Goal: Check status: Check status

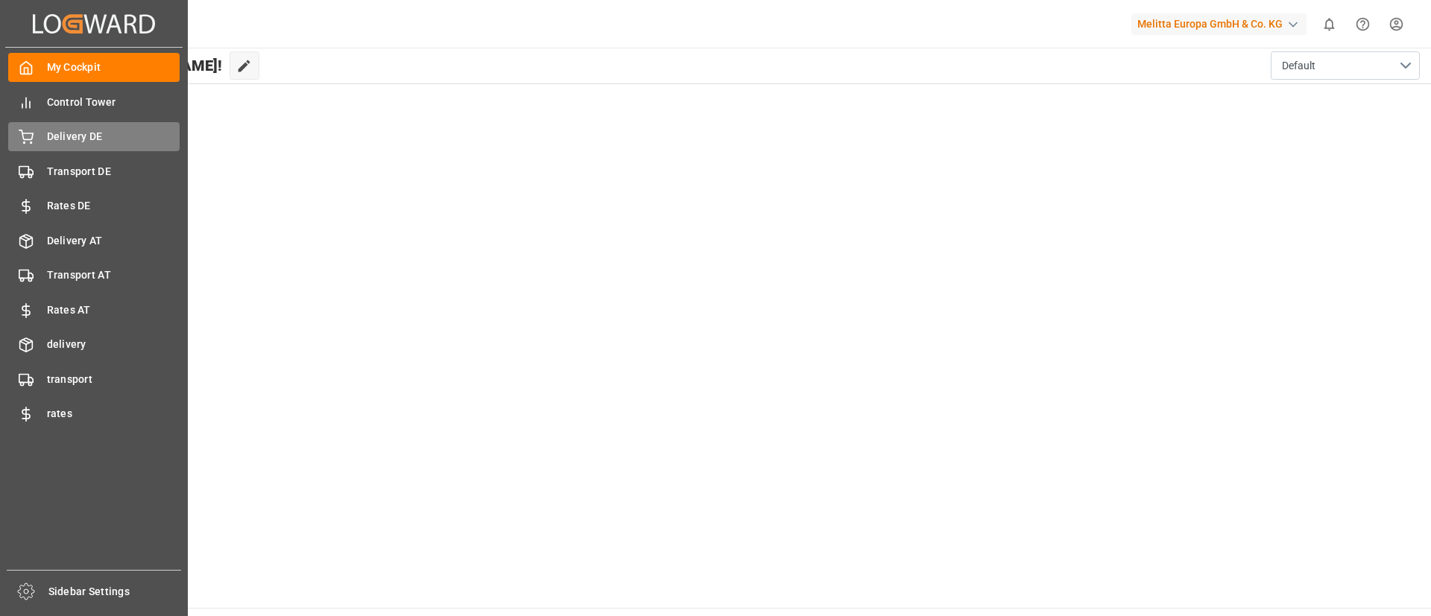
click at [109, 127] on div "Delivery DE Delivery DE" at bounding box center [93, 136] width 171 height 29
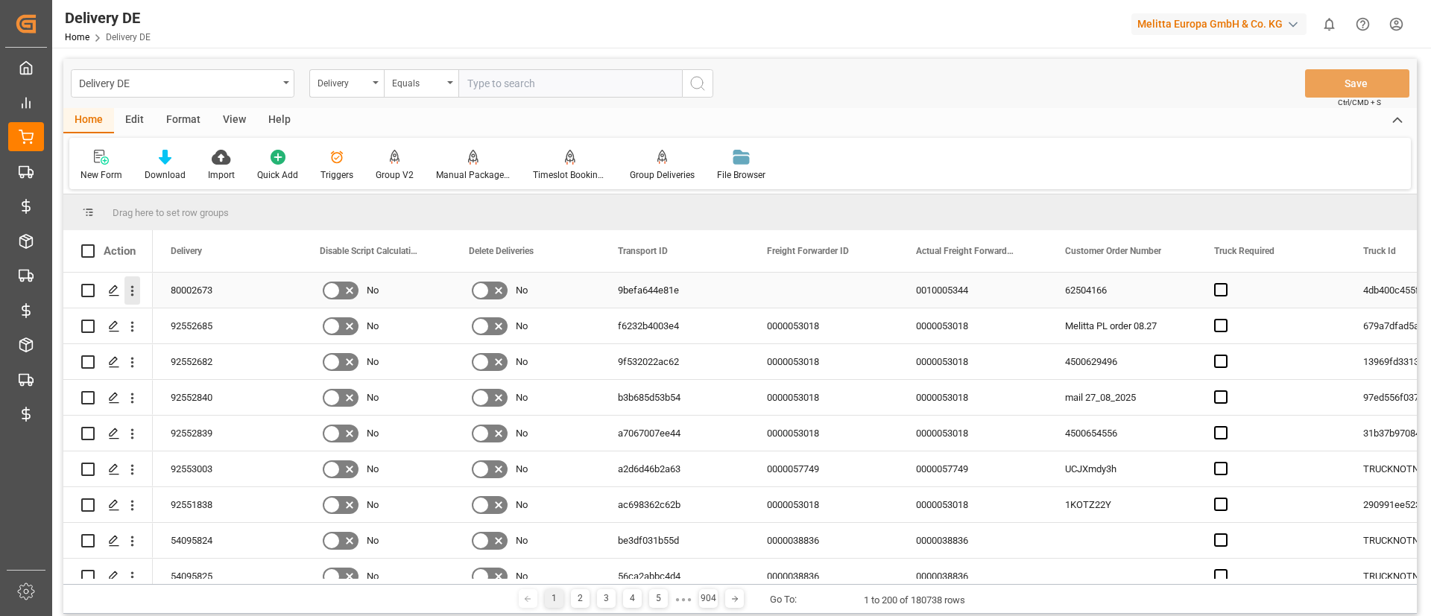
click at [136, 292] on icon "open menu" at bounding box center [132, 291] width 16 height 16
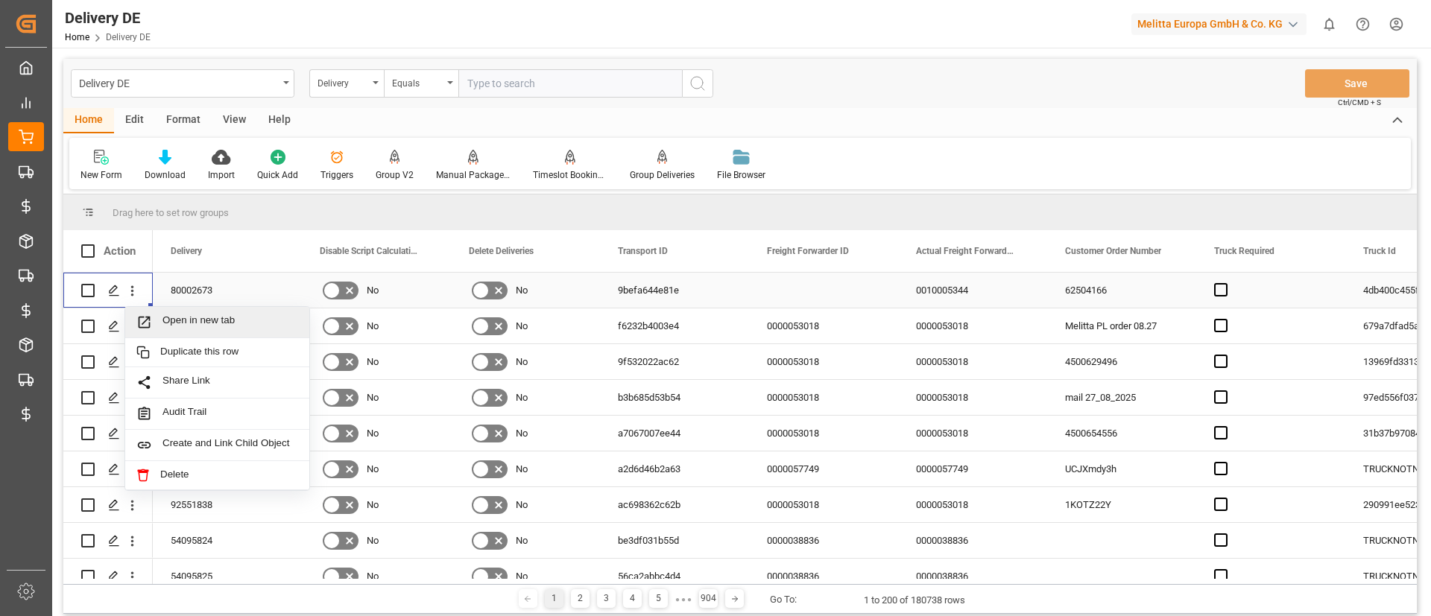
click at [189, 313] on div "Open in new tab" at bounding box center [217, 322] width 184 height 31
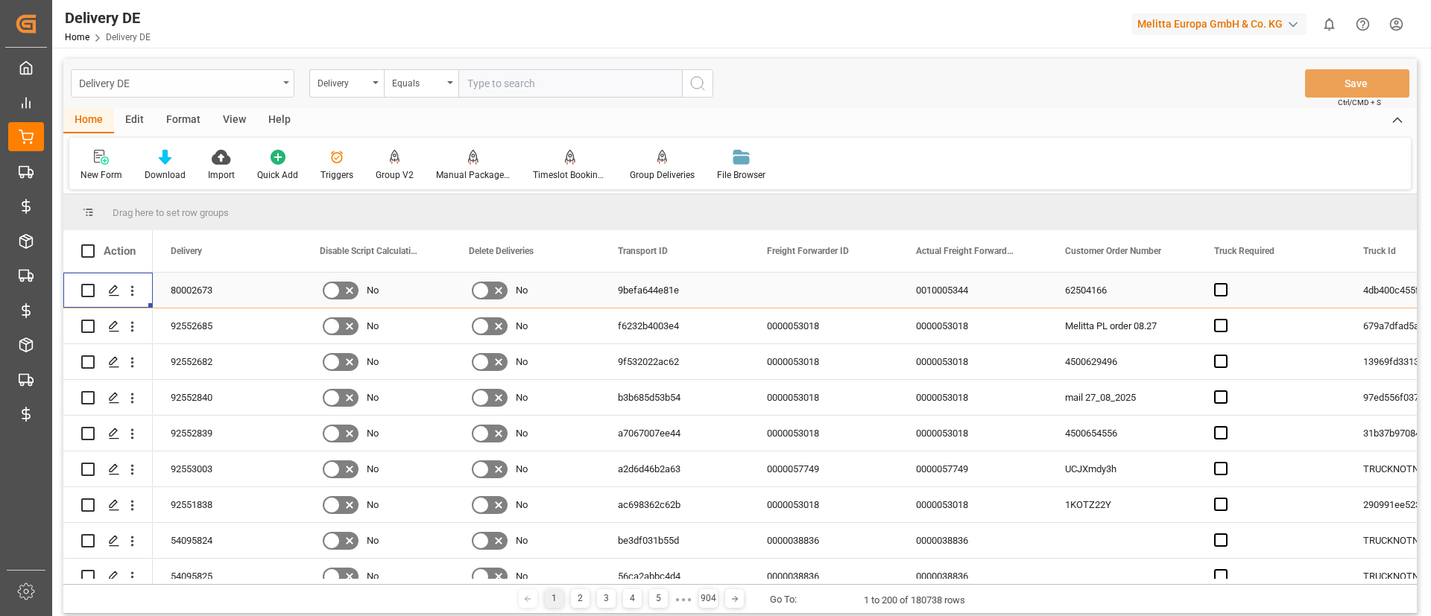
click at [233, 81] on div "Delivery DE" at bounding box center [178, 82] width 199 height 19
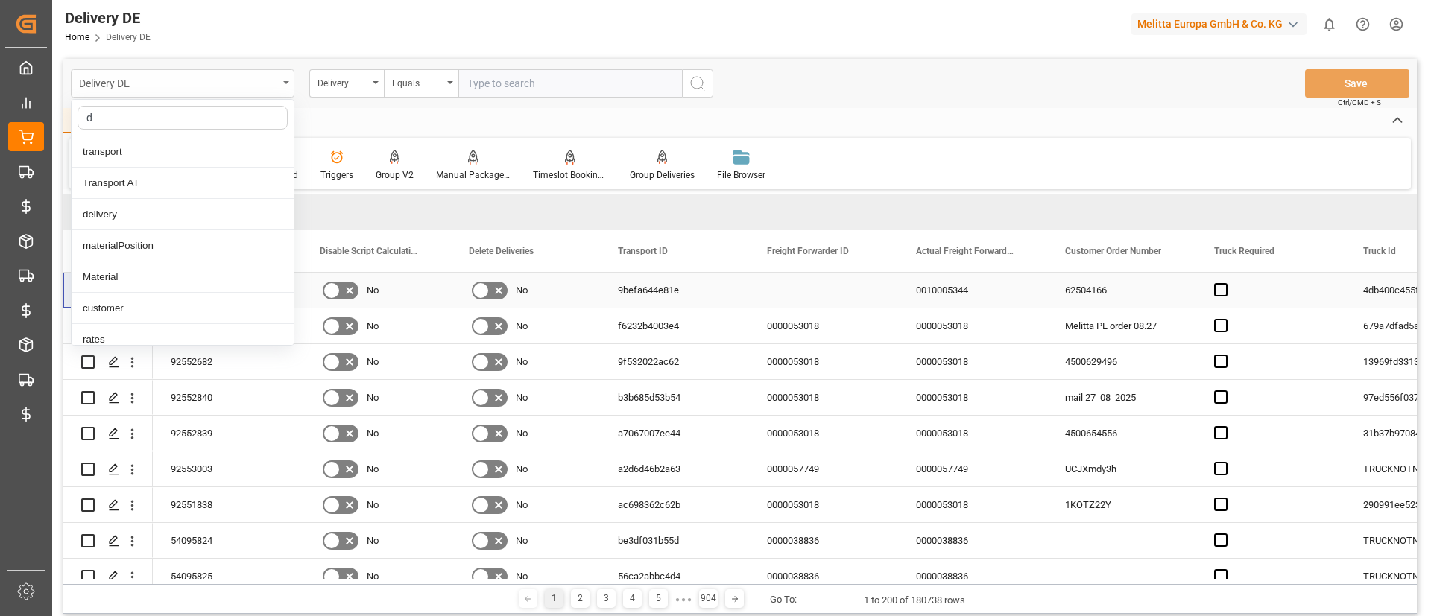
type input "de"
click at [211, 155] on div "delivery" at bounding box center [183, 151] width 222 height 31
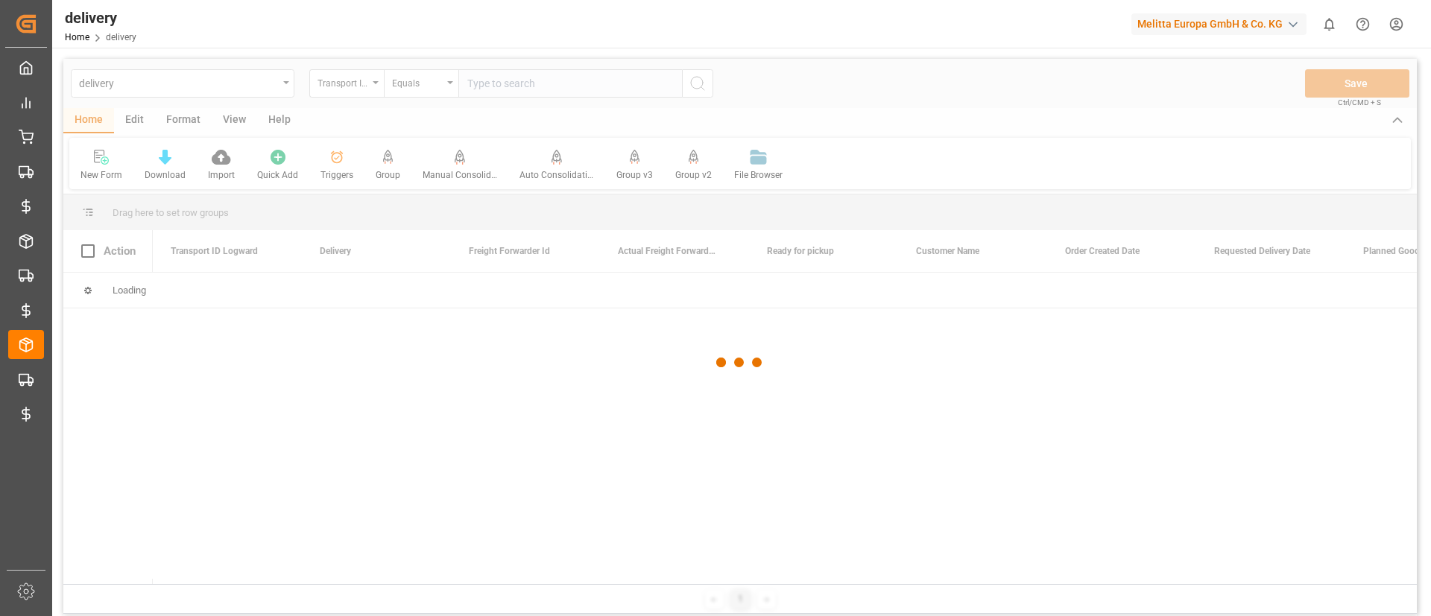
click at [361, 89] on div at bounding box center [739, 362] width 1353 height 607
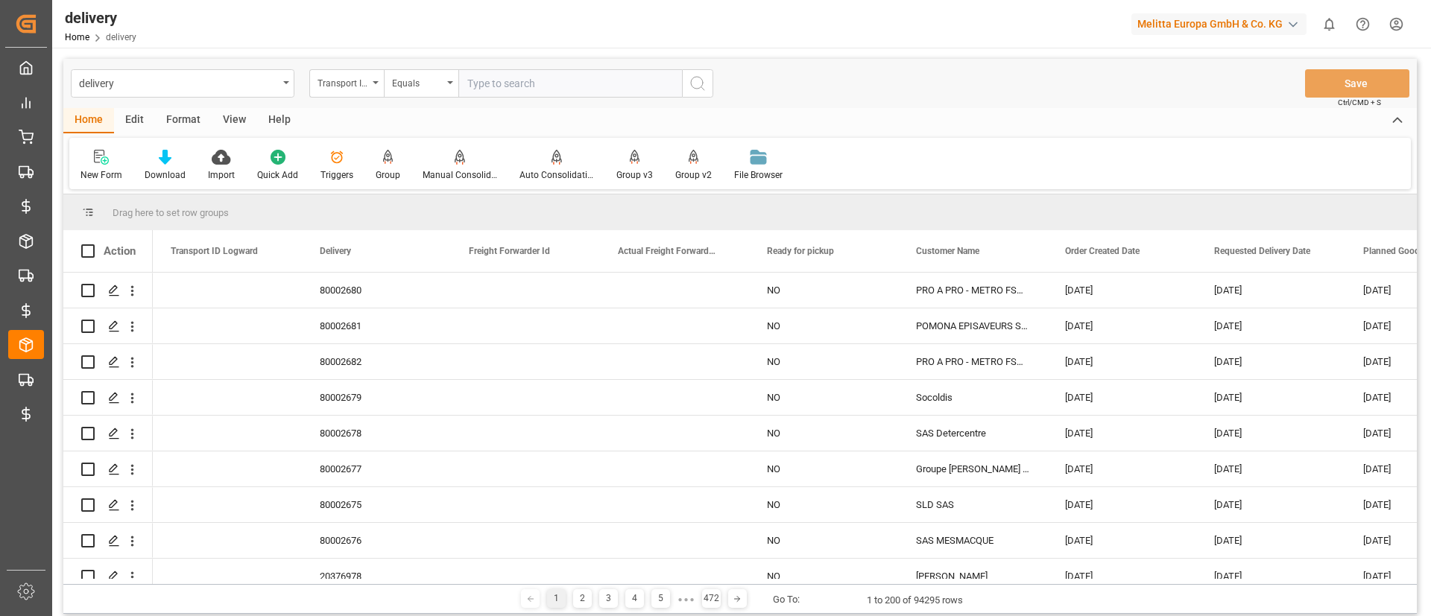
click at [361, 89] on div "Transport ID Logward" at bounding box center [342, 81] width 51 height 17
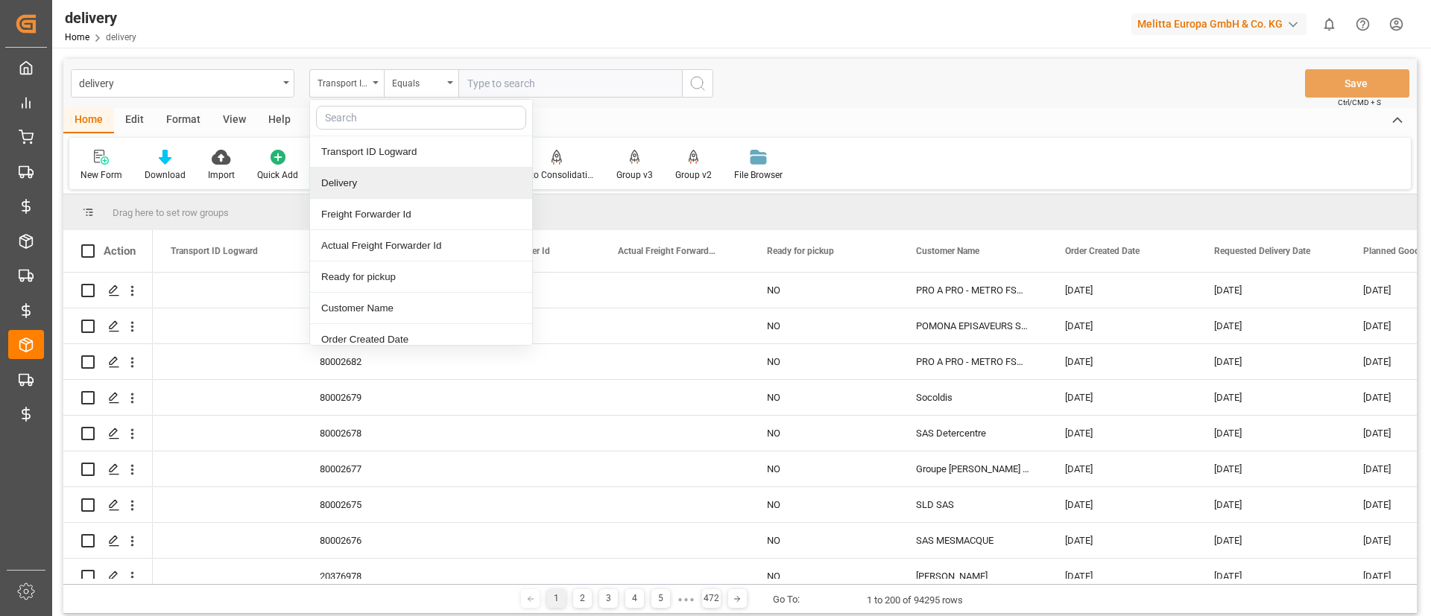
click at [378, 174] on div "Delivery" at bounding box center [421, 183] width 222 height 31
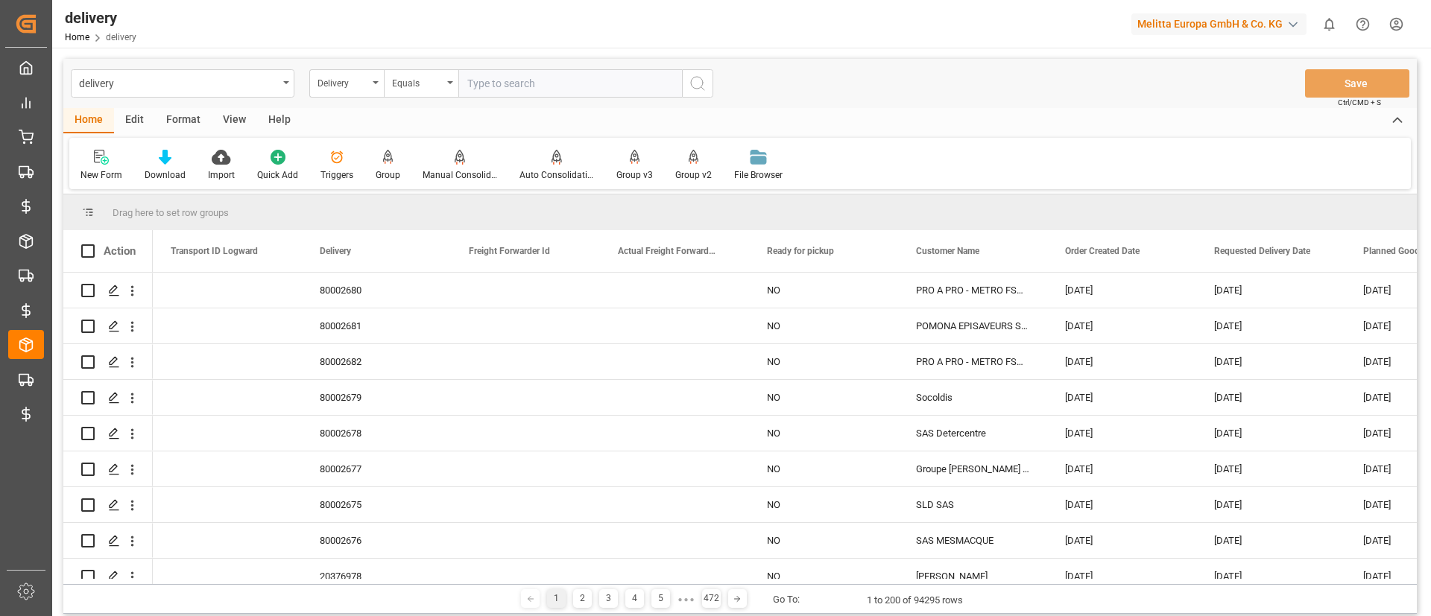
click at [522, 91] on input "text" at bounding box center [570, 83] width 224 height 28
paste input "92522099"
type input "92522099"
click at [692, 83] on icon "search button" at bounding box center [697, 84] width 18 height 18
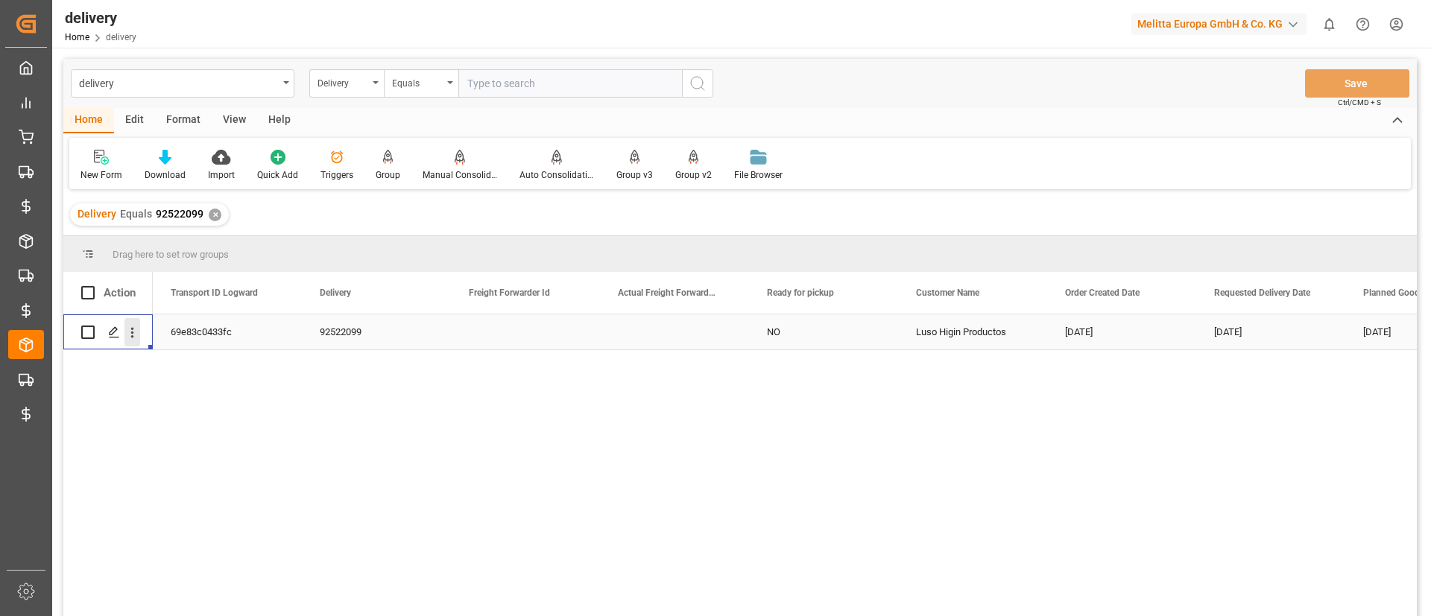
click at [139, 342] on button "open menu" at bounding box center [132, 332] width 16 height 28
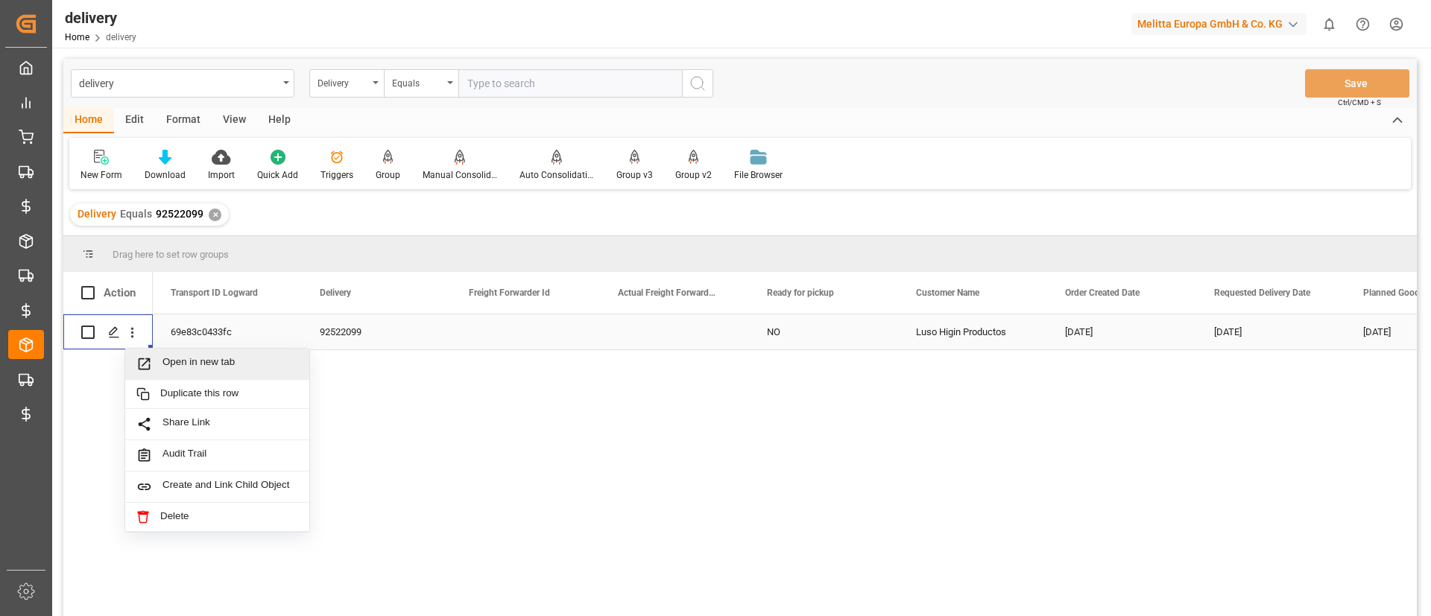
click at [182, 356] on span "Open in new tab" at bounding box center [230, 364] width 136 height 16
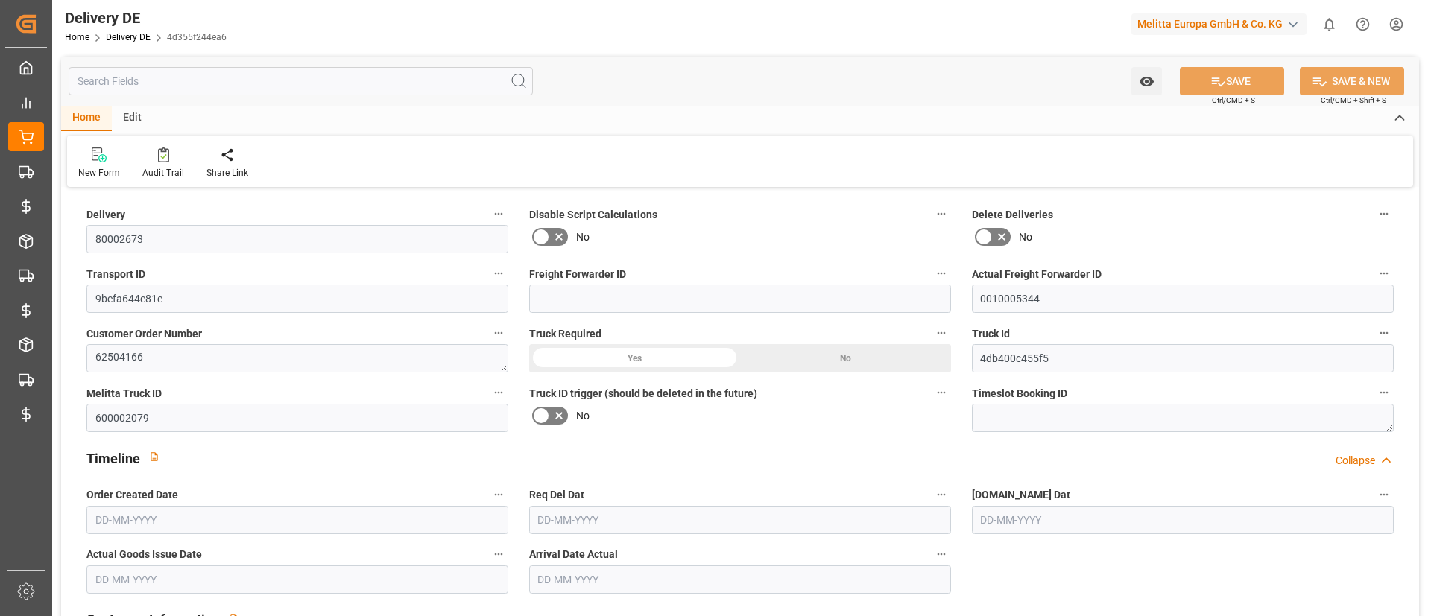
type input "0"
type input "1"
type input "267.516"
type input "342.81"
type input "970.938"
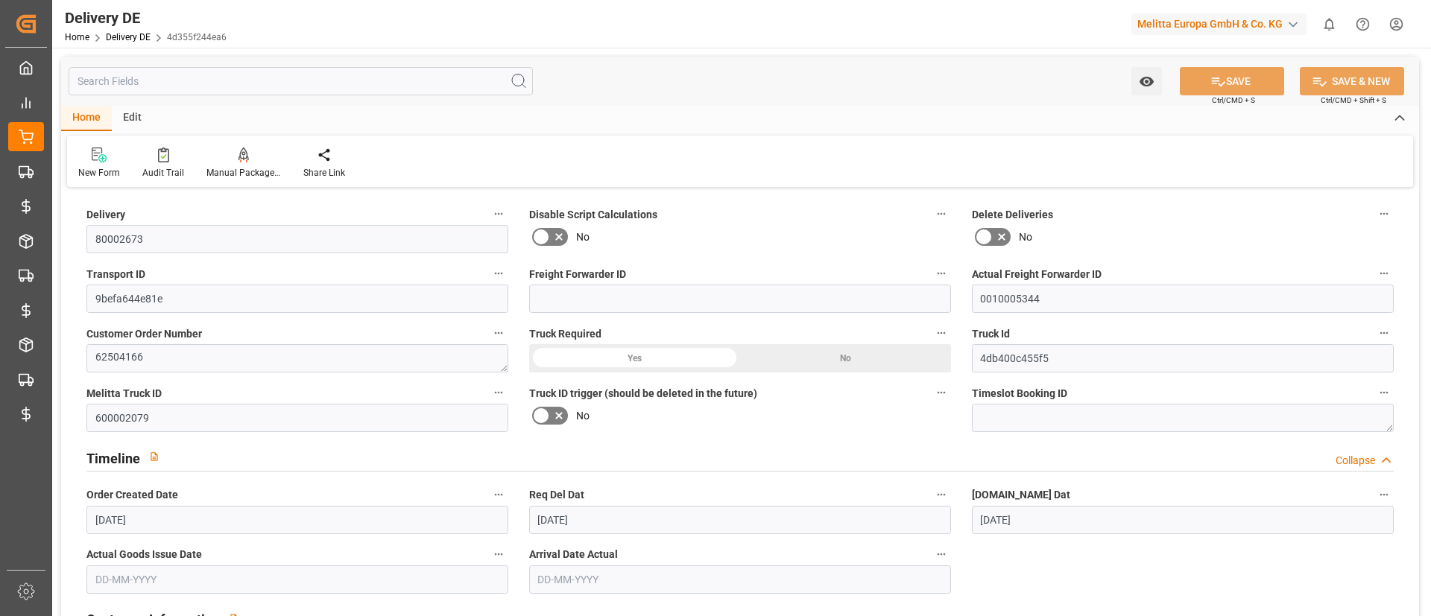
type input "27-08-2025"
type input "04-09-2025"
type input "02-09-2025"
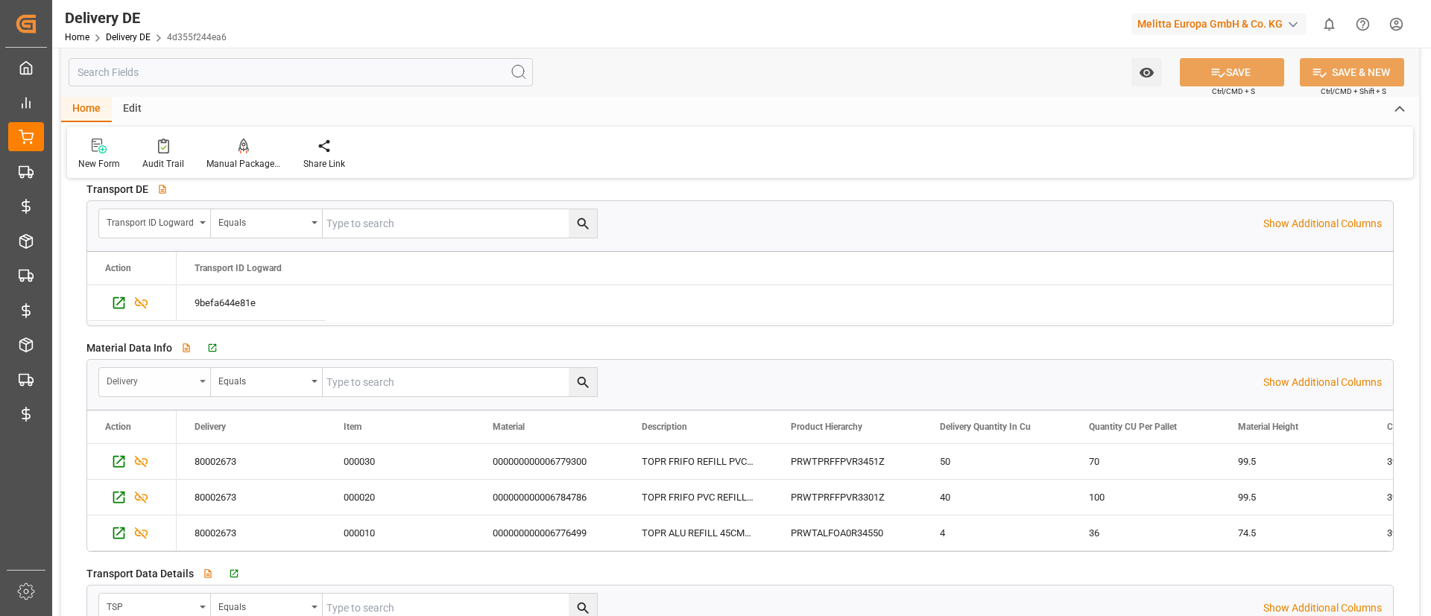
scroll to position [2333, 0]
click at [124, 305] on icon "Press SPACE to select this row." at bounding box center [119, 304] width 12 height 12
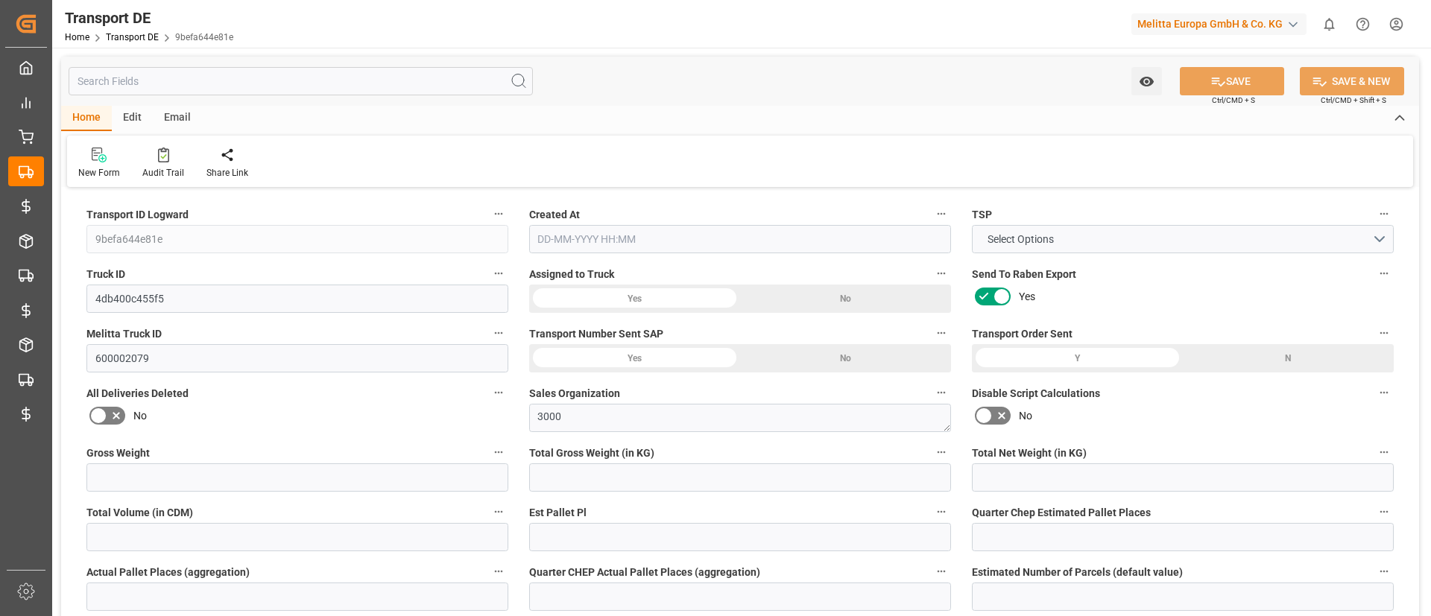
type input "342.81"
type input "318.81"
type input "267.516"
type input "970.938"
type input "1"
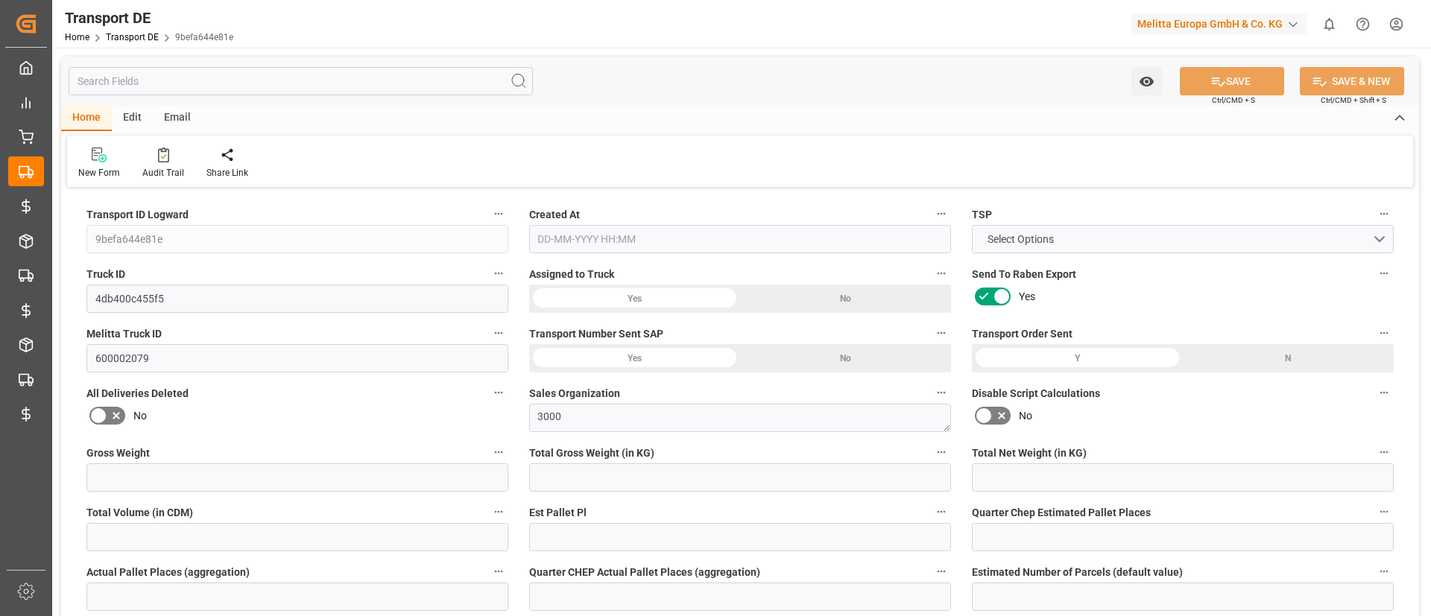
type input "0"
type input "1"
type input "0"
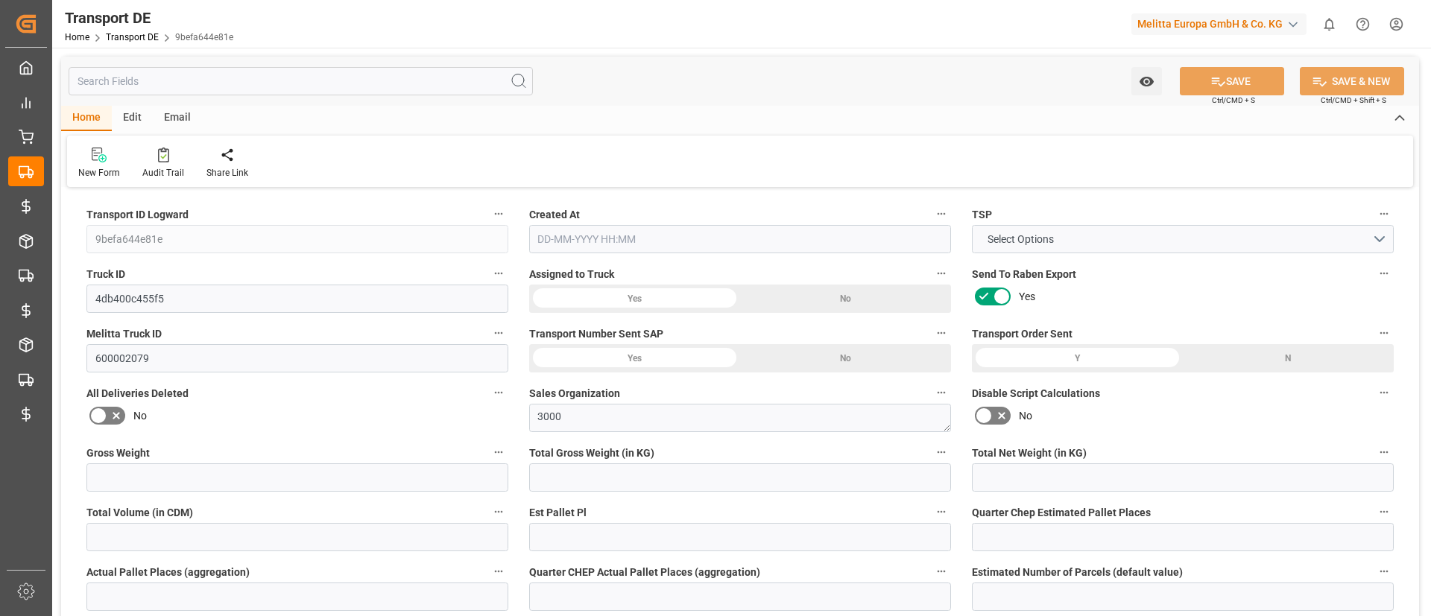
type input "1"
type input "0"
type input "94"
type input "0"
type input "54.05"
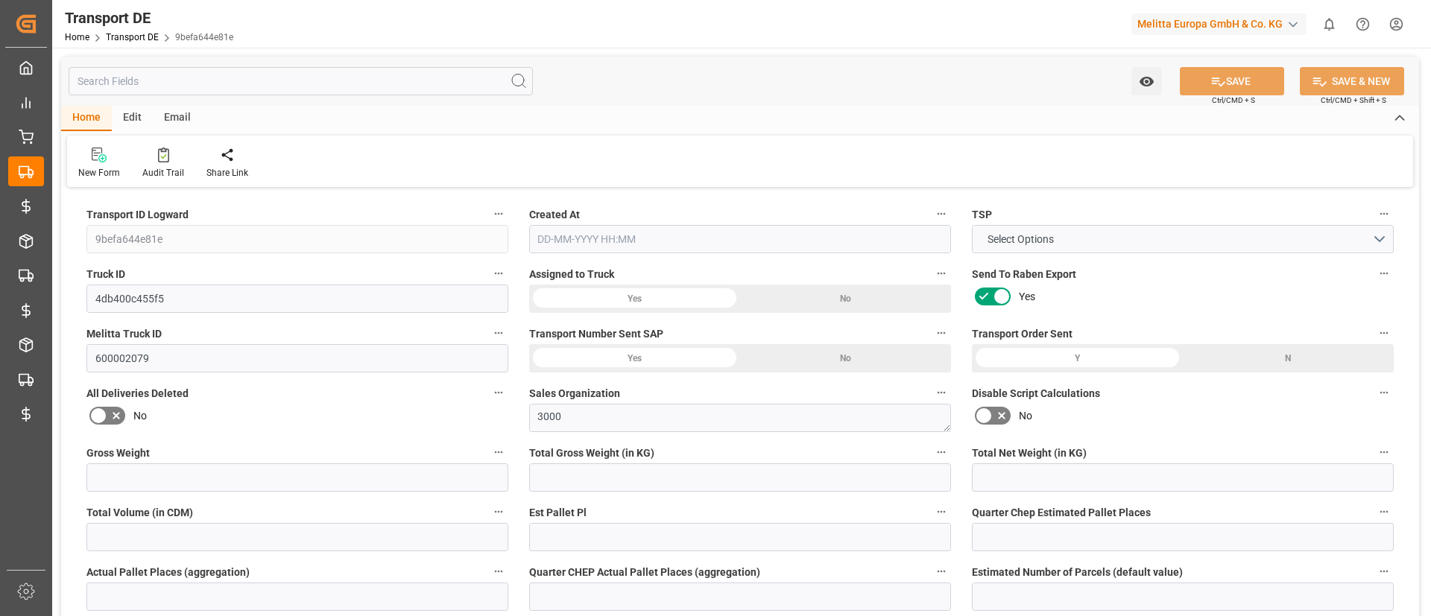
type input "31.791"
type input "54.05"
type input "53.4717"
type input "21"
type input "0"
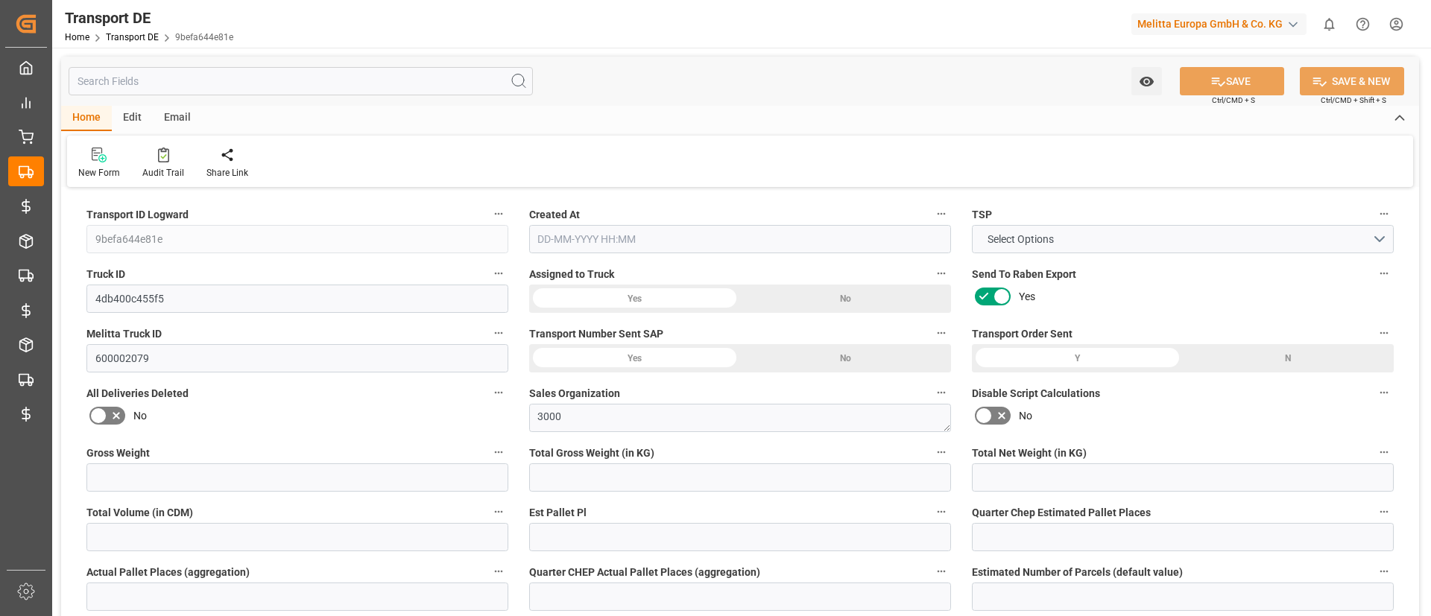
type input "0"
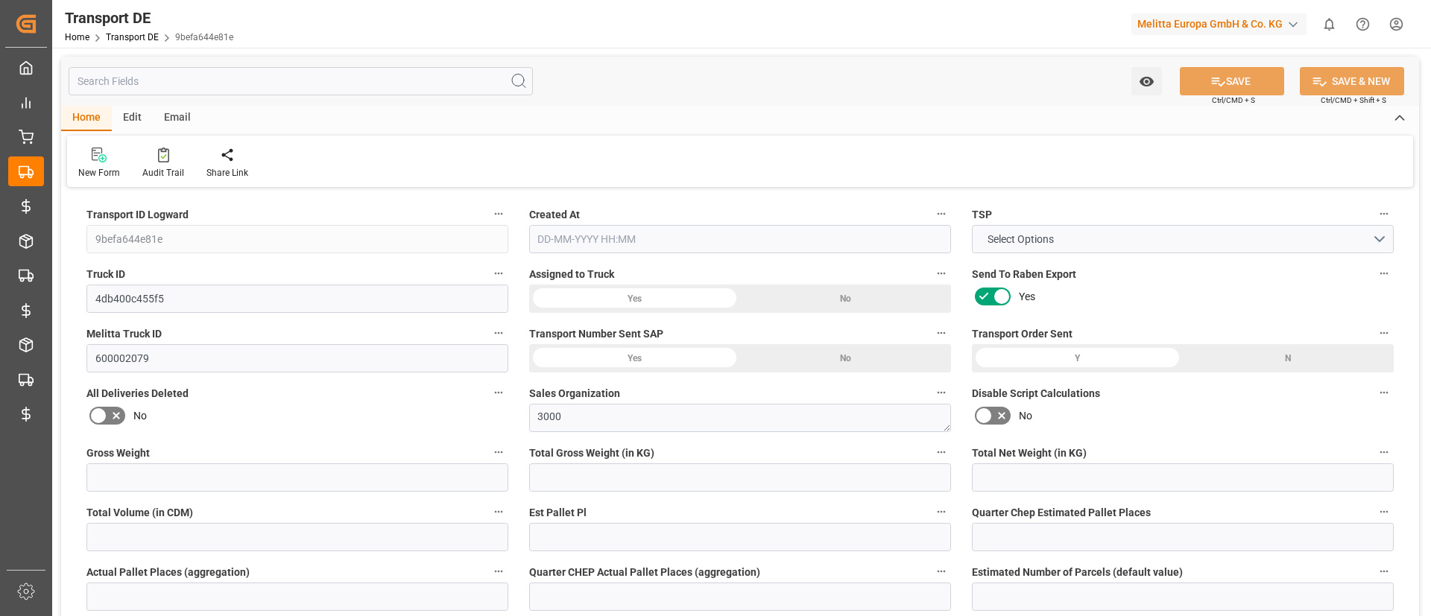
type input "0"
type input "-0.5783"
type input "0"
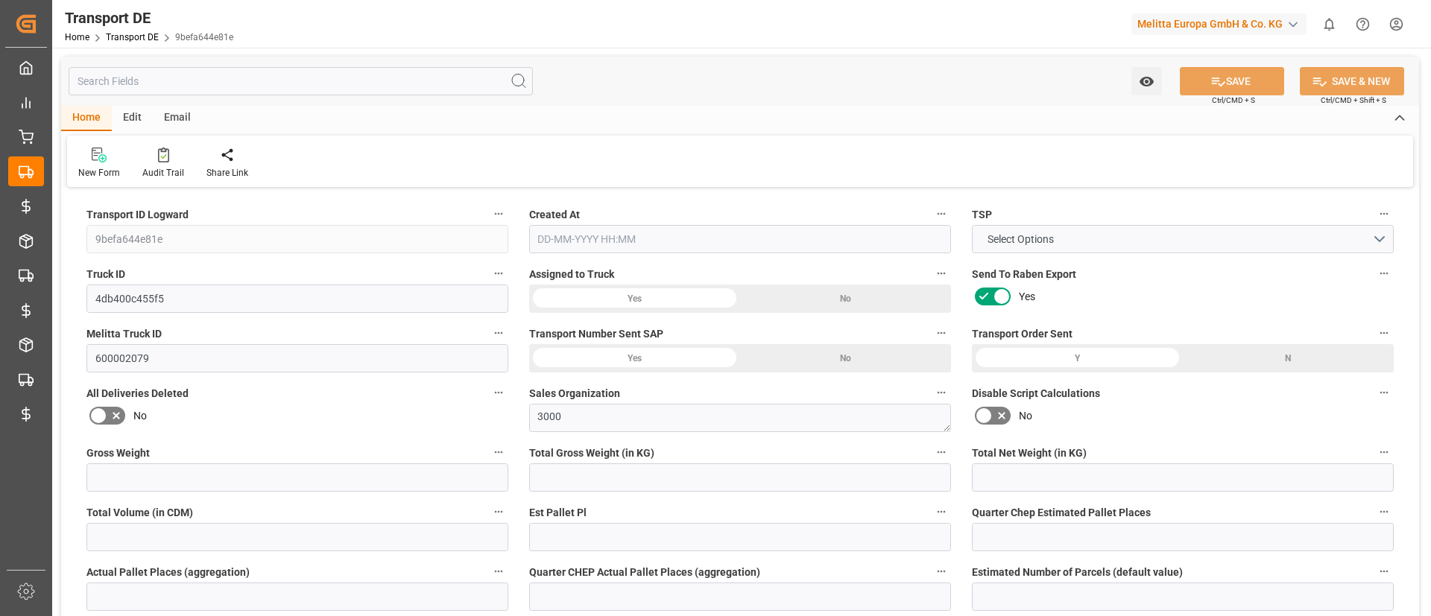
type input "0"
type input "318.81"
type input "4710.8598"
type input "21"
type input "35"
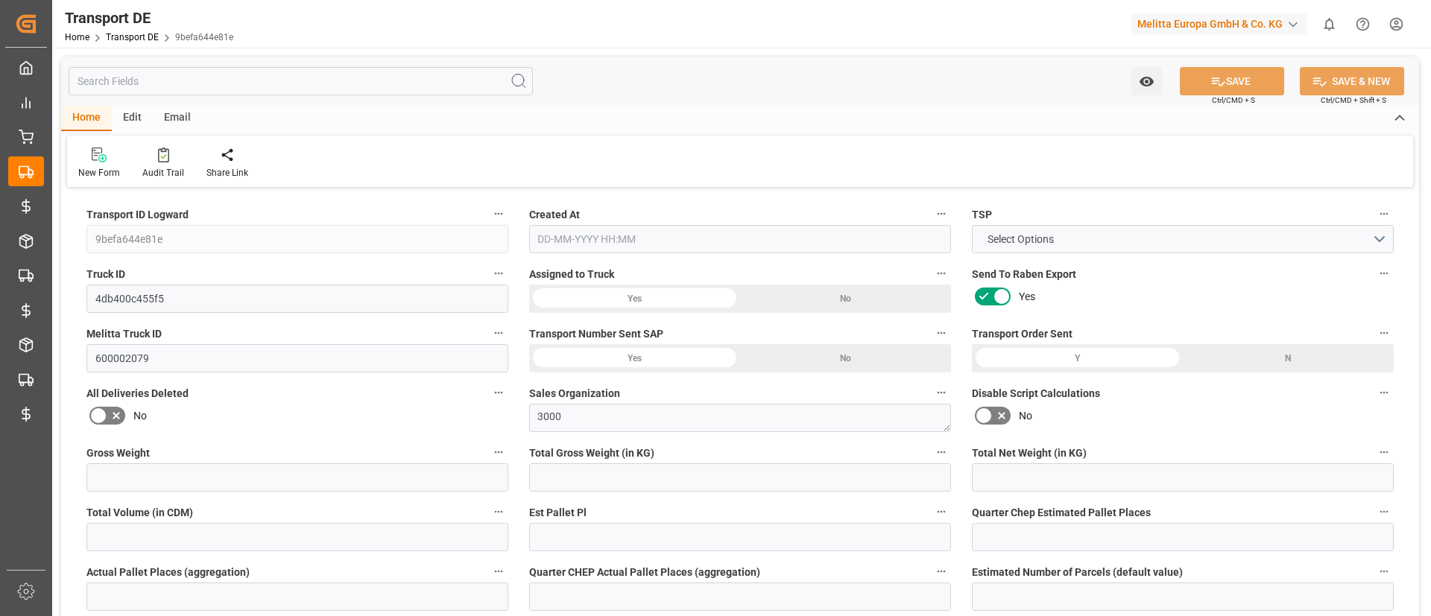
type input "0"
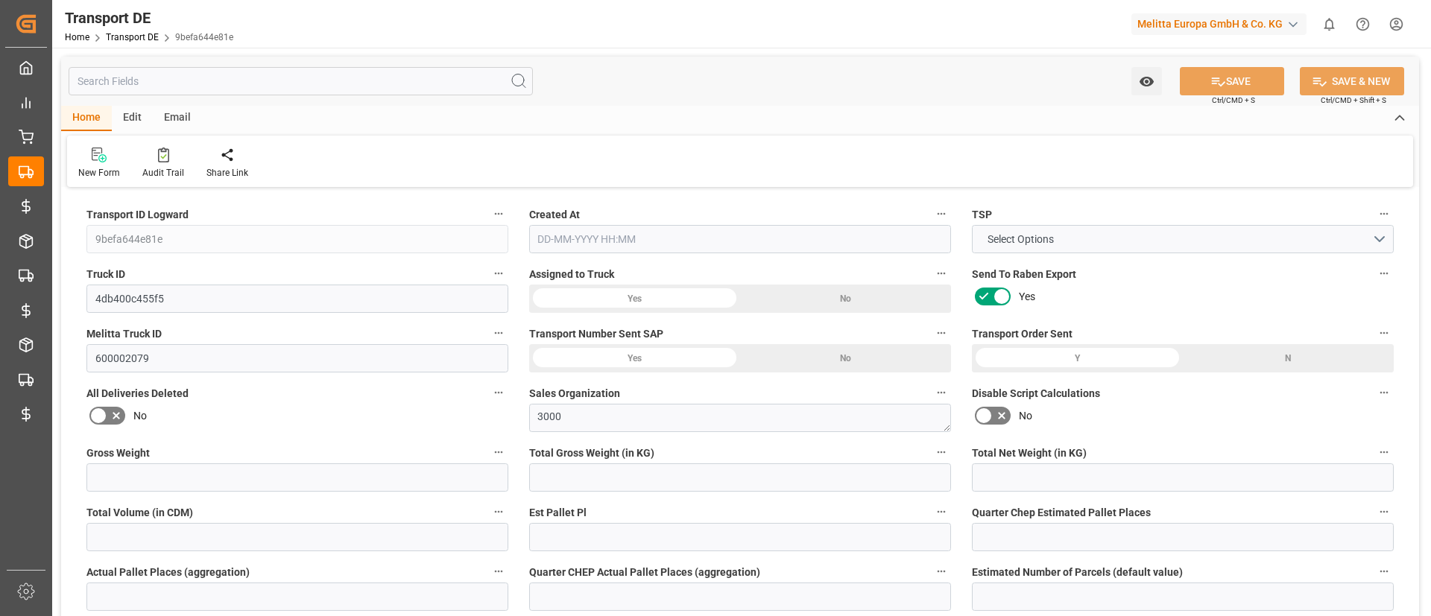
type input "0"
type input "1"
type input "0"
type input "94"
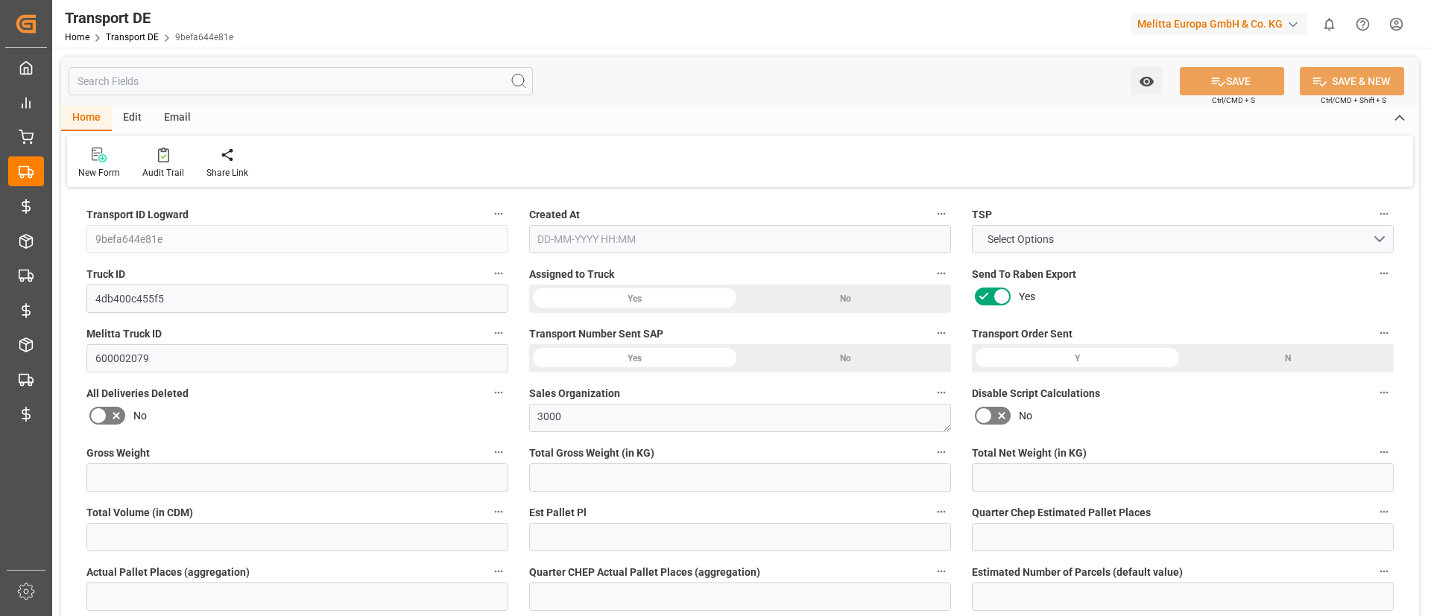
type input "85.2627"
type input "53.4717"
type input "27-08-2025 21:00"
type input "02-09-2025"
type input "04-09-2025"
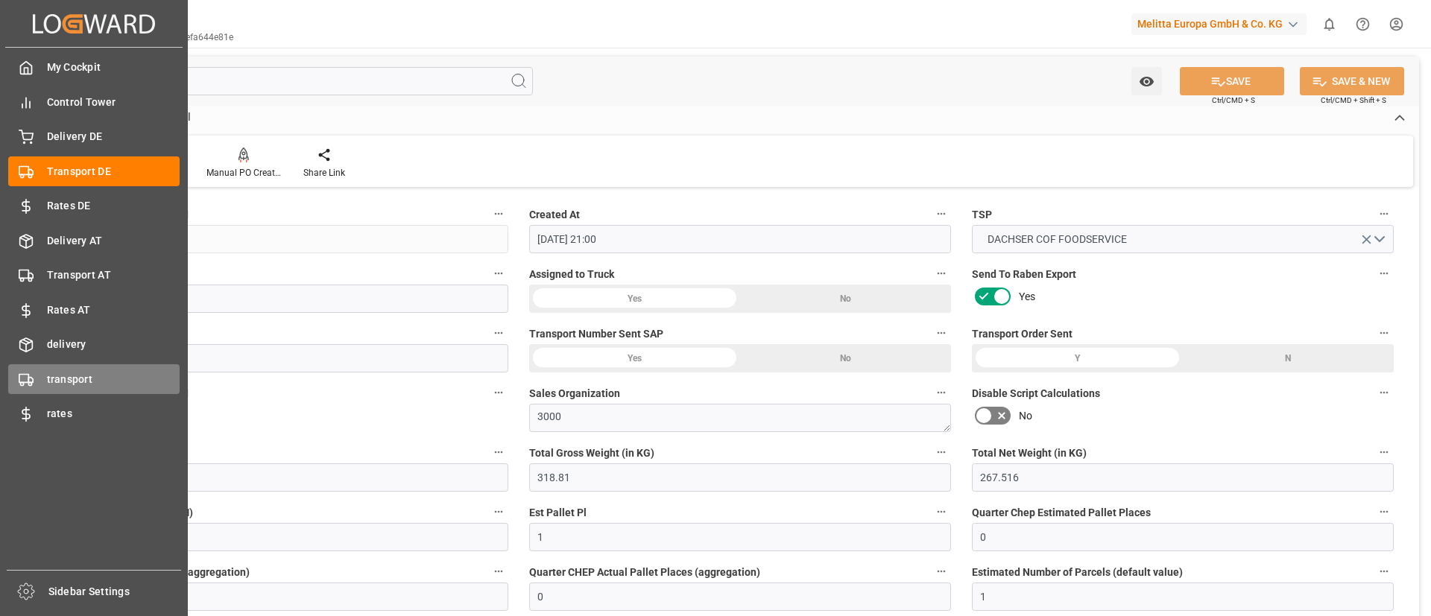
click at [99, 372] on span "transport" at bounding box center [113, 380] width 133 height 16
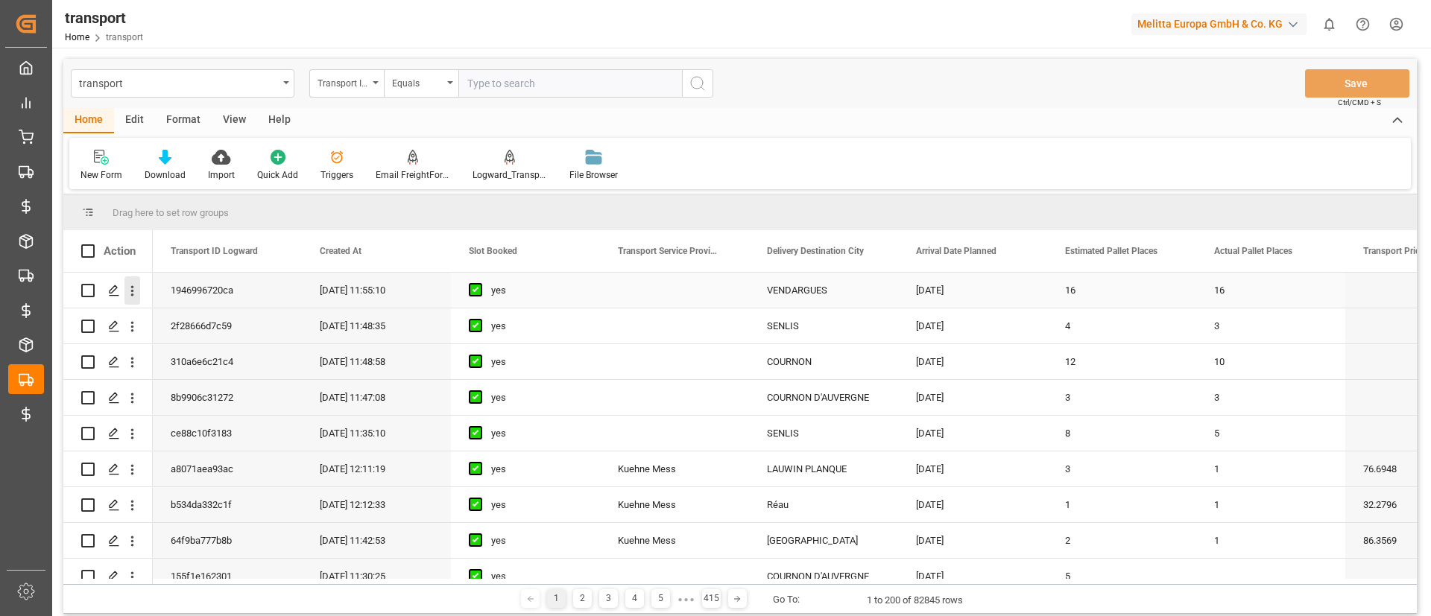
click at [128, 293] on icon "open menu" at bounding box center [132, 291] width 16 height 16
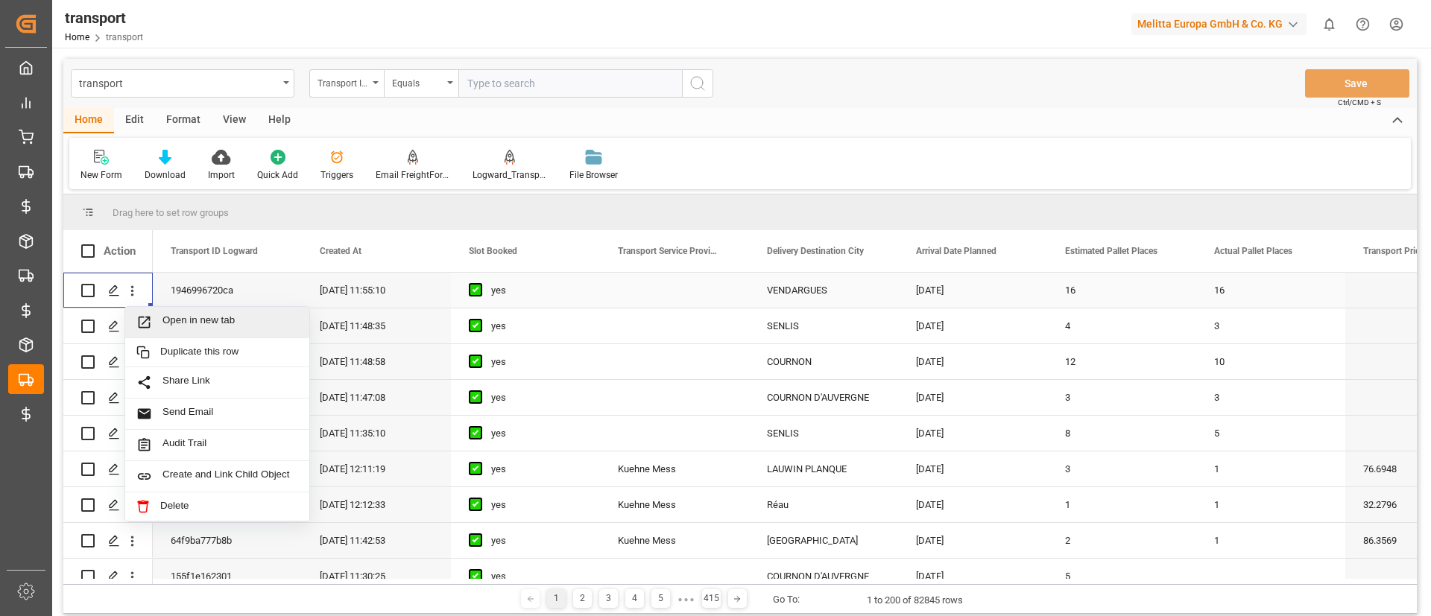
click at [183, 313] on div "Open in new tab" at bounding box center [217, 322] width 184 height 31
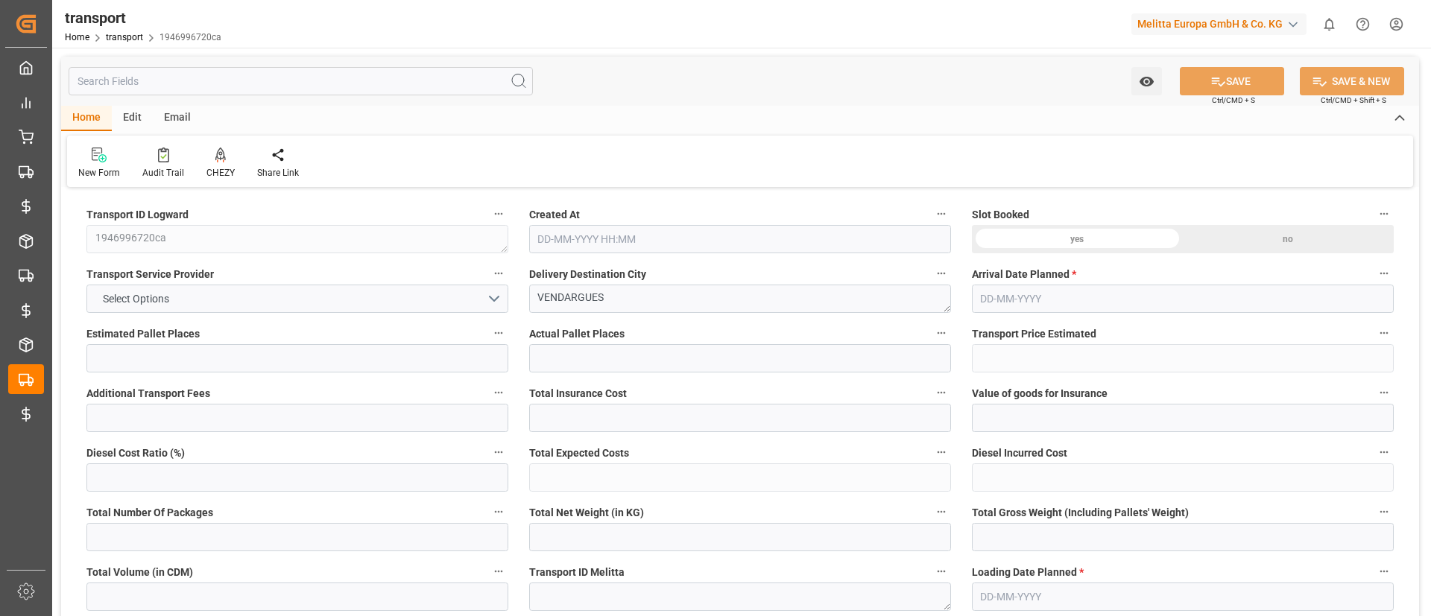
type input "16"
type input "0"
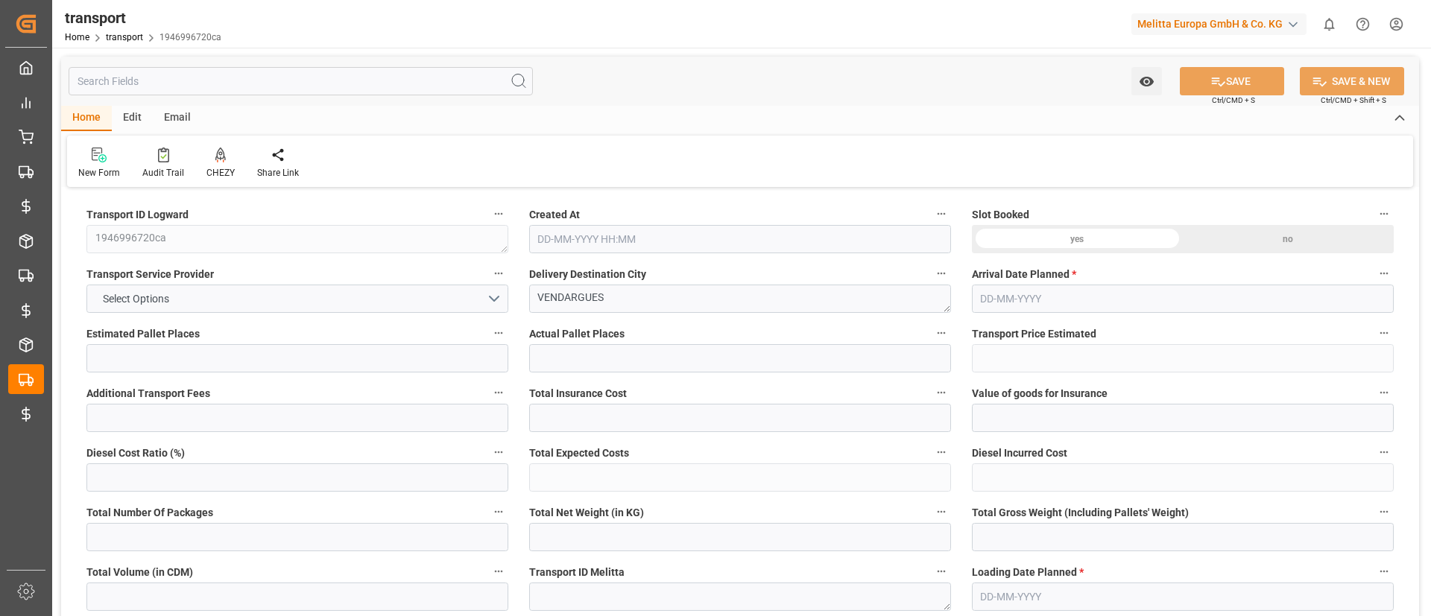
type input "0"
type input "19"
type input "4288.368"
type input "6036.6"
type input "18168.736"
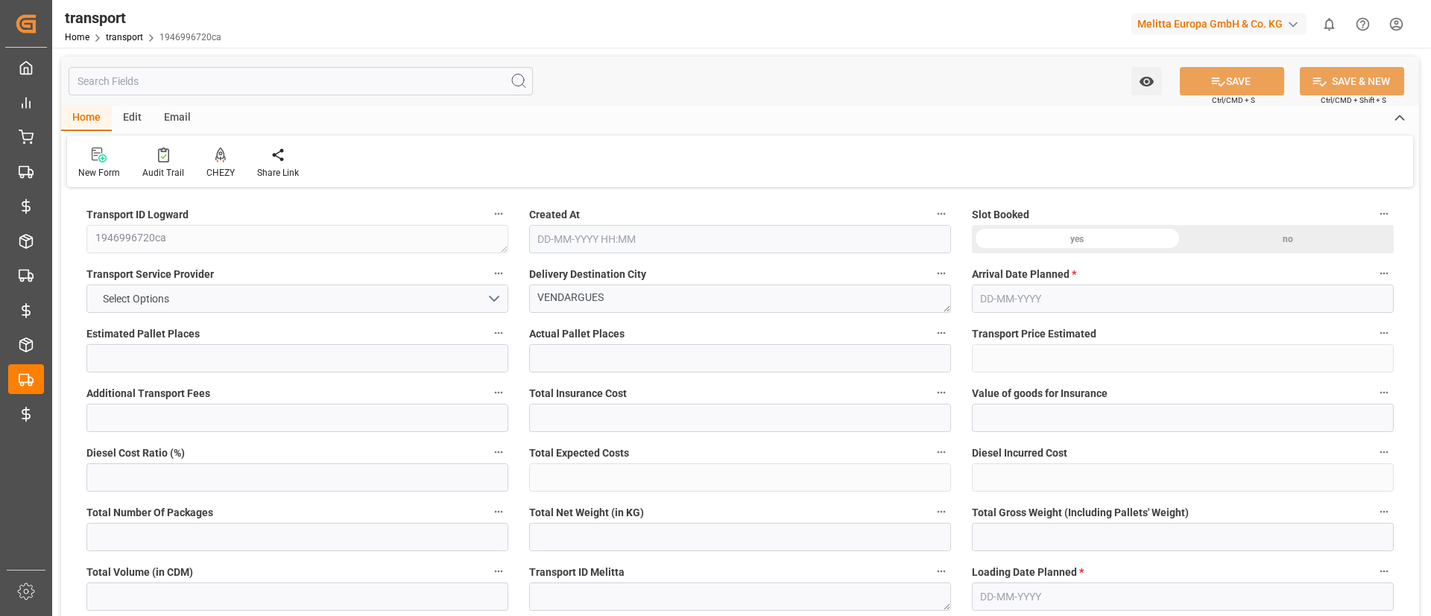
type input "34"
type input "14"
type input "544"
type input "19"
type input "101"
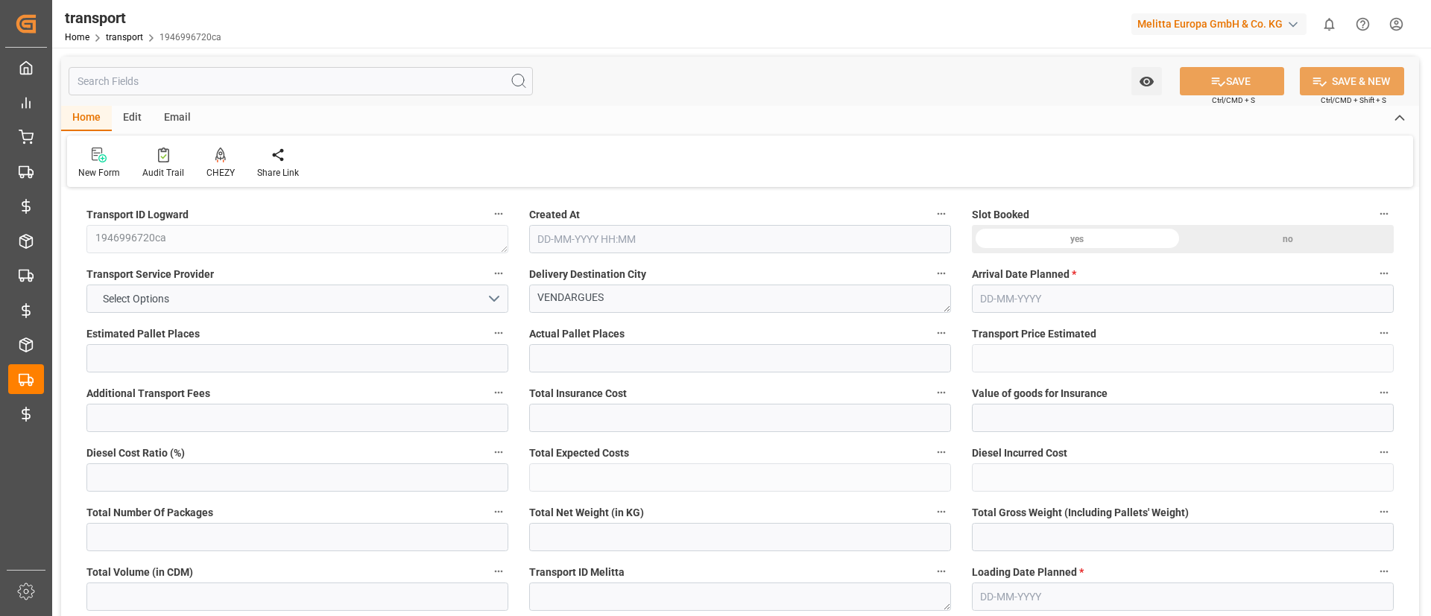
type input "5291.616"
type input "0"
type input "10767.6795"
type input "0"
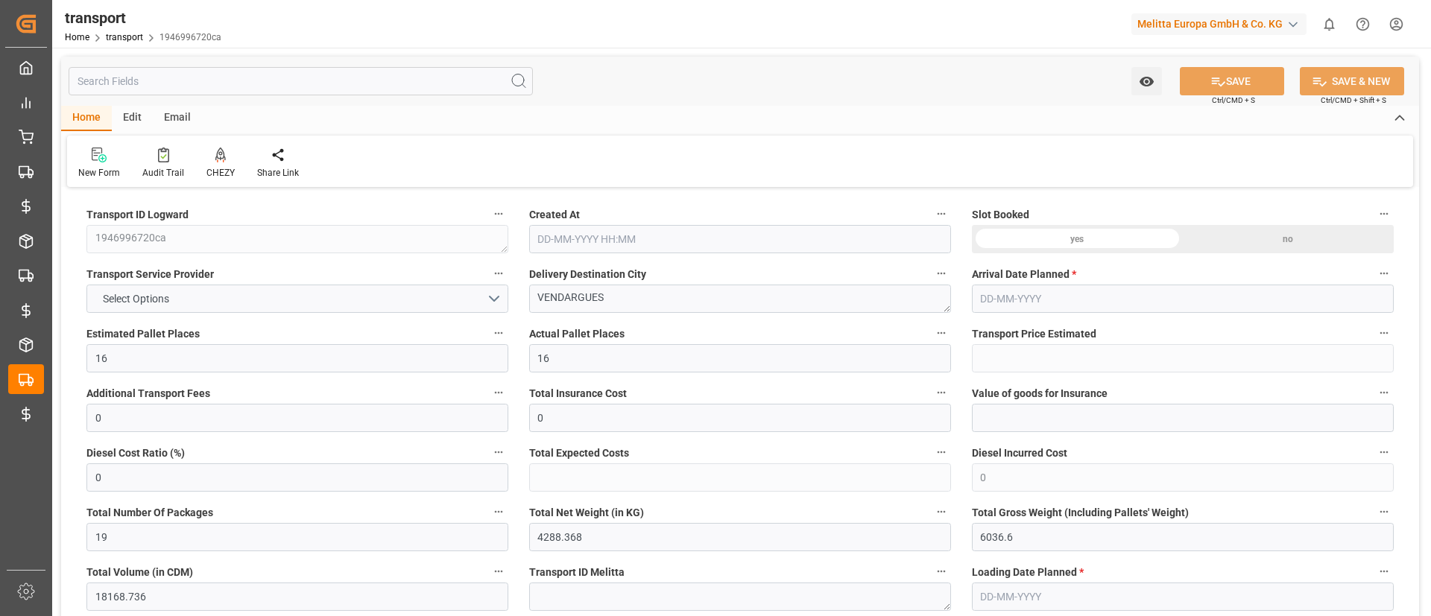
type input "21"
type input "80"
type input "13-08-2025 11:55"
type input "20-08-2025"
type input "18-08-2025"
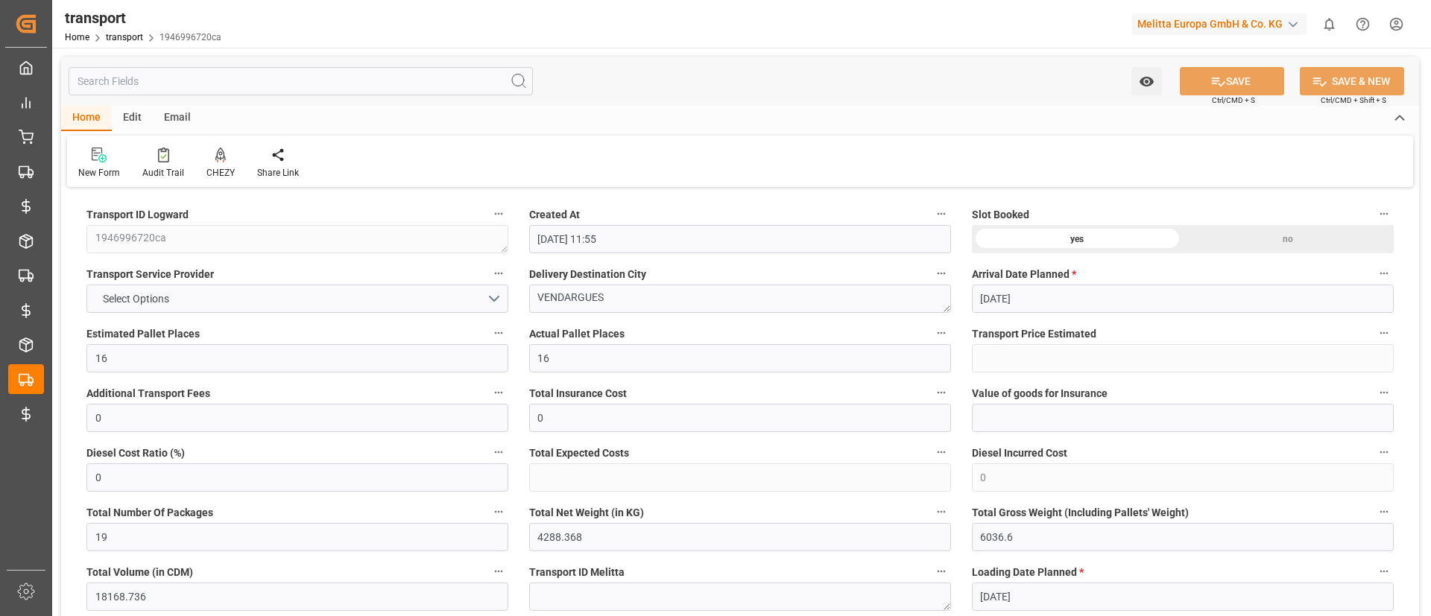
type input "18-08-2025"
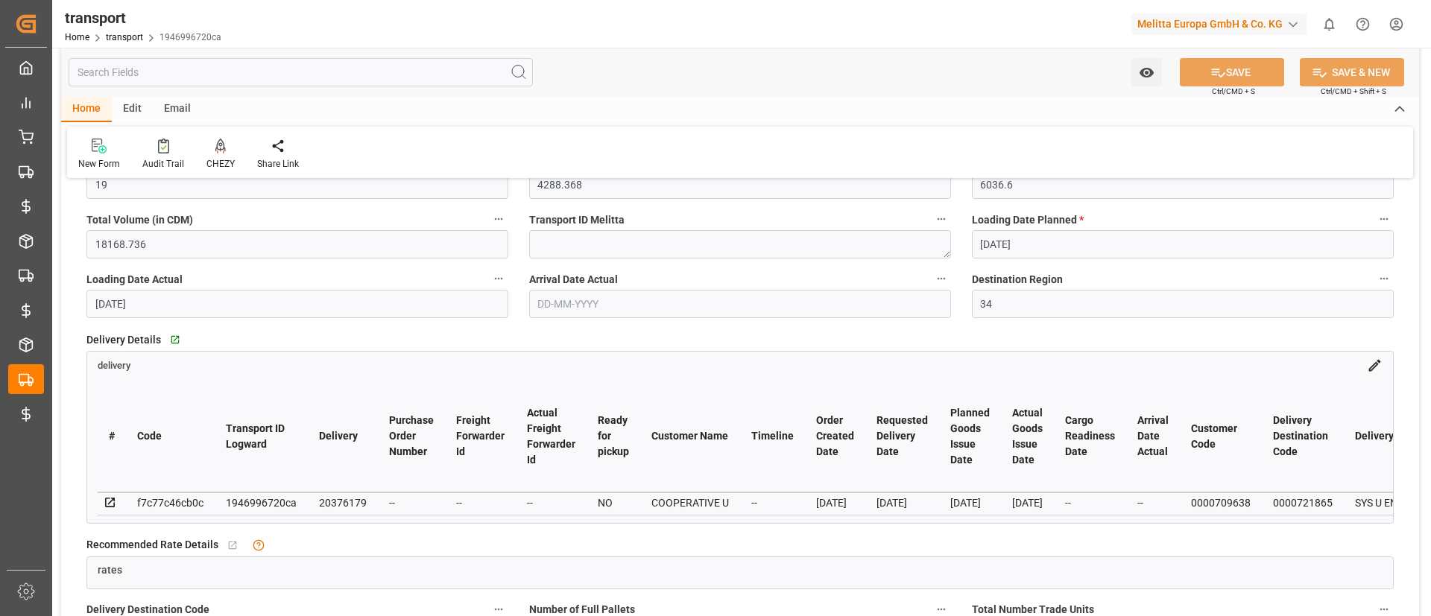
scroll to position [393, 0]
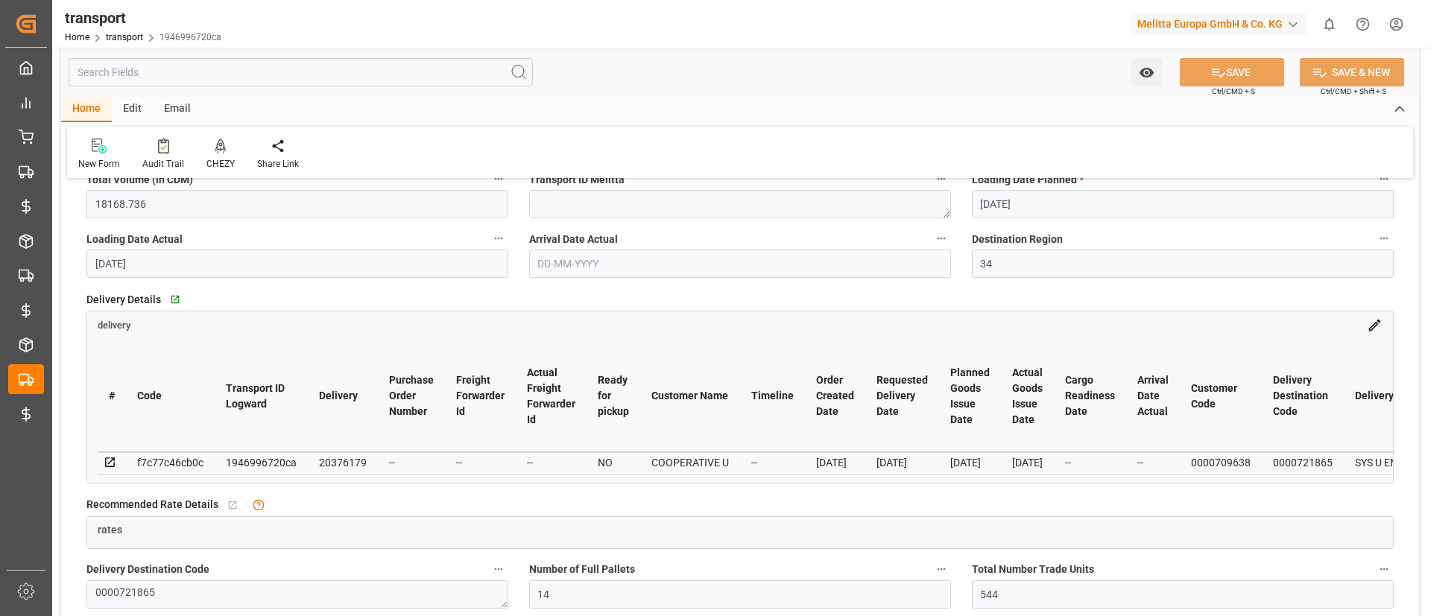
click at [1380, 326] on icon at bounding box center [1374, 325] width 16 height 16
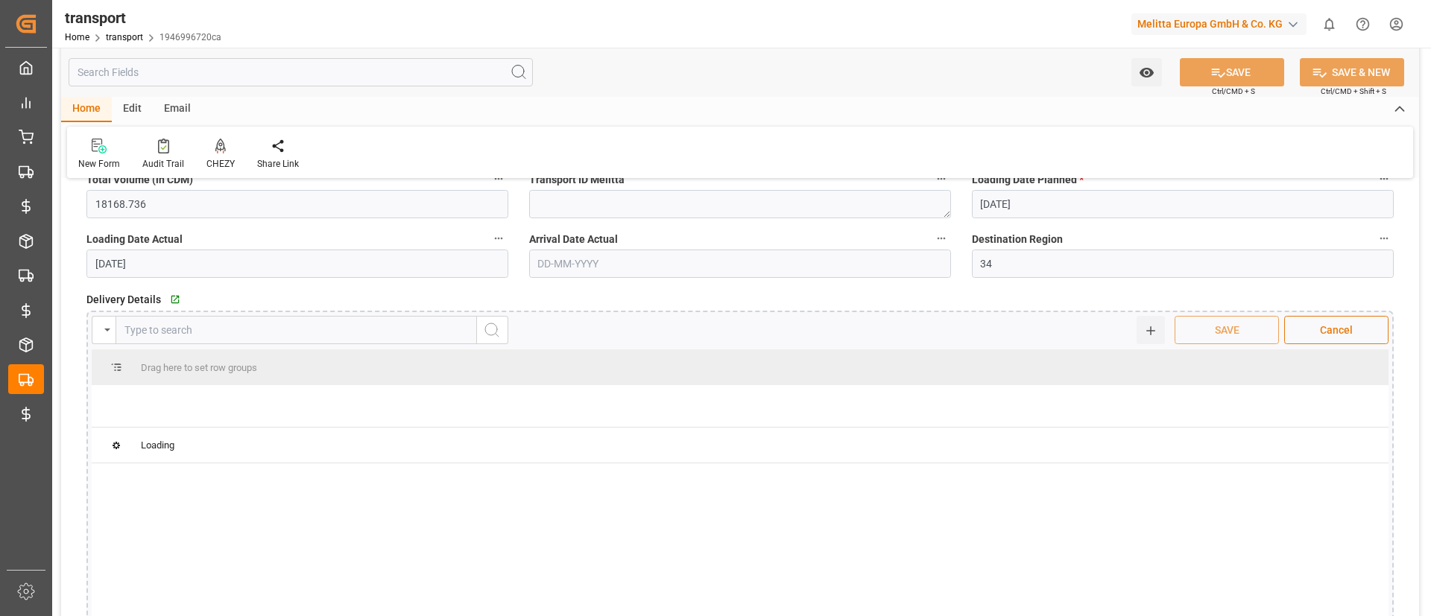
drag, startPoint x: 1375, startPoint y: 324, endPoint x: 1387, endPoint y: 321, distance: 12.3
click at [1387, 321] on div "No Item Quick Add SAVE Cancel" at bounding box center [740, 330] width 1296 height 28
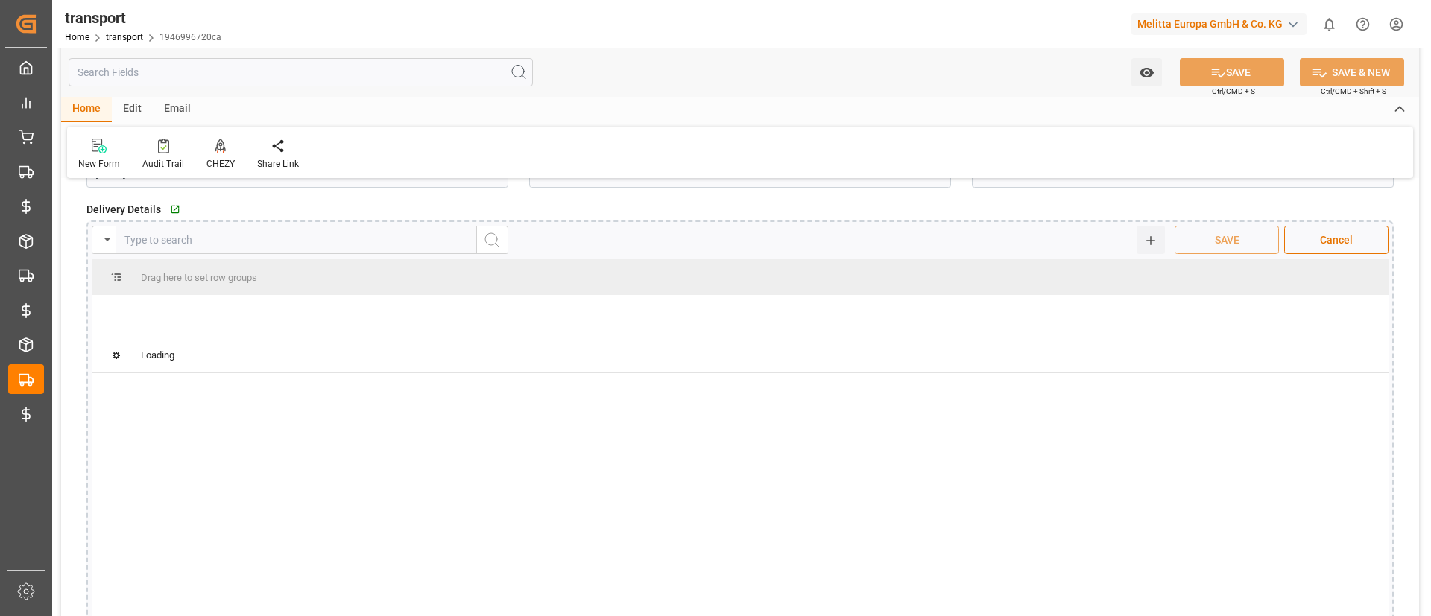
click at [106, 236] on div "menu-button" at bounding box center [104, 240] width 24 height 28
click at [356, 235] on input "text" at bounding box center [295, 240] width 361 height 28
click at [110, 241] on div "menu-button" at bounding box center [104, 240] width 24 height 28
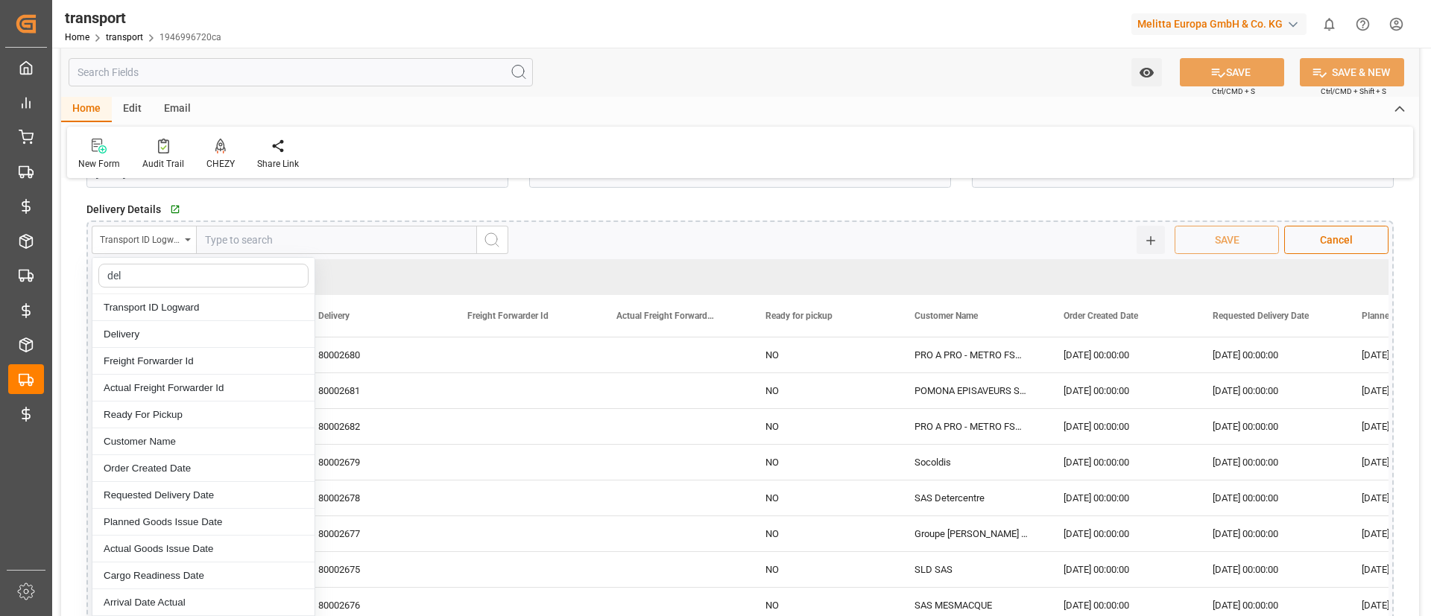
type input "del"
click at [200, 326] on div "Delivery" at bounding box center [203, 334] width 222 height 27
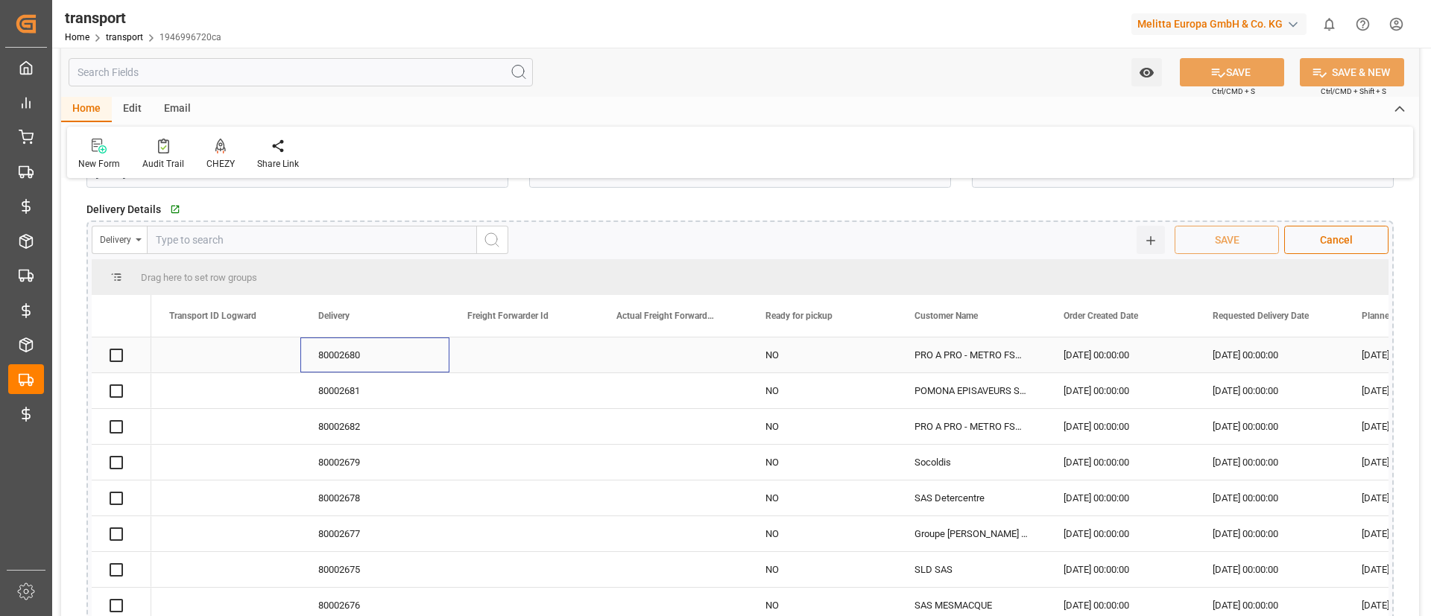
click at [326, 358] on div "80002680" at bounding box center [374, 355] width 149 height 35
click at [236, 238] on input "text" at bounding box center [312, 240] width 330 height 28
paste input "80002680"
type input "80002680"
click at [490, 241] on icon "search button" at bounding box center [492, 240] width 18 height 18
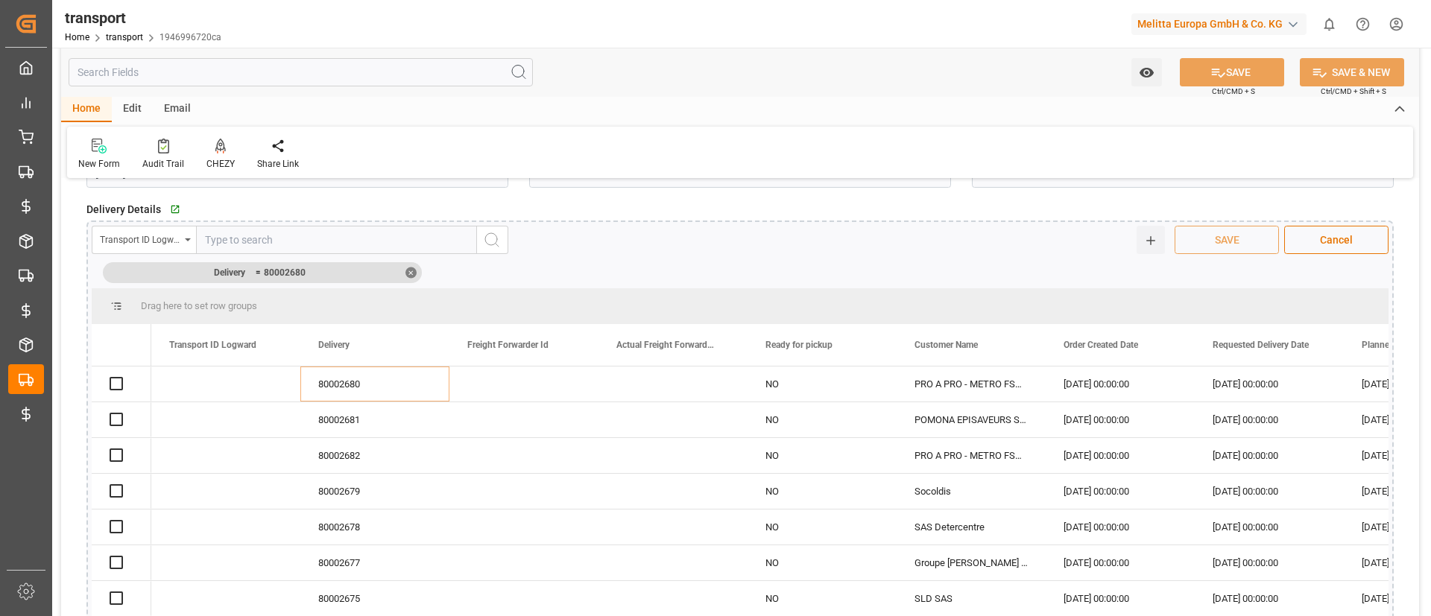
click at [251, 244] on input "text" at bounding box center [336, 240] width 281 height 28
type input "92522099"
click at [408, 269] on div "✕" at bounding box center [410, 272] width 11 height 11
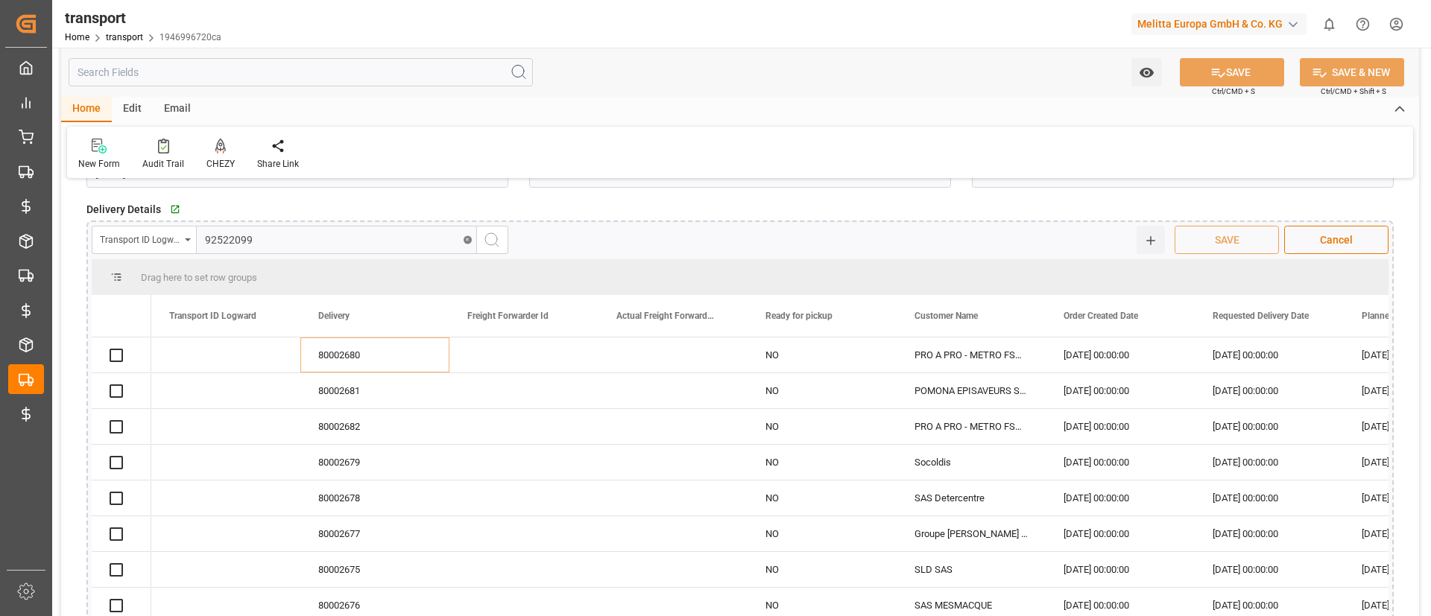
click at [492, 244] on icon "search button" at bounding box center [492, 240] width 18 height 18
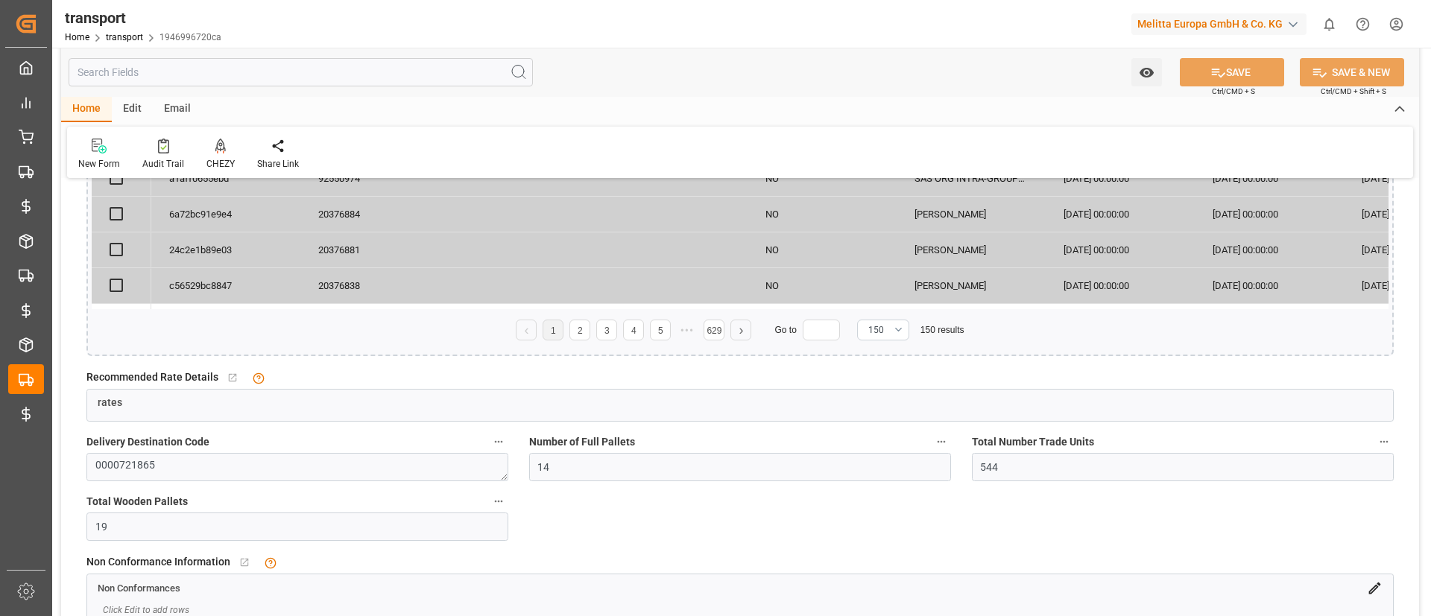
scroll to position [900, 0]
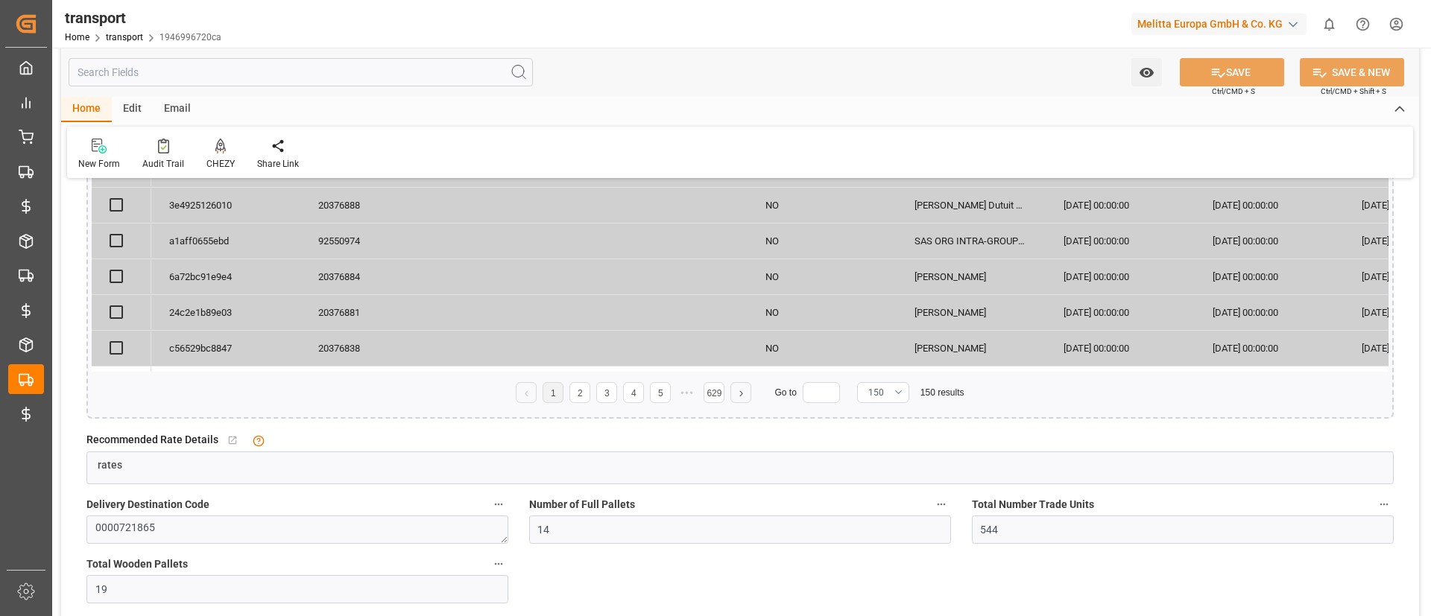
click at [882, 394] on span "150" at bounding box center [876, 392] width 16 height 13
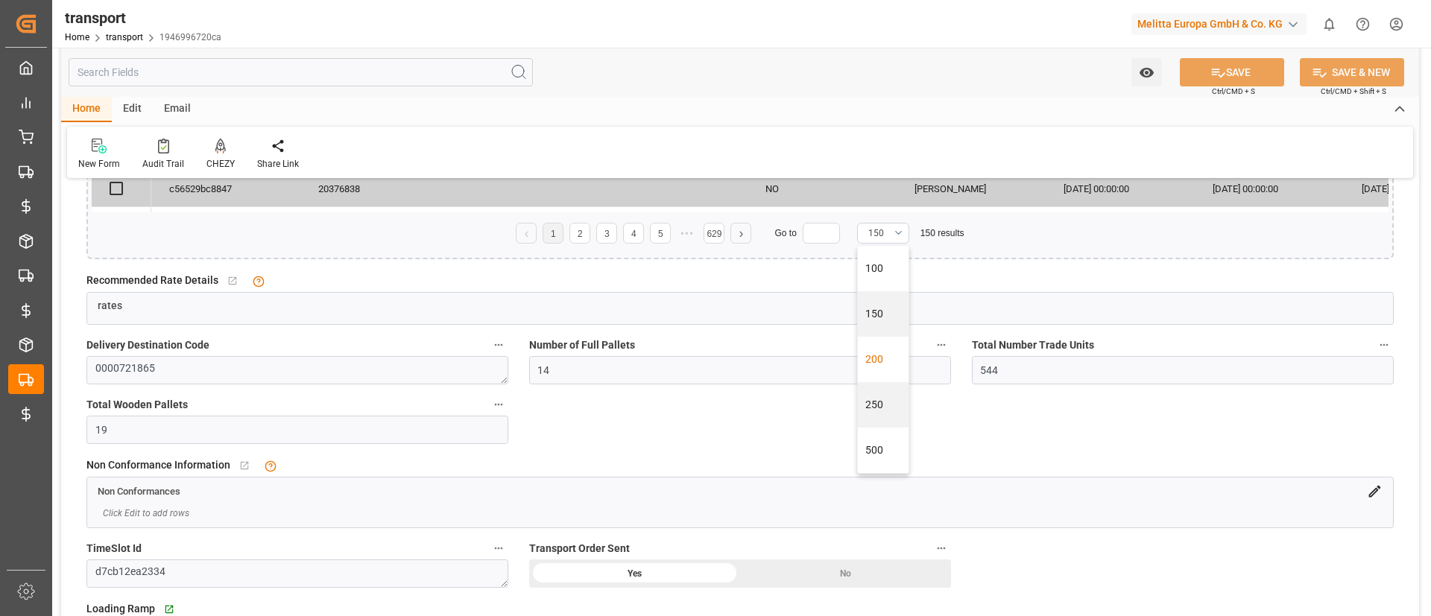
scroll to position [1034, 0]
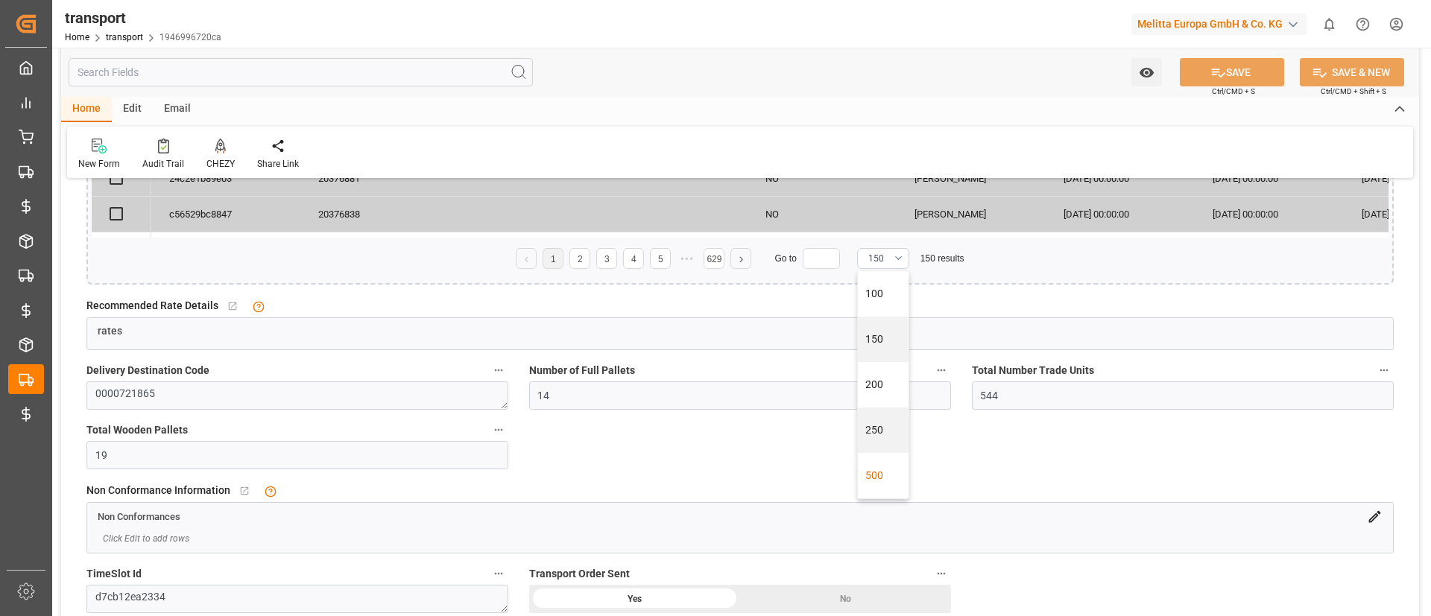
click at [880, 475] on div "500" at bounding box center [883, 475] width 51 height 45
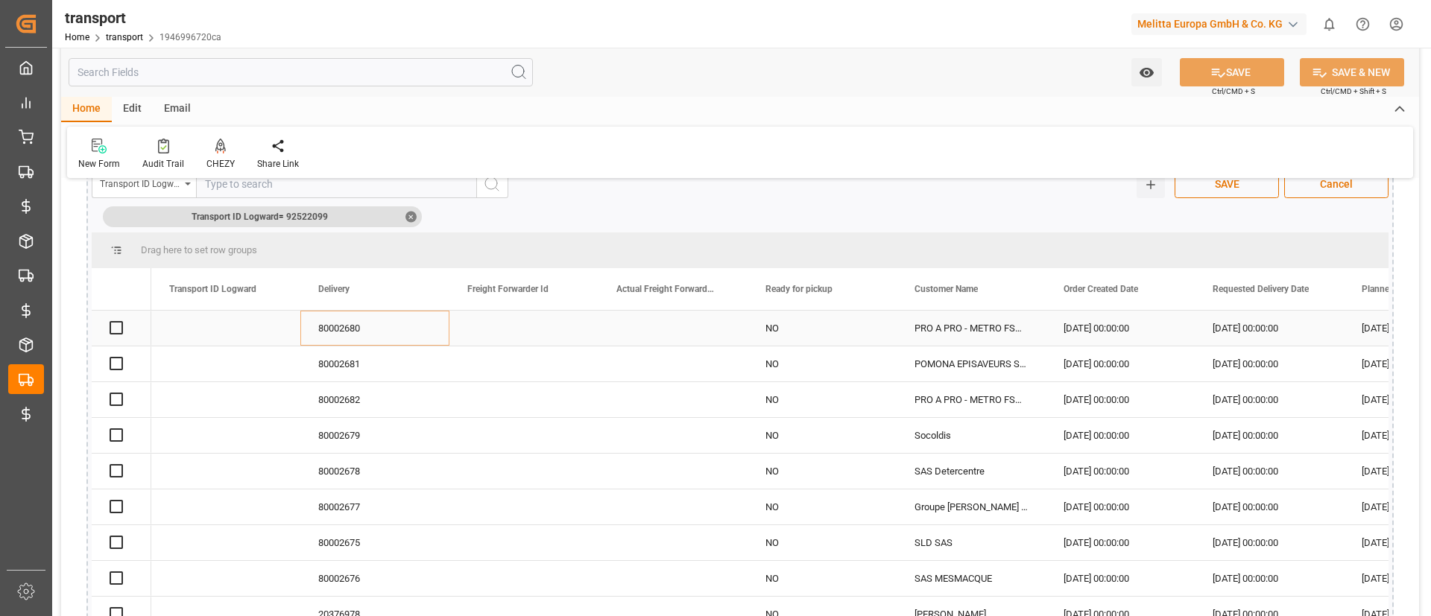
scroll to position [535, 0]
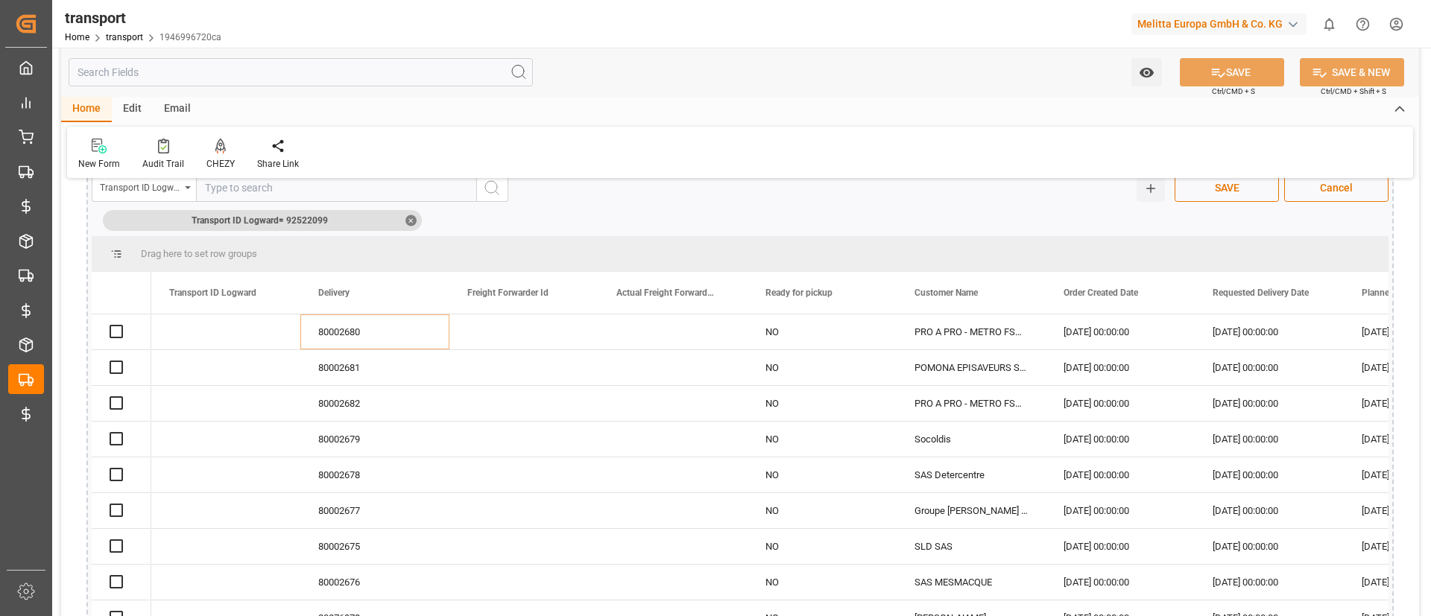
click at [308, 217] on span "92522099" at bounding box center [307, 220] width 42 height 13
copy span "92522099"
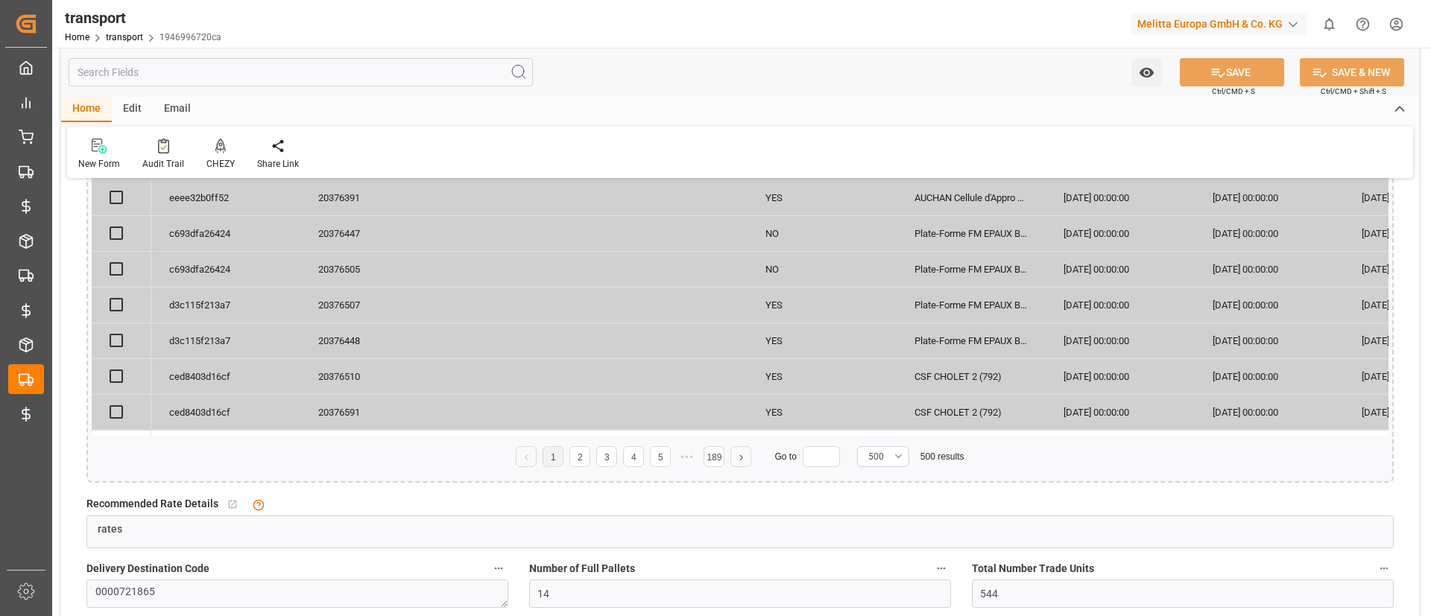
scroll to position [423, 0]
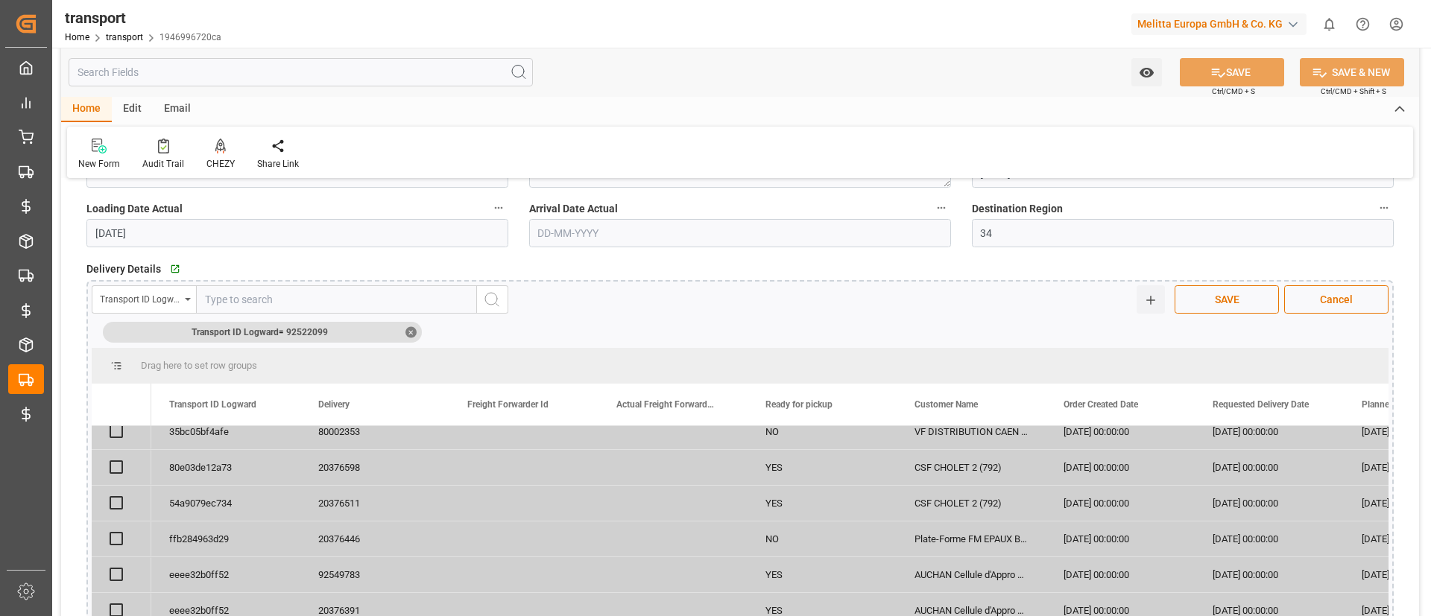
click at [438, 307] on input "text" at bounding box center [336, 299] width 281 height 28
paste input "92522099"
type input "92522099"
click at [499, 297] on icon "search button" at bounding box center [492, 300] width 18 height 18
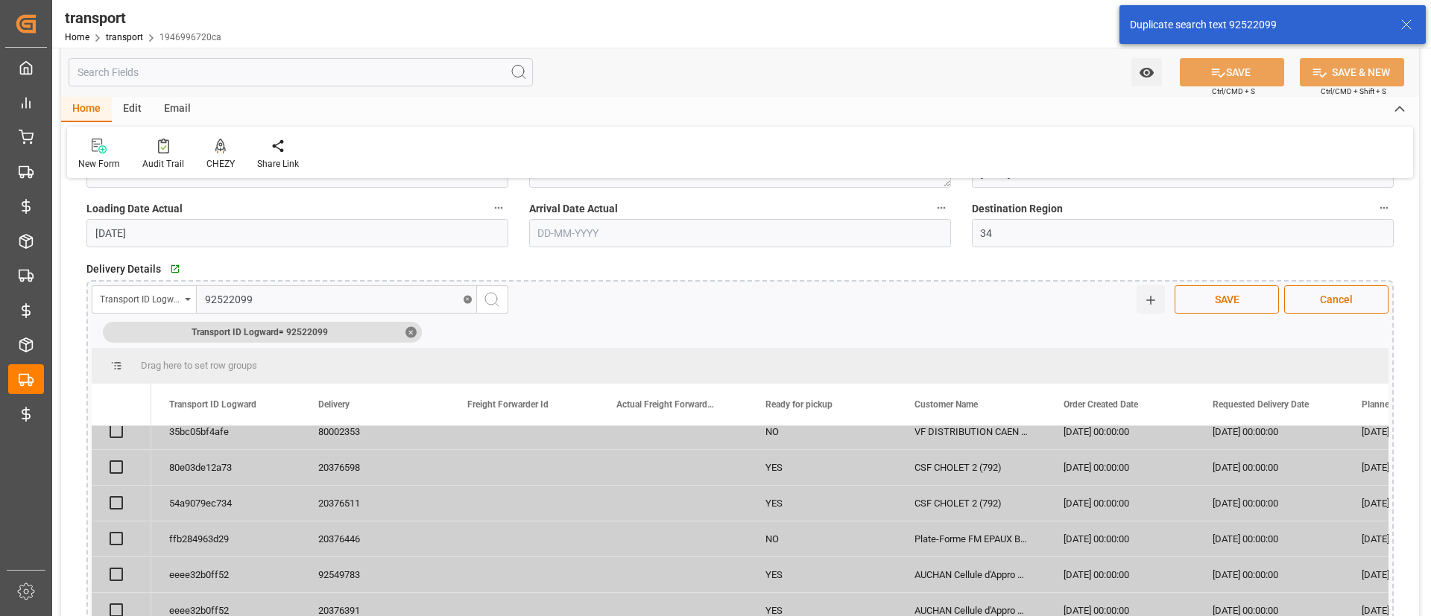
click at [413, 332] on div "✕" at bounding box center [410, 331] width 11 height 11
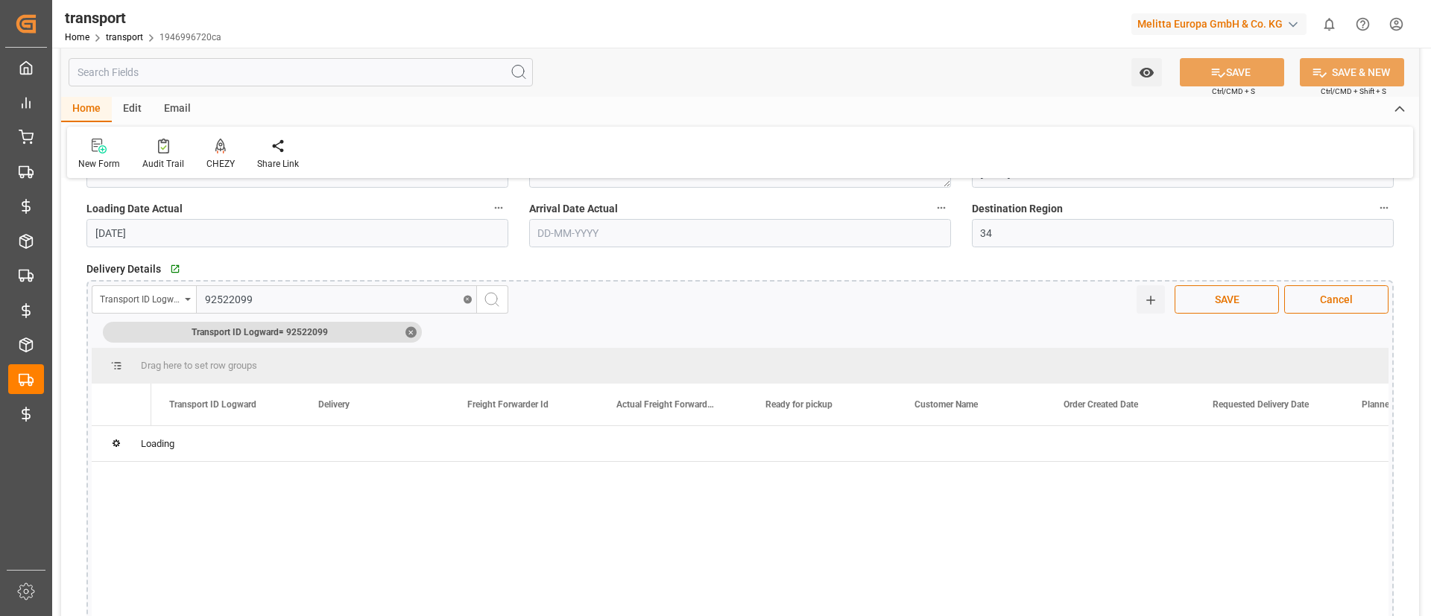
click at [496, 300] on icon "search button" at bounding box center [492, 300] width 18 height 18
click at [413, 326] on div "✕" at bounding box center [410, 331] width 11 height 11
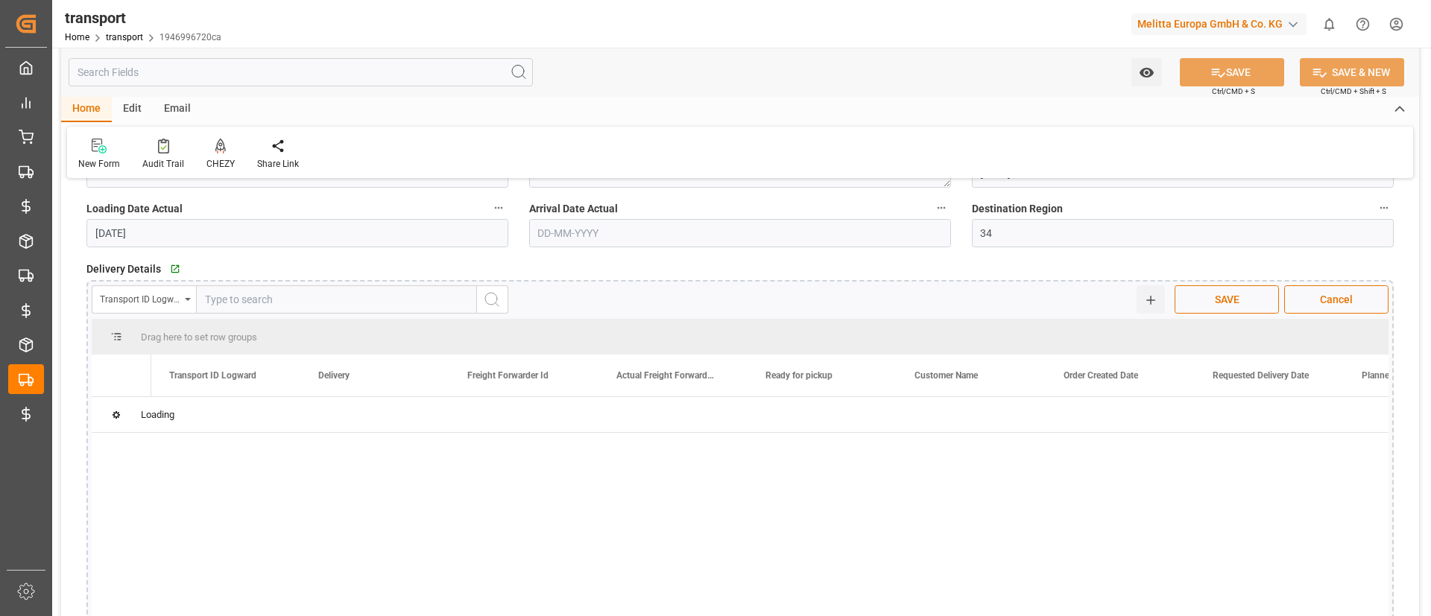
click at [349, 302] on input "text" at bounding box center [336, 299] width 281 height 28
paste input "92522099"
type input "92522099"
click at [494, 303] on icon "search button" at bounding box center [492, 300] width 18 height 18
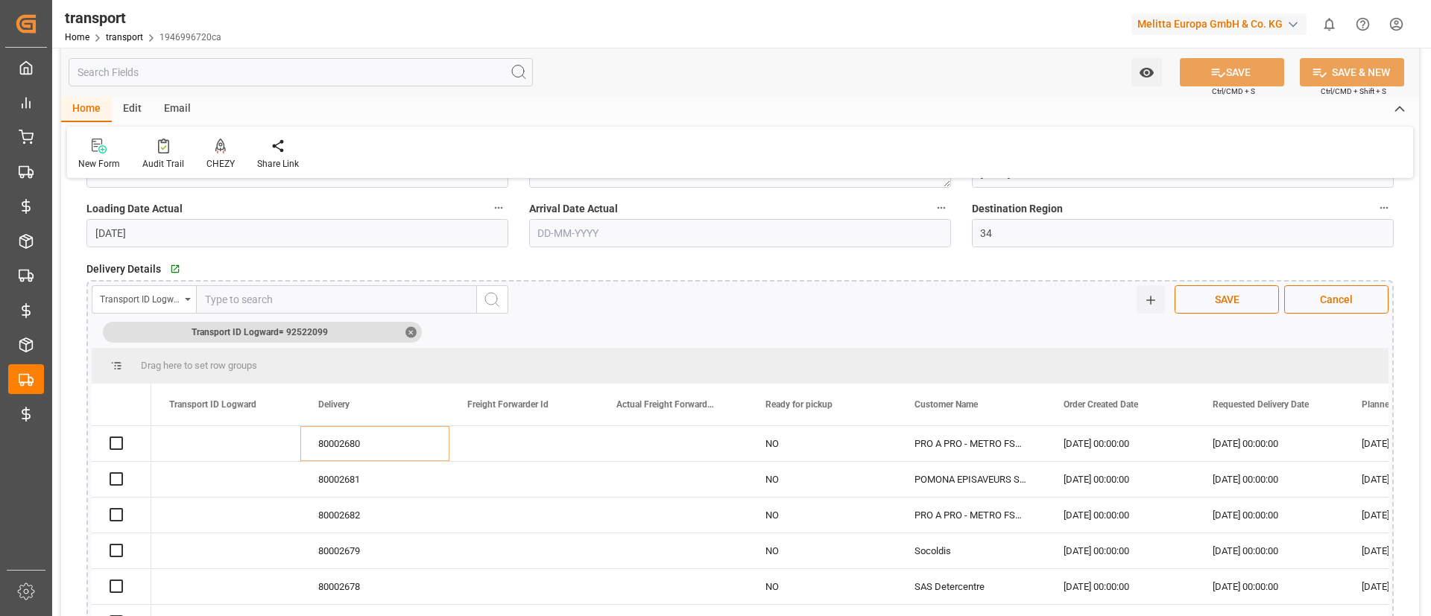
click at [181, 291] on div "Transport ID Logward" at bounding box center [144, 299] width 104 height 28
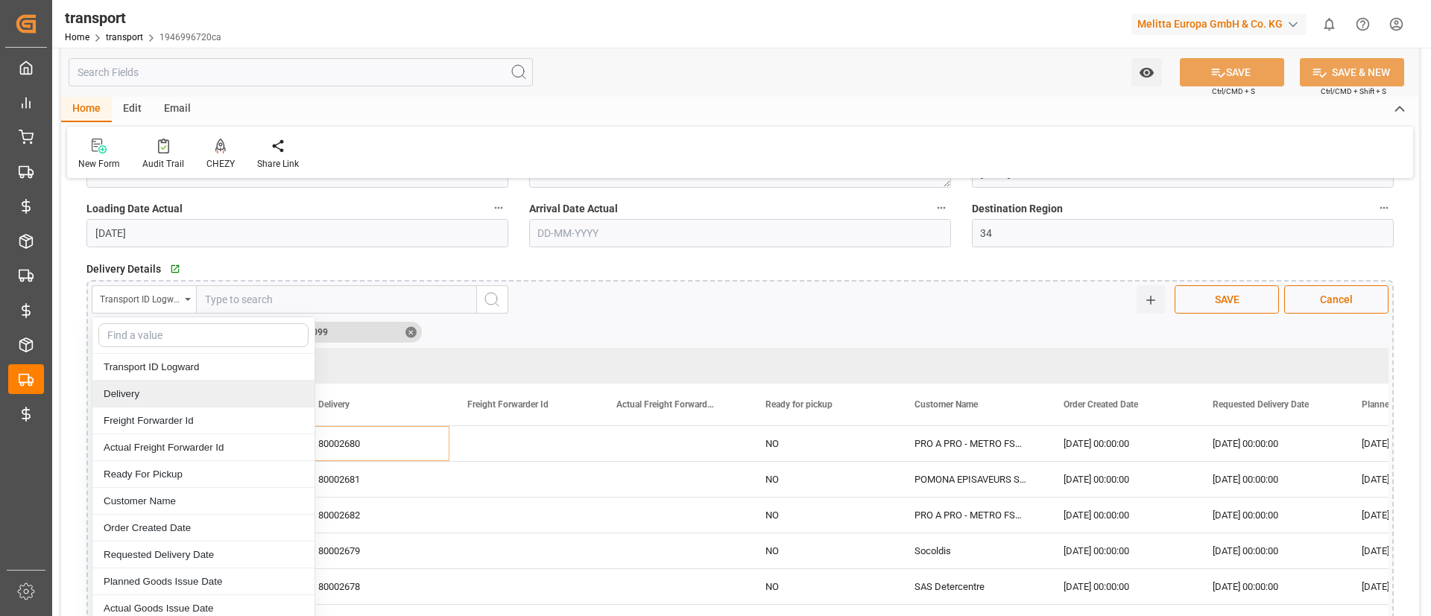
click at [175, 393] on div "Delivery" at bounding box center [203, 394] width 222 height 27
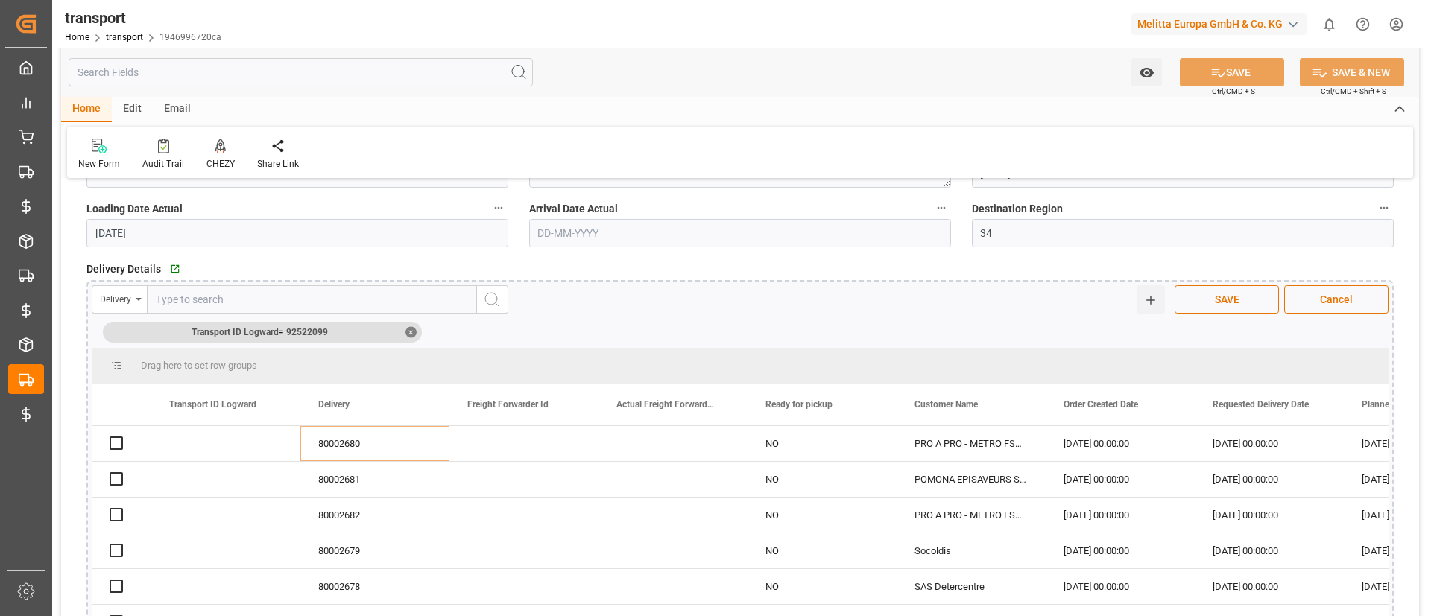
click at [314, 306] on input "text" at bounding box center [312, 299] width 330 height 28
paste input "92522099"
type input "92522099"
click at [410, 335] on div "✕" at bounding box center [410, 331] width 11 height 11
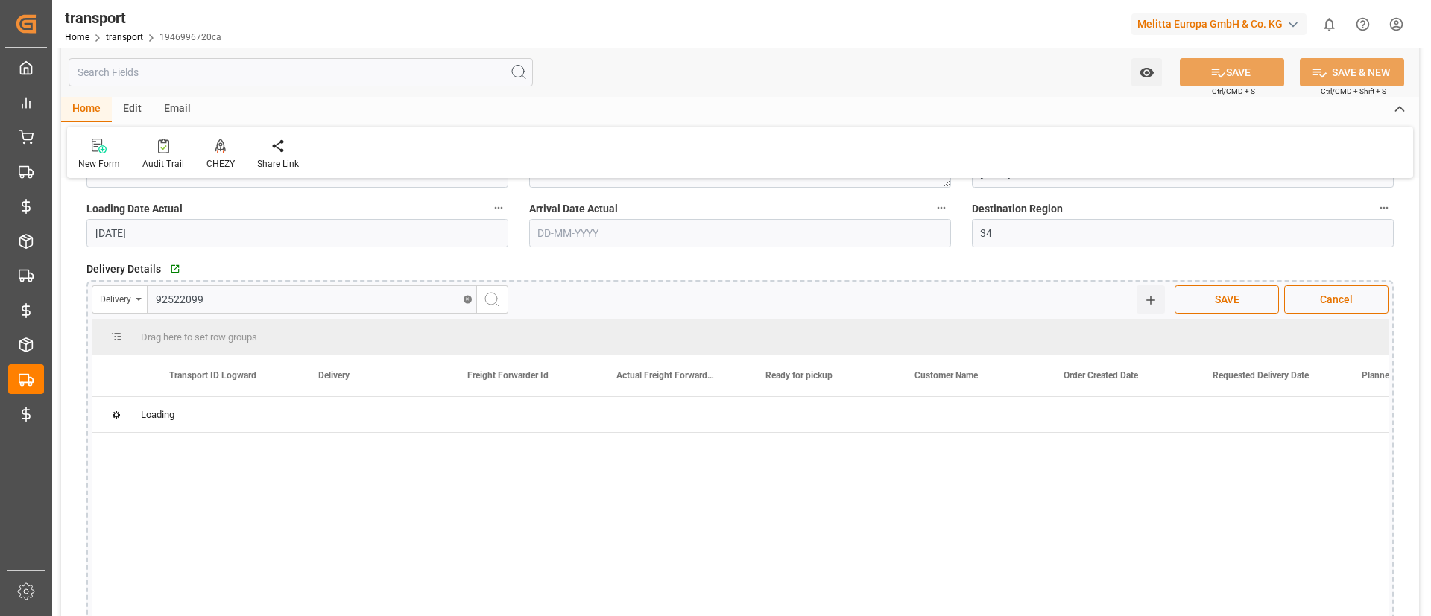
click at [499, 300] on icon "search button" at bounding box center [492, 300] width 18 height 18
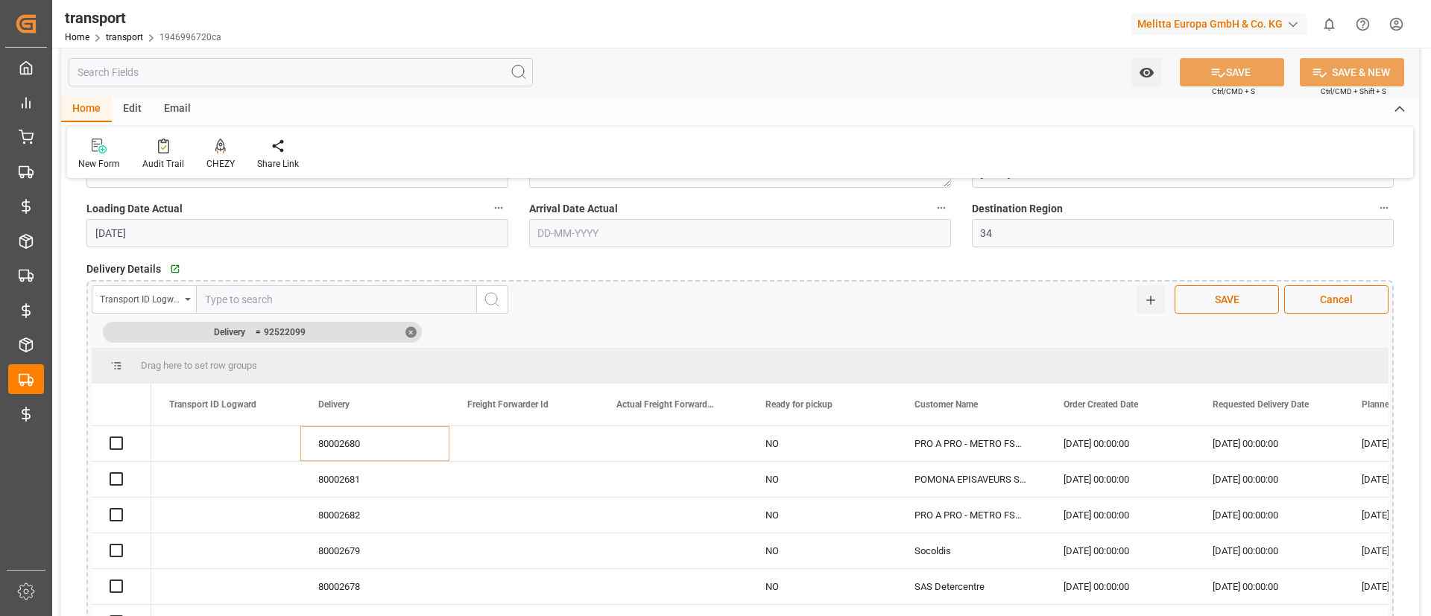
click at [171, 300] on div "Transport ID Logward" at bounding box center [140, 297] width 80 height 17
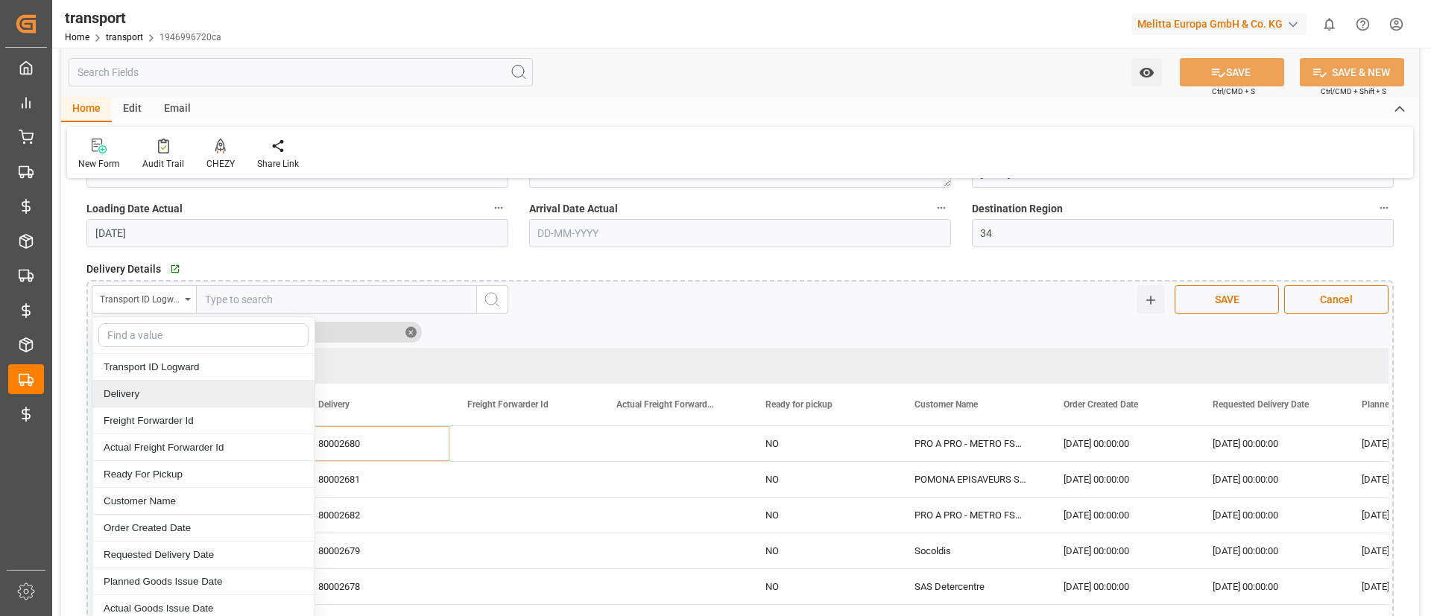
click at [163, 390] on div "Delivery" at bounding box center [203, 394] width 222 height 27
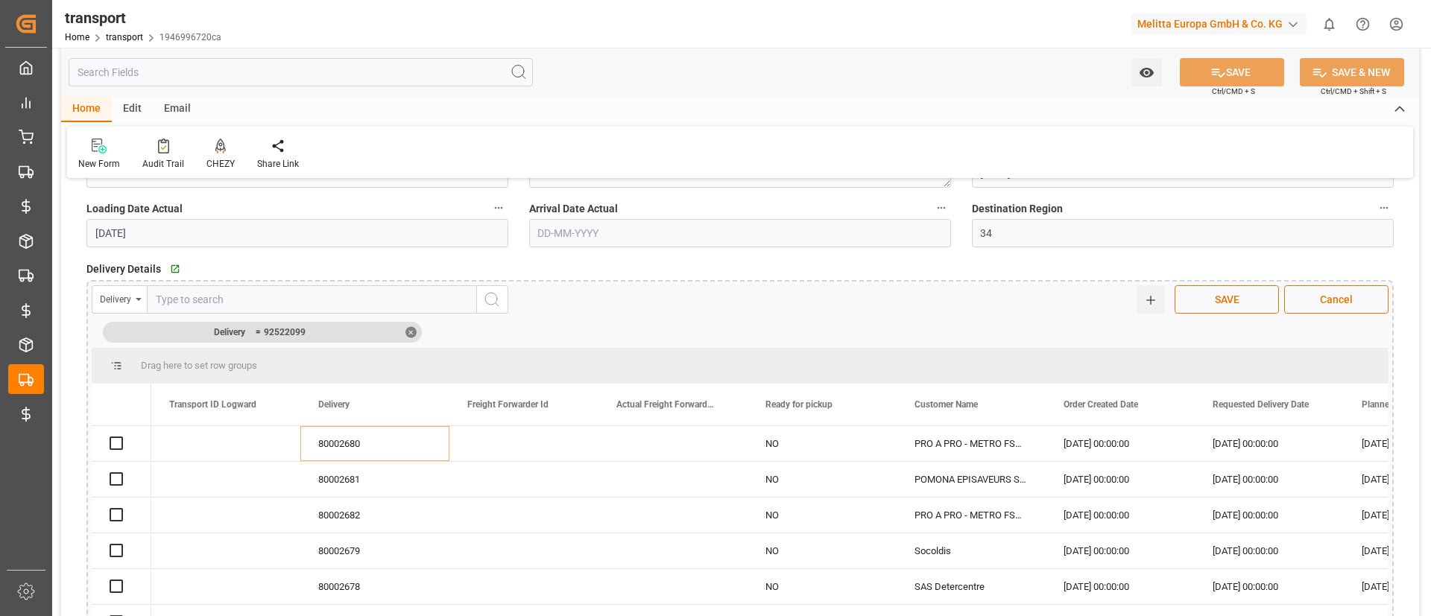
click at [246, 298] on input "text" at bounding box center [312, 299] width 330 height 28
paste input "92522099"
type input "92522099"
click at [495, 302] on icon "search button" at bounding box center [492, 300] width 18 height 18
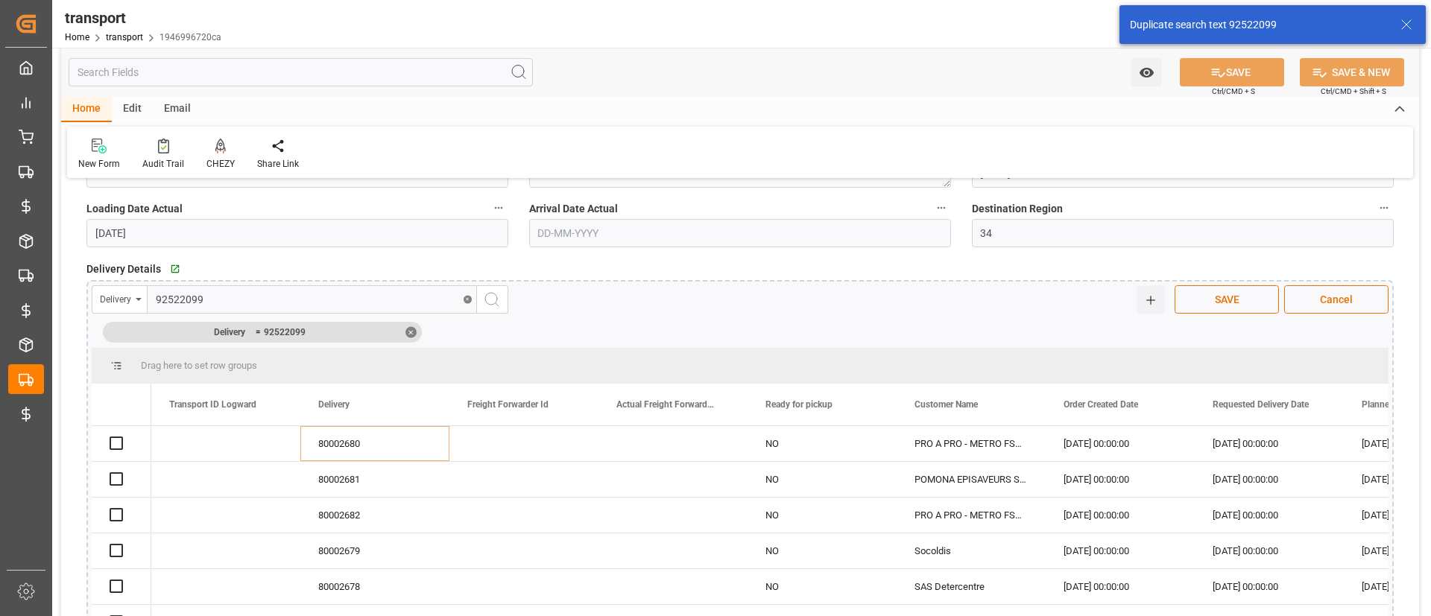
click at [411, 329] on div "✕" at bounding box center [410, 331] width 11 height 11
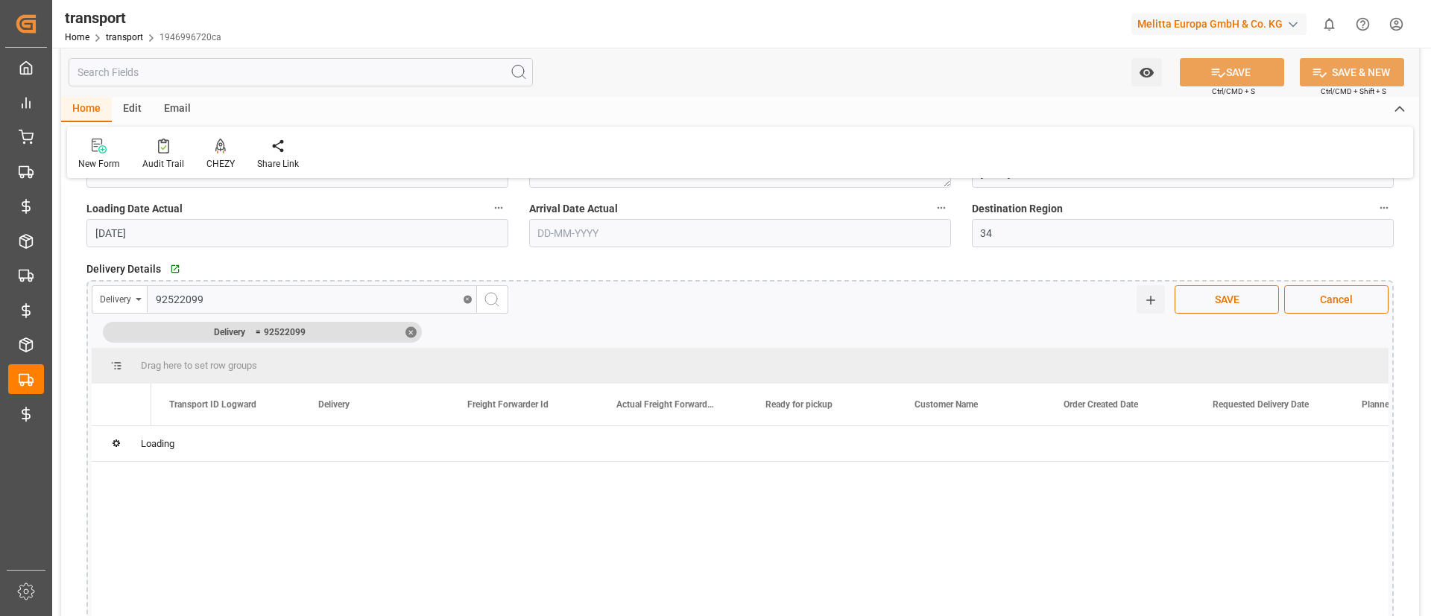
click at [408, 332] on div "✕" at bounding box center [410, 331] width 11 height 11
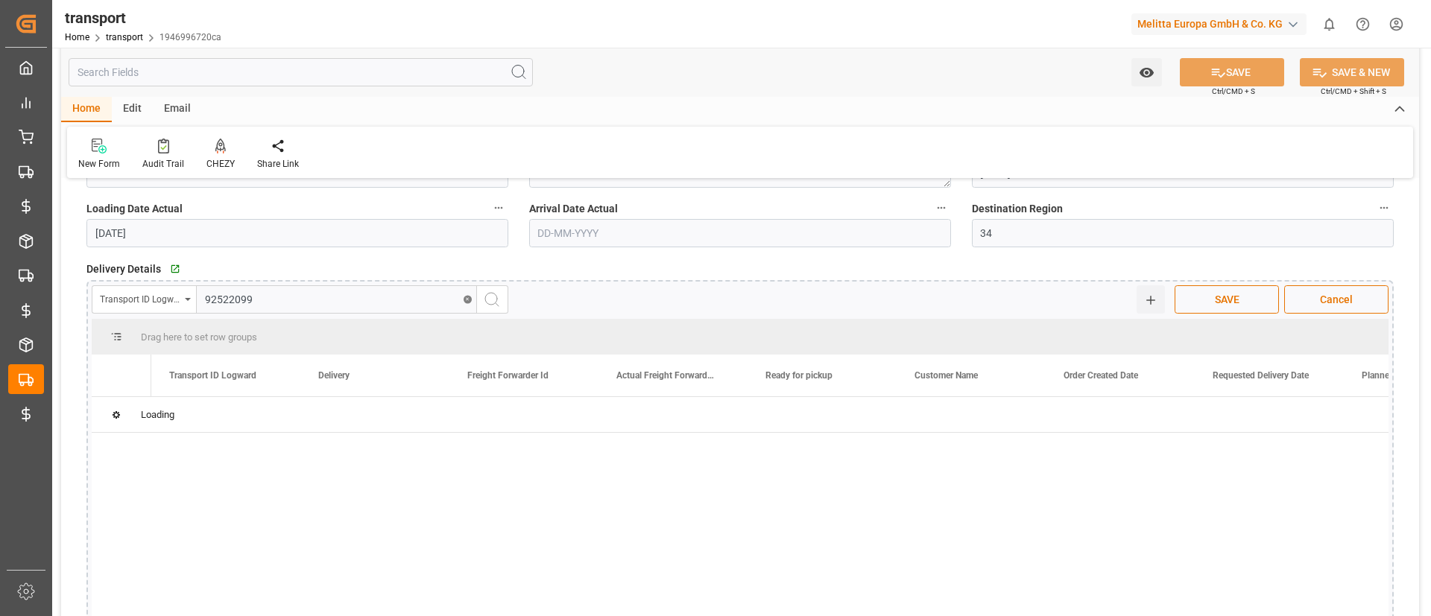
click at [174, 305] on div "Transport ID Logward" at bounding box center [140, 297] width 80 height 17
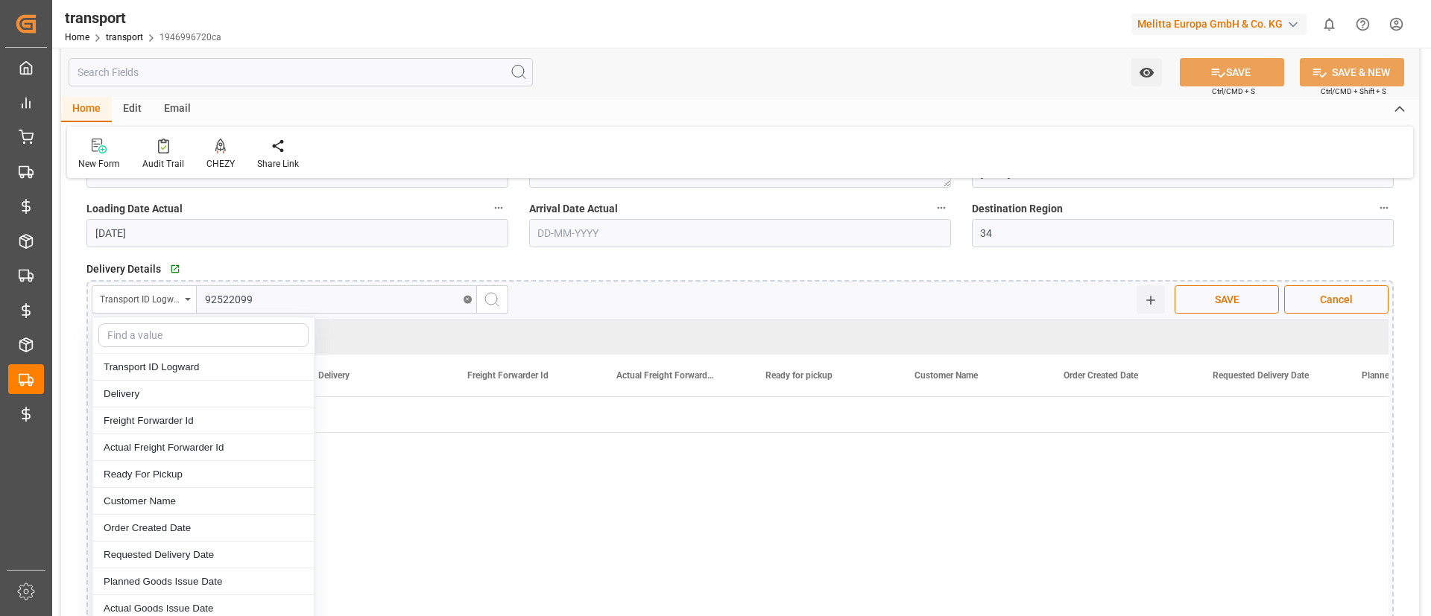
click at [723, 298] on div "Transport ID Logward Transport ID Logward Delivery Freight Forwarder Id Actual …" at bounding box center [740, 299] width 1296 height 28
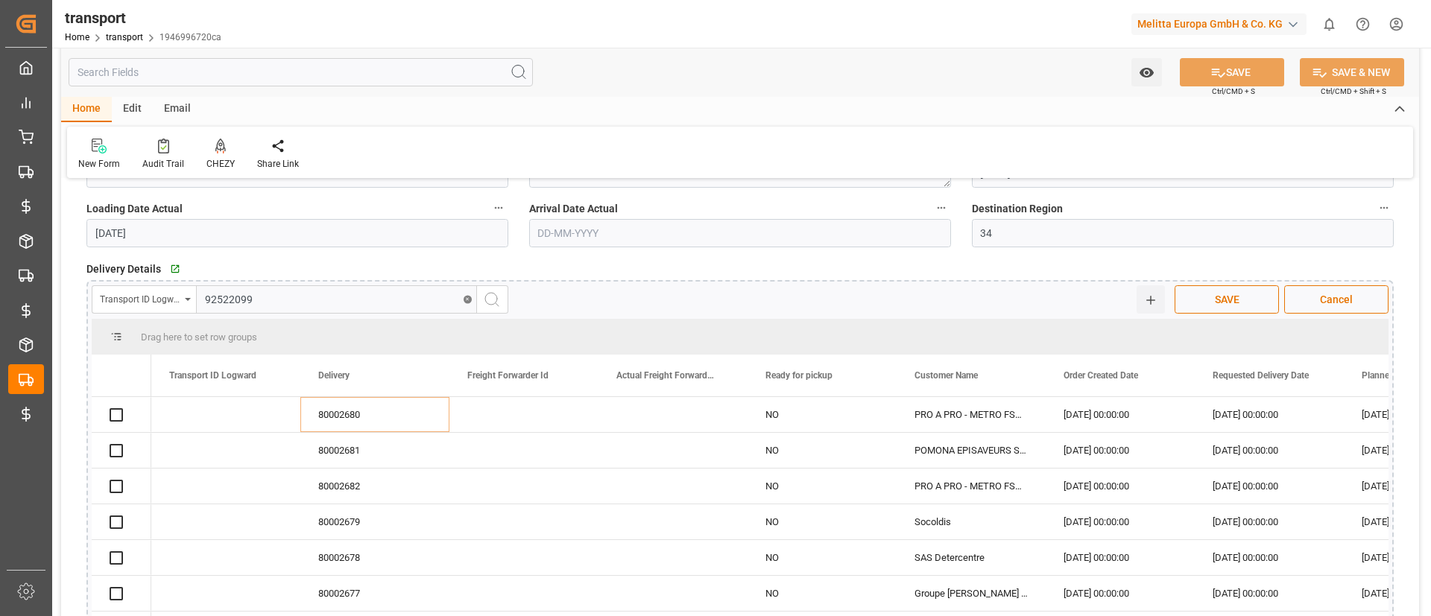
click at [116, 297] on div "Transport ID Logward" at bounding box center [140, 297] width 80 height 17
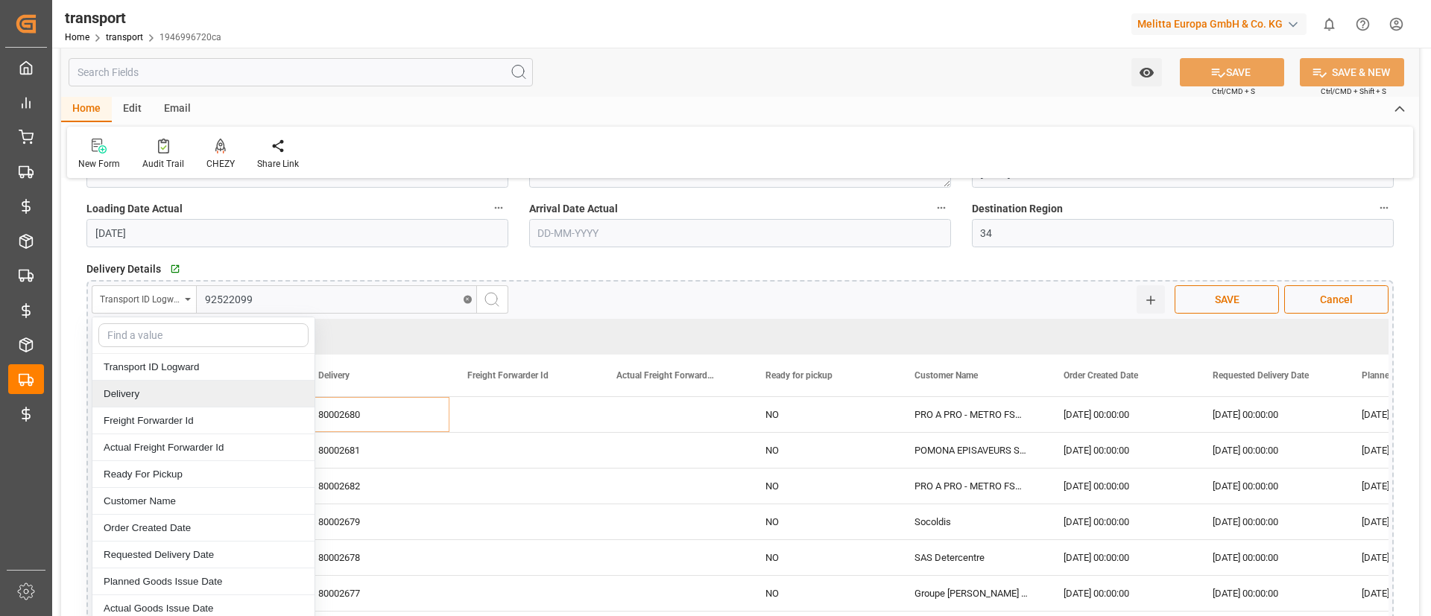
click at [167, 389] on div "Delivery" at bounding box center [203, 394] width 222 height 27
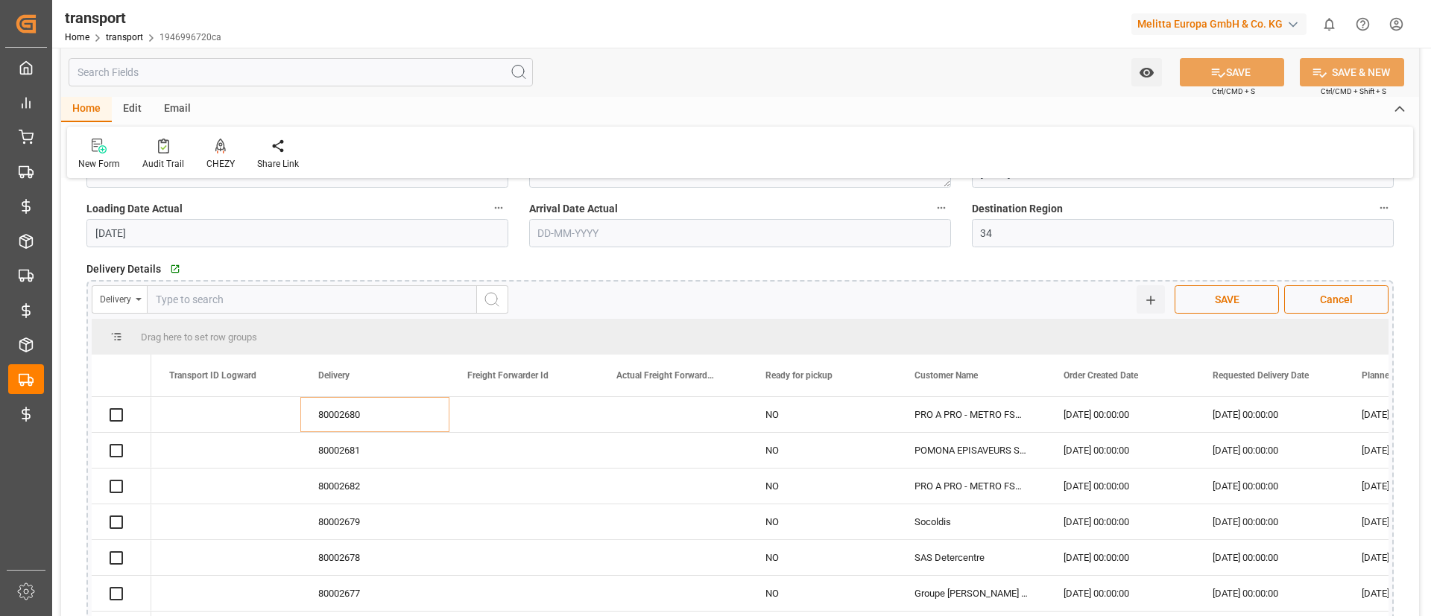
click at [251, 302] on input "text" at bounding box center [312, 299] width 330 height 28
paste input "92522099"
type input "92522099"
click at [495, 294] on icon "search button" at bounding box center [492, 300] width 18 height 18
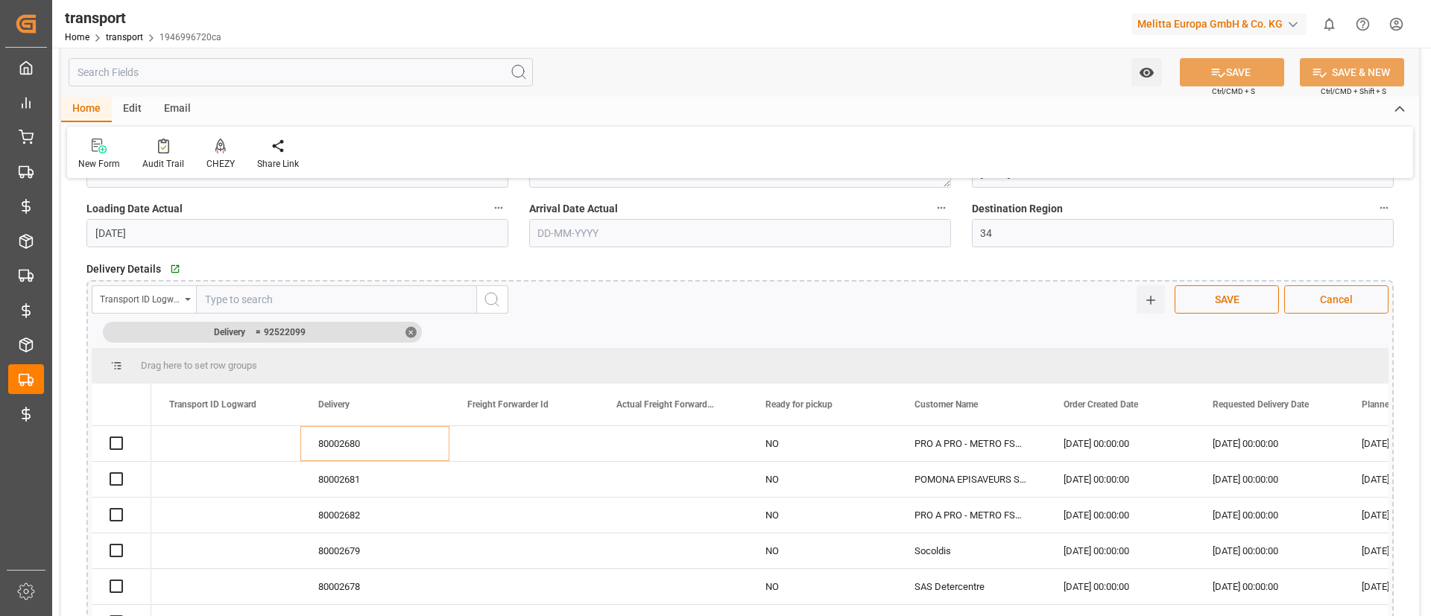
click at [1311, 308] on button "Cancel" at bounding box center [1336, 299] width 104 height 28
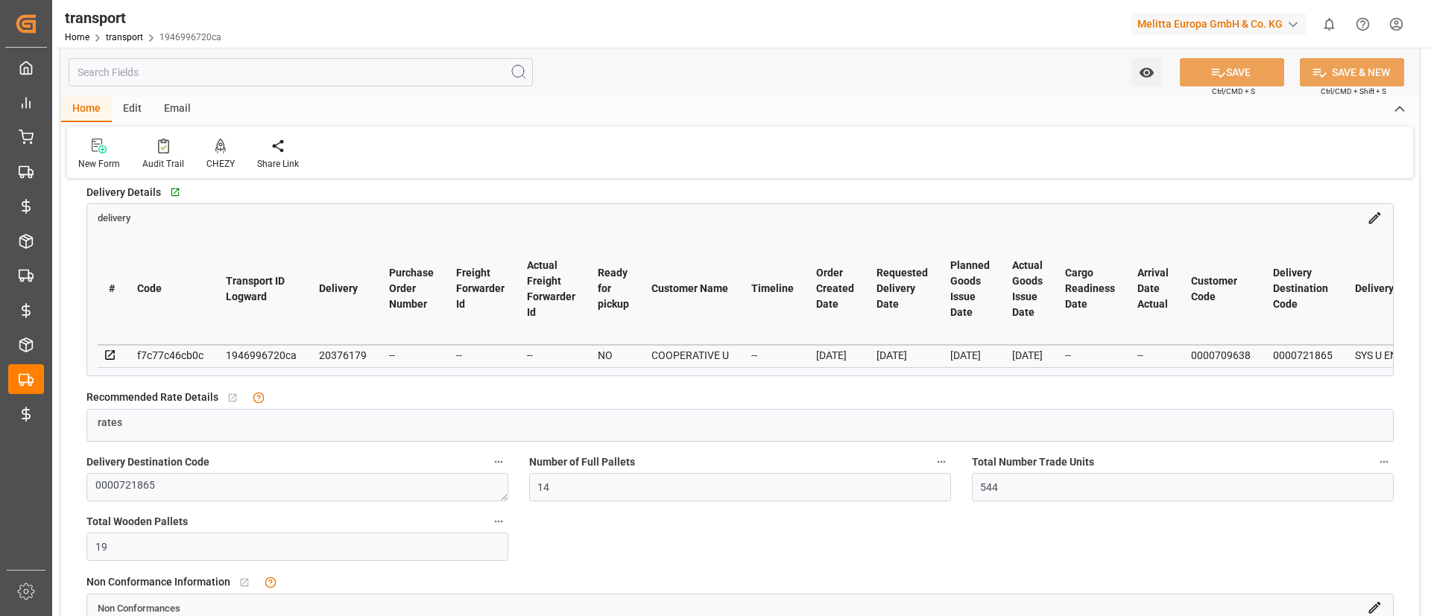
scroll to position [452, 0]
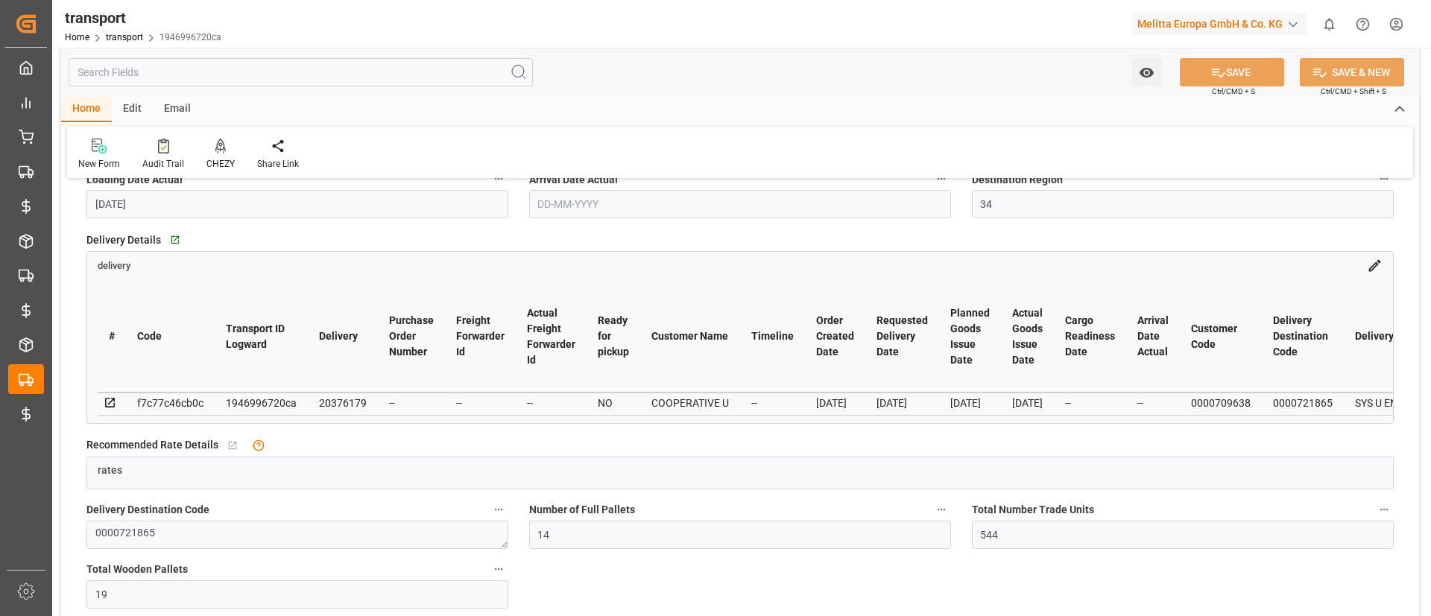
click at [1369, 273] on div "# Code Transport ID Logward Delivery Purchase Order Number Freight Forwarder Id…" at bounding box center [739, 348] width 1305 height 150
click at [1372, 255] on div "delivery" at bounding box center [739, 263] width 1305 height 22
click at [1375, 269] on icon at bounding box center [1374, 266] width 16 height 16
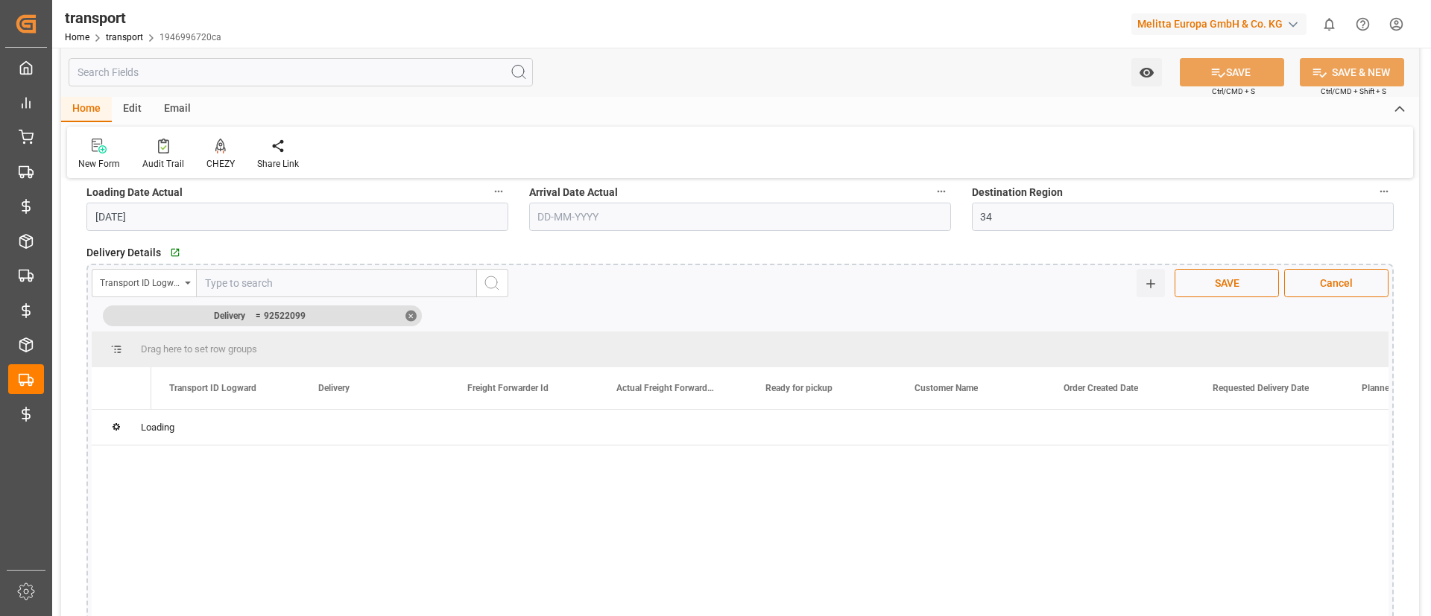
scroll to position [439, 0]
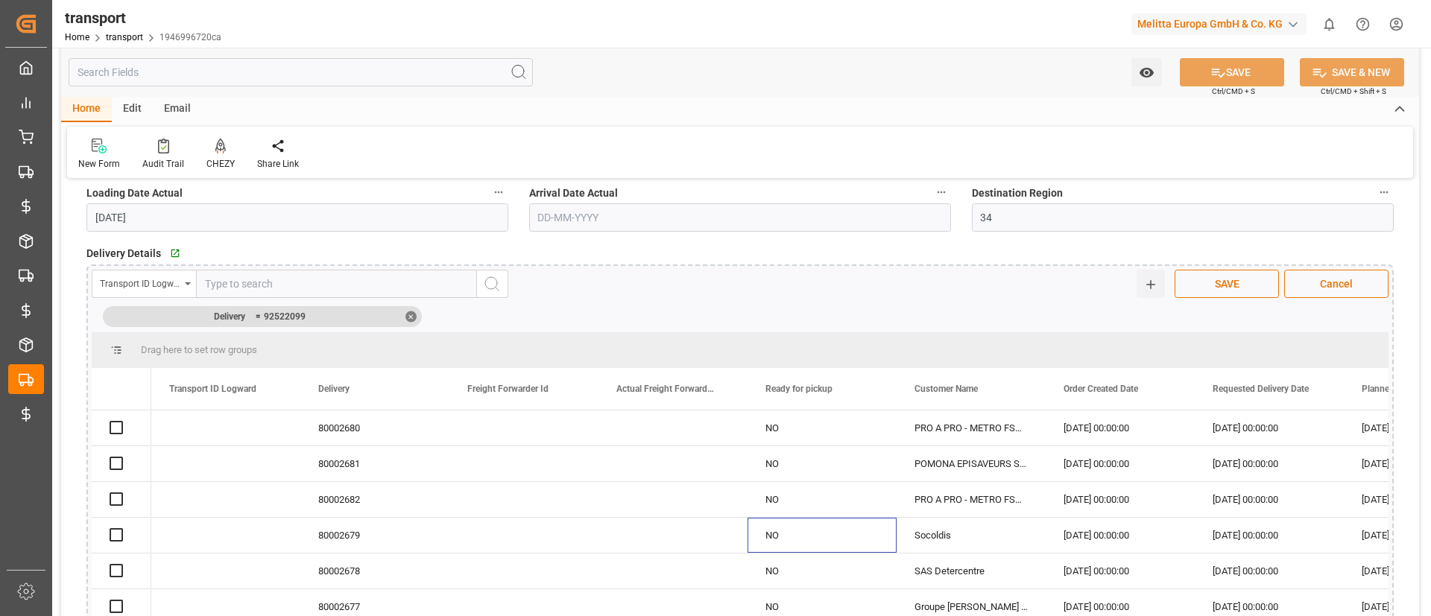
click at [280, 0] on html "Created by potrace 1.15, written by Peter Selinger 2001-2017 Created by potrace…" at bounding box center [715, 308] width 1431 height 616
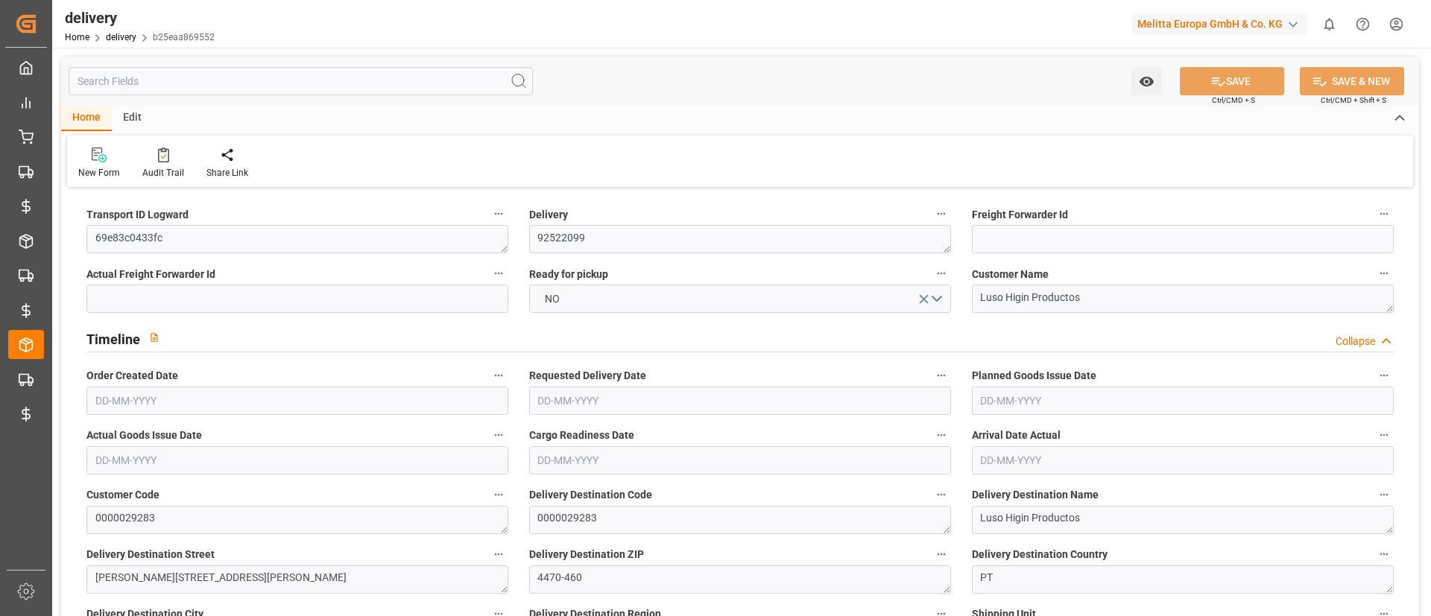
type input "1"
type input "264.8"
type input "327.565"
type input "676.5"
type input "95"
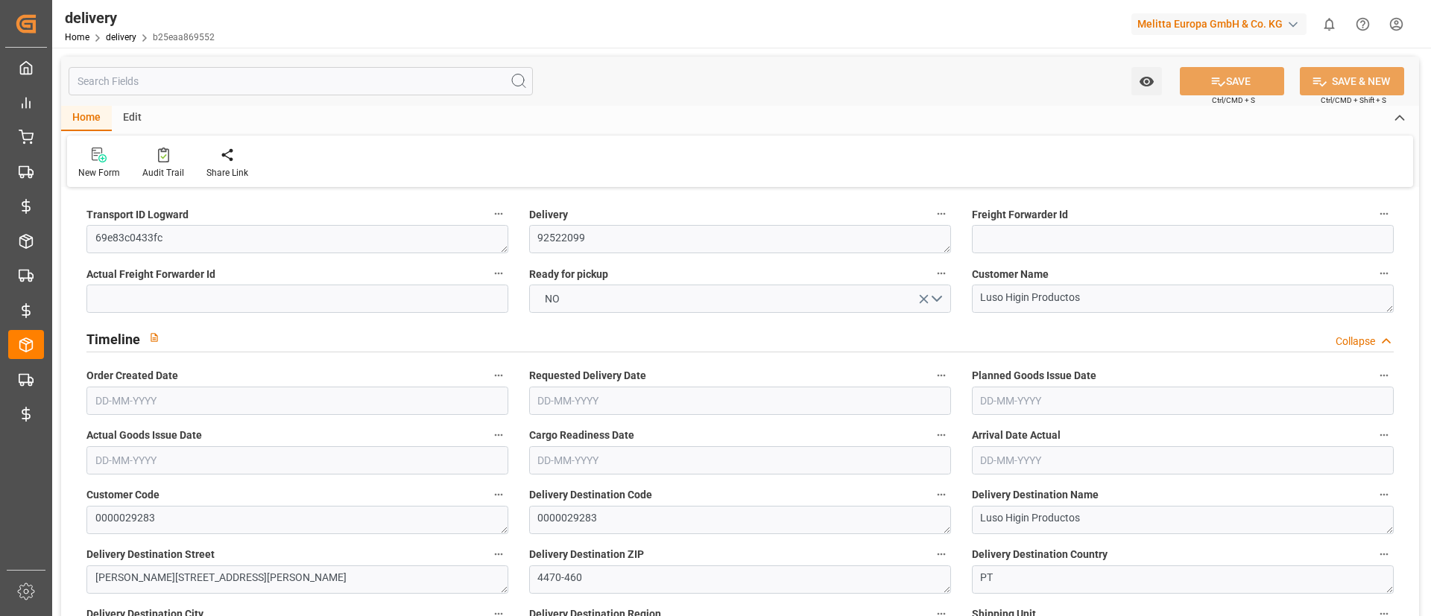
type input "1"
type input "0"
type input "1"
type input "0"
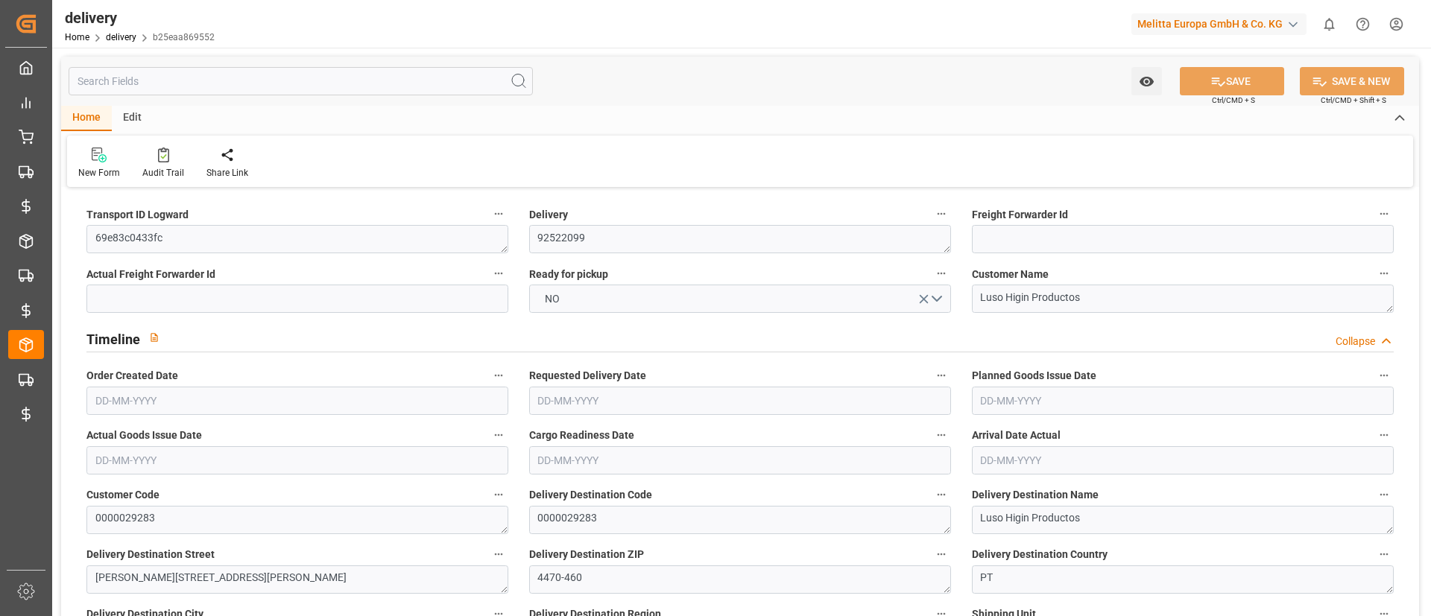
type input "0"
type input "-1.8505"
type input "105.14"
type input "103.2895"
type input "0"
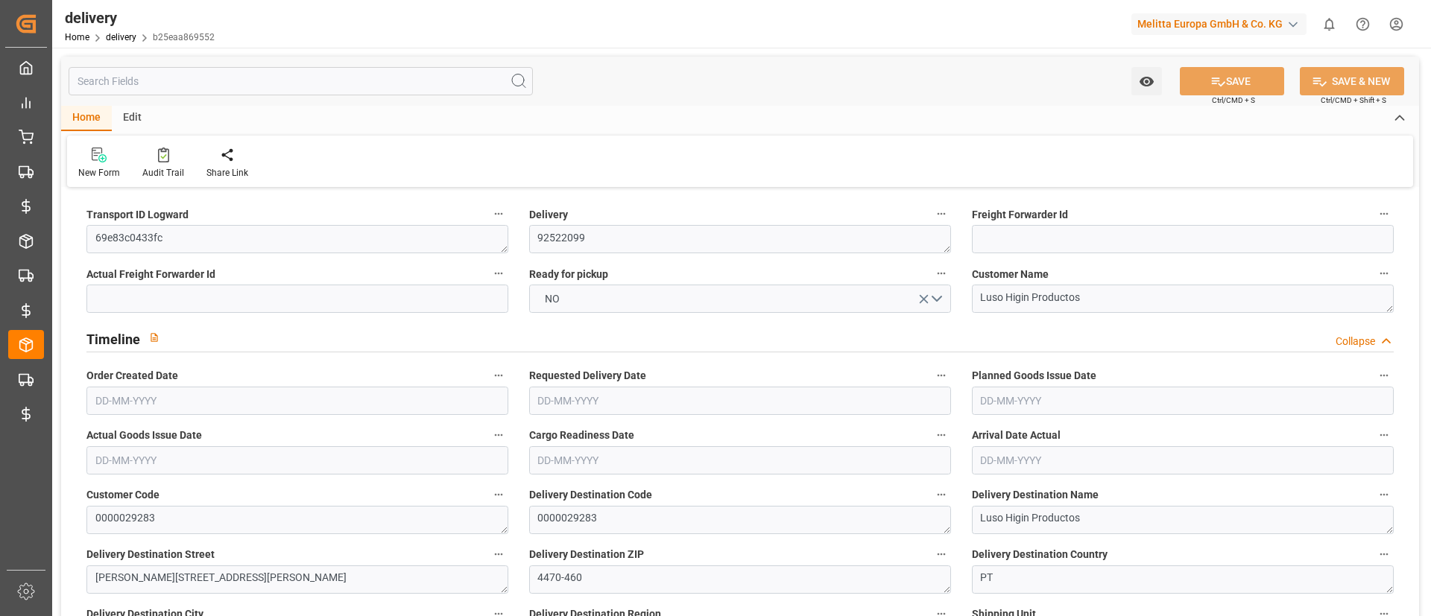
type input "34.2"
type input "1.5"
type input "1.3"
type input "0"
type input "1.5"
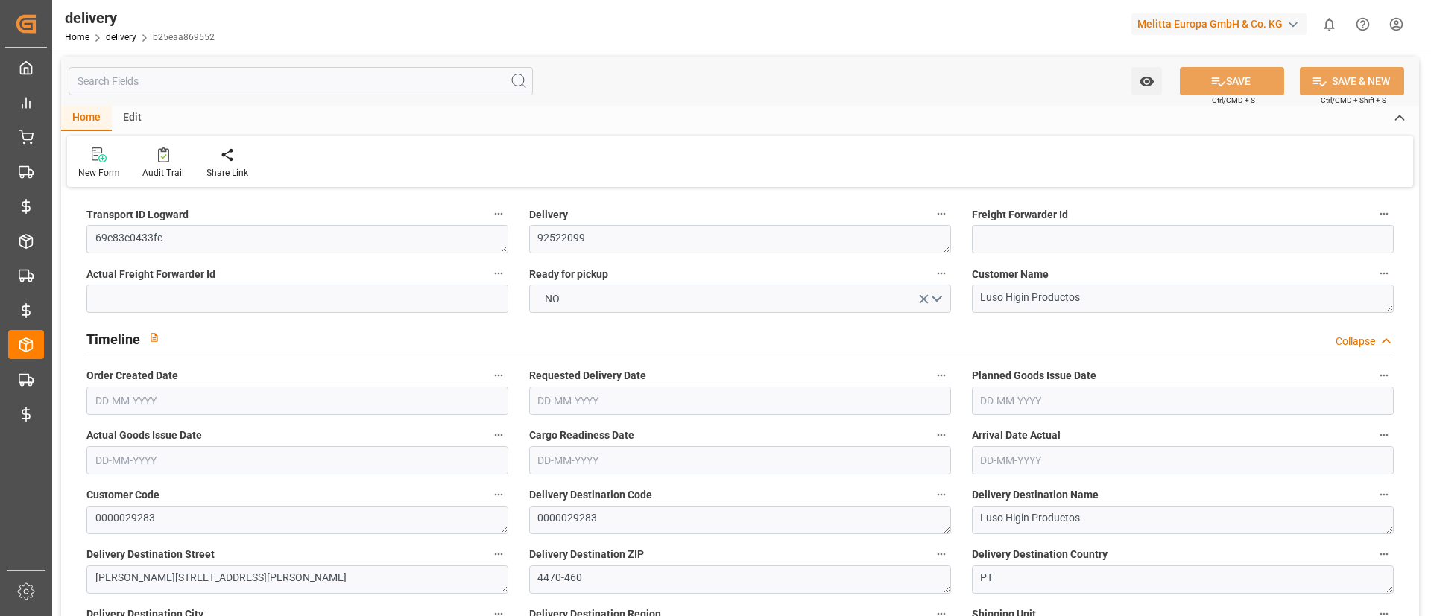
type input "354.156"
type input "1"
type input "101"
type input "5552.3794"
type input "0.3561"
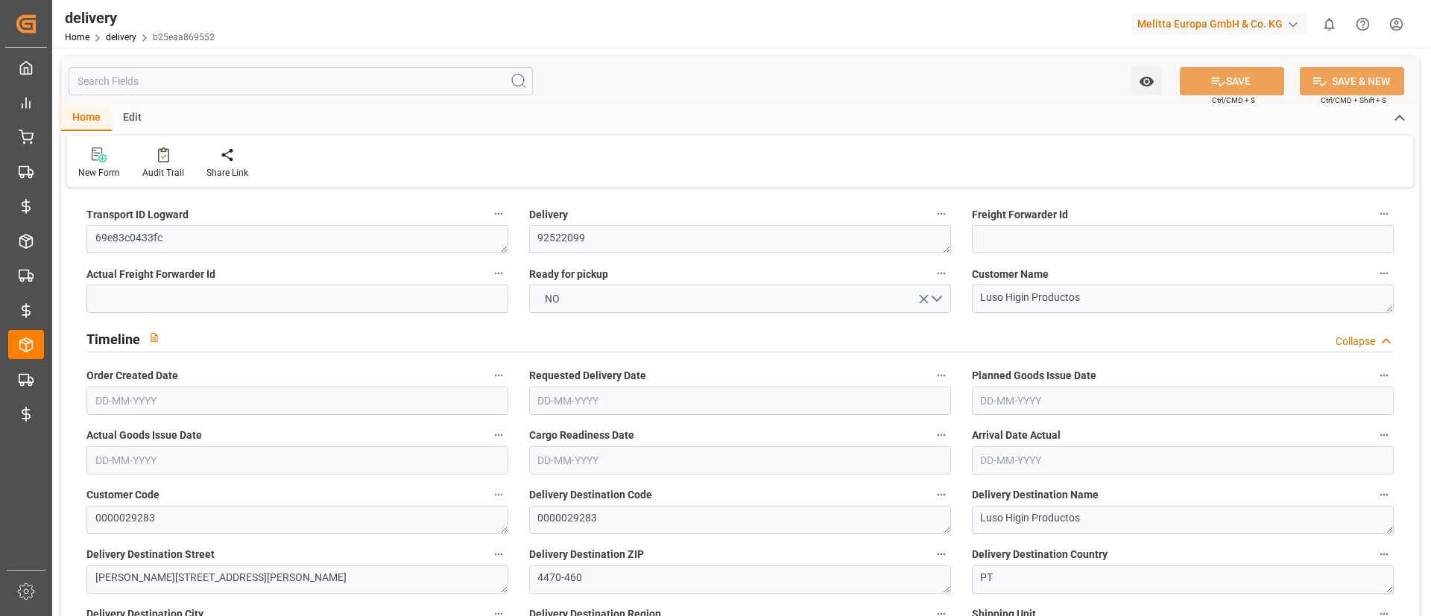
type input "0"
type input "[DATE]"
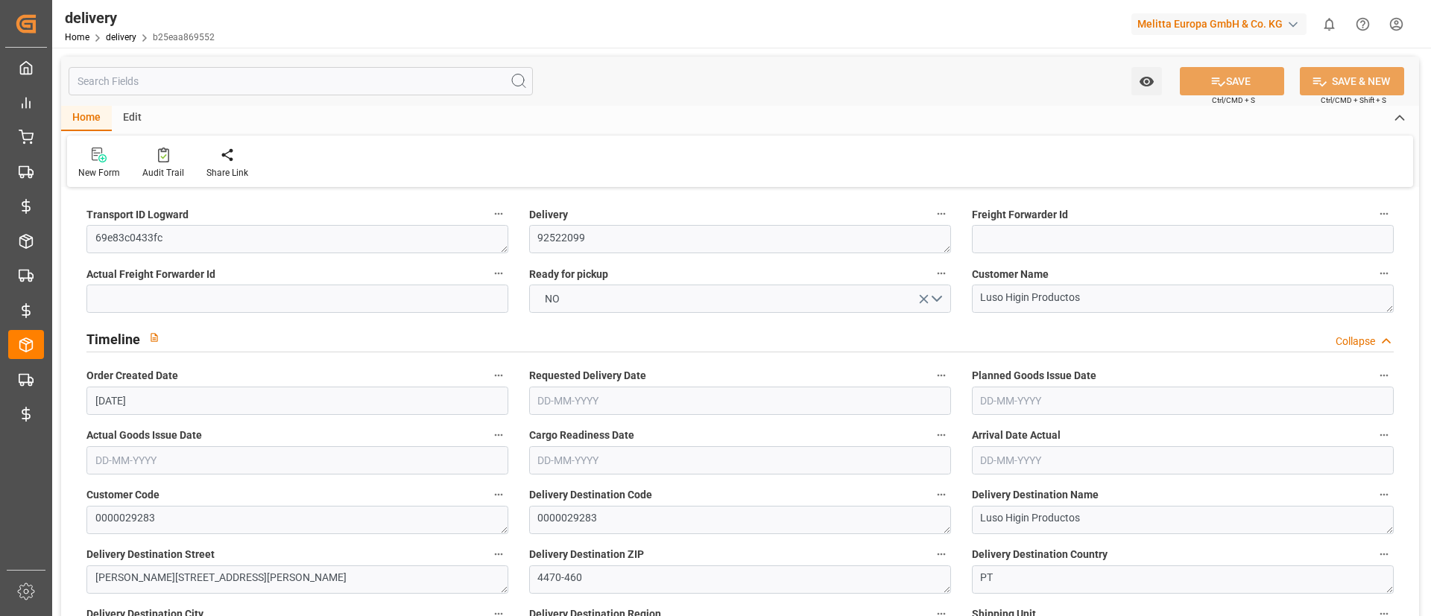
type input "[DATE]"
type input "[DATE] 11:00"
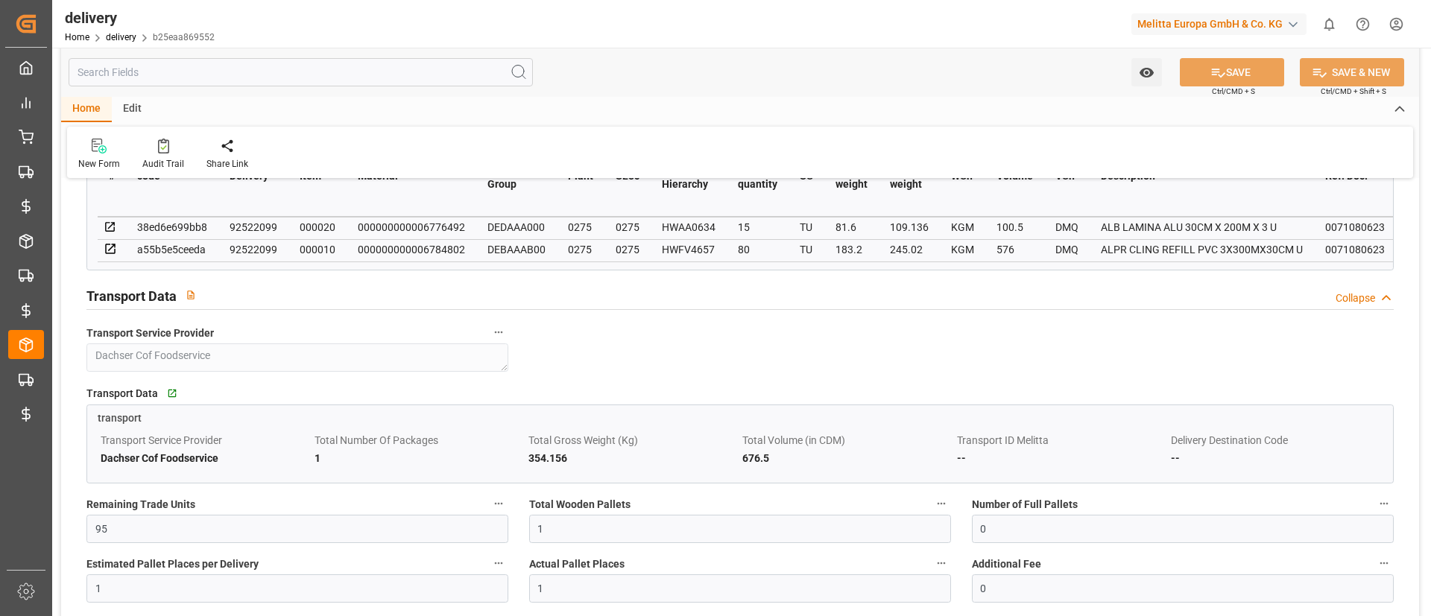
scroll to position [860, 0]
click at [165, 397] on icon "button" at bounding box center [171, 393] width 13 height 13
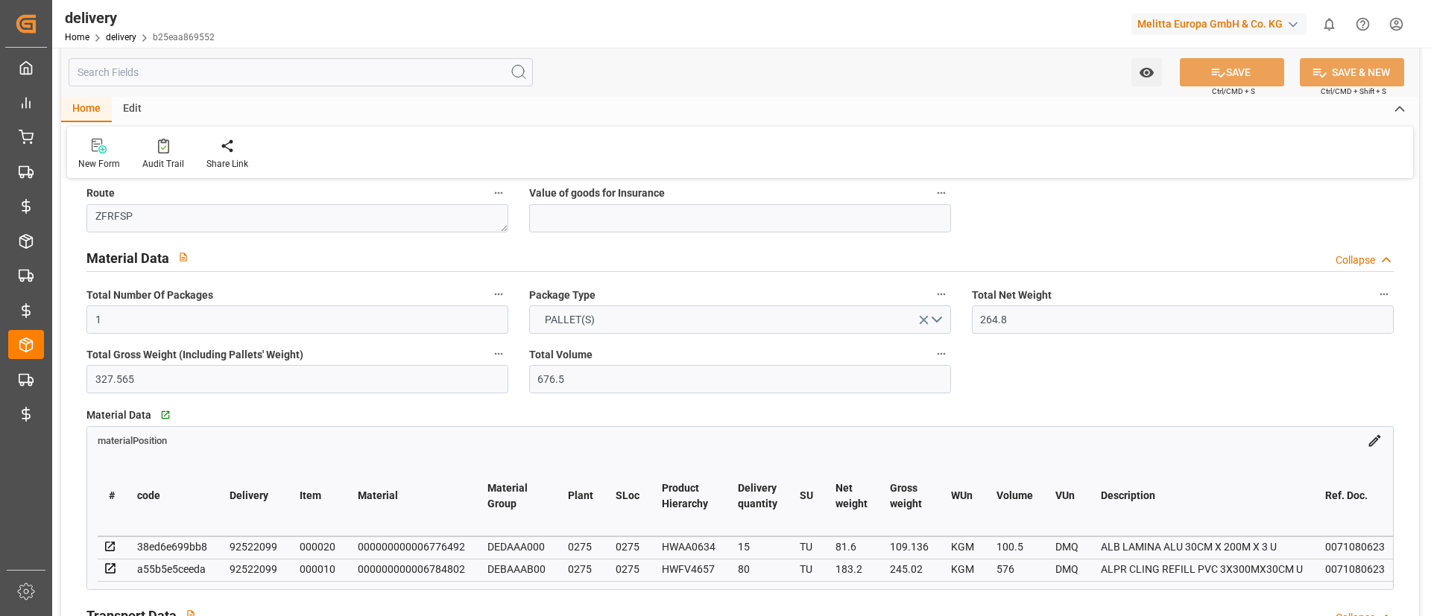
scroll to position [416, 0]
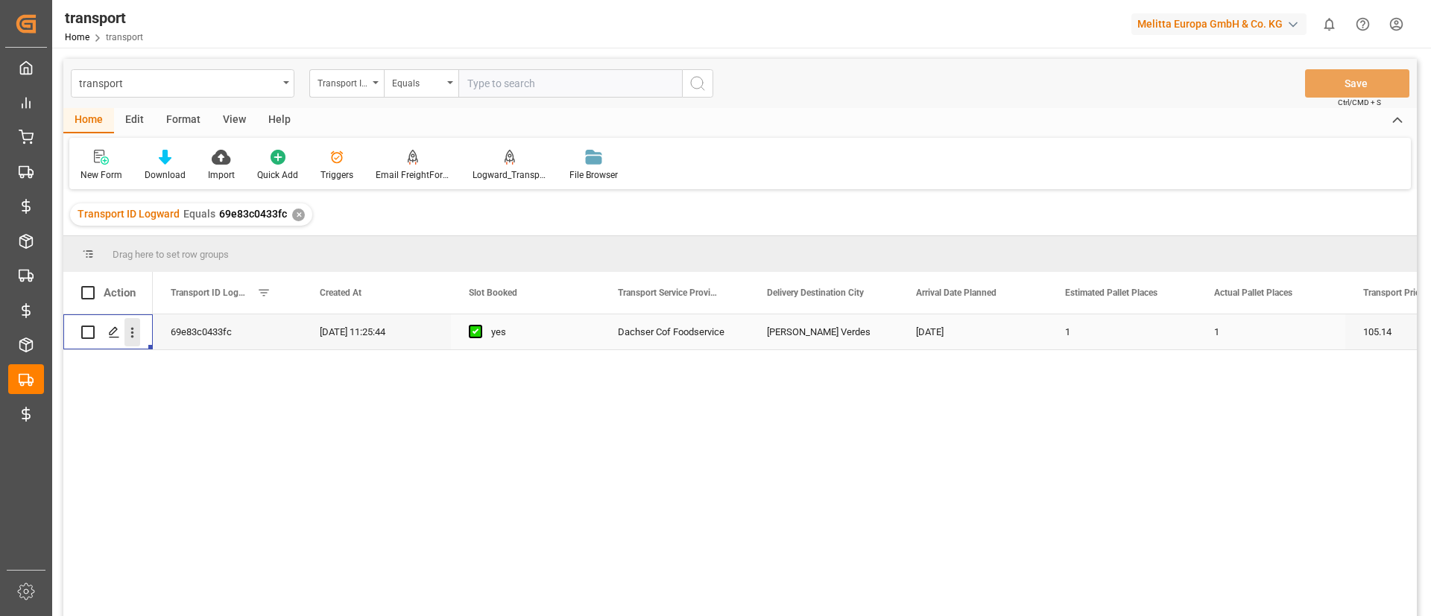
click at [133, 334] on icon "open menu" at bounding box center [132, 333] width 16 height 16
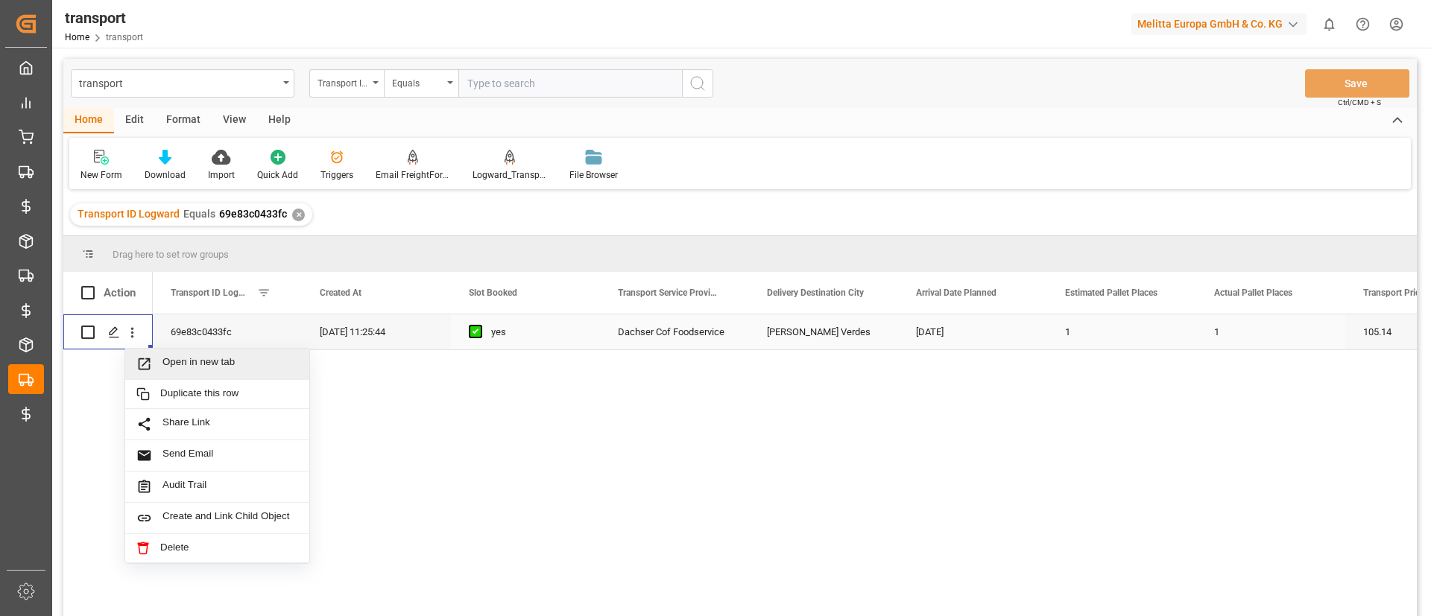
click at [215, 360] on span "Open in new tab" at bounding box center [230, 364] width 136 height 16
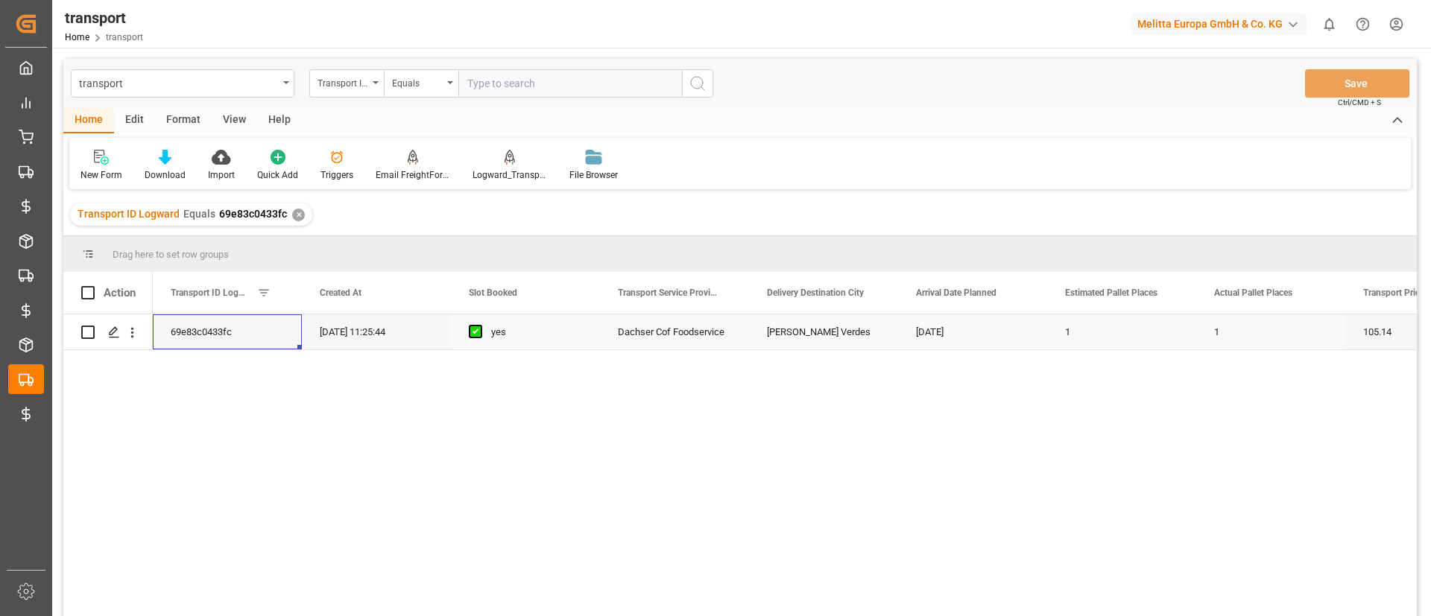
click at [237, 335] on div "69e83c0433fc" at bounding box center [227, 331] width 149 height 35
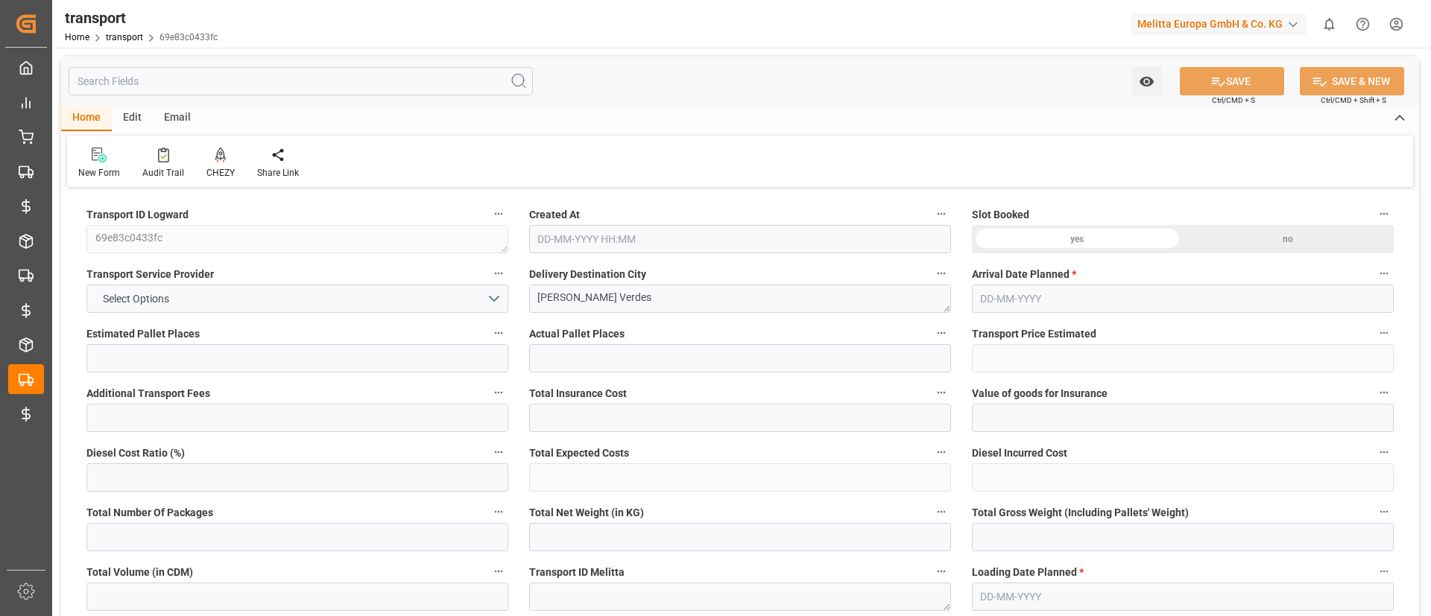
type input "1"
type input "105.14"
type input "0"
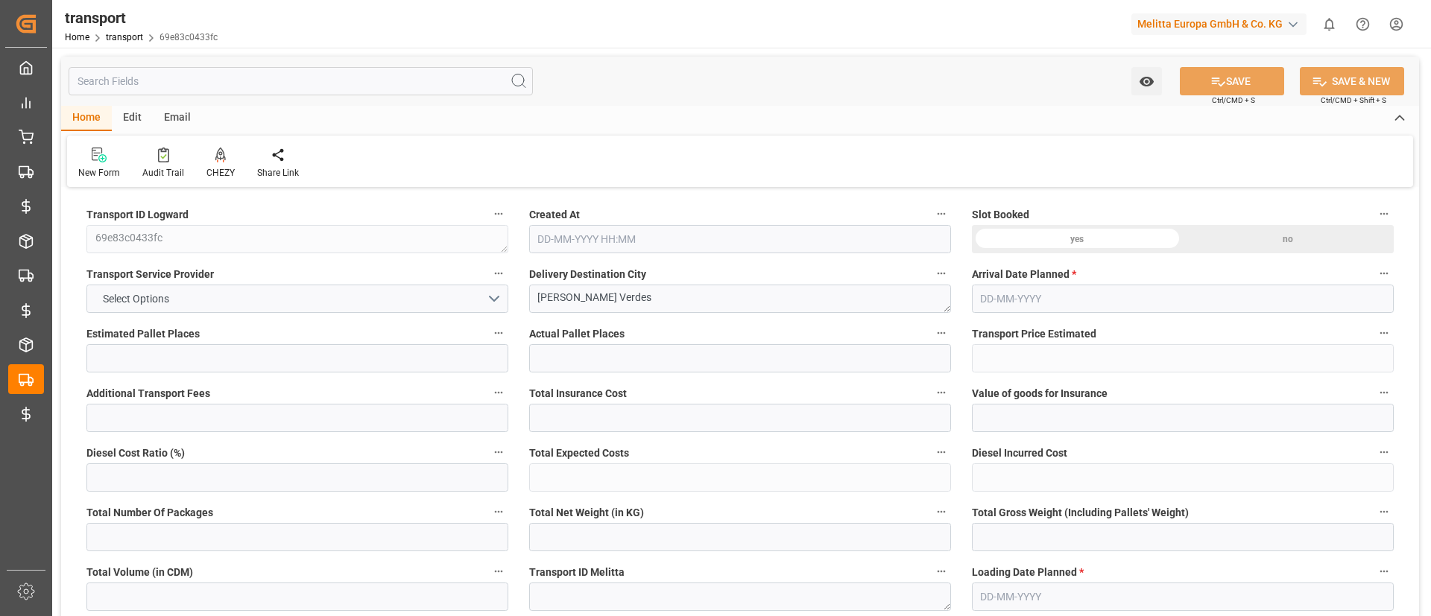
type input "0"
type input "103.2895"
type input "-1.8505"
type input "1"
type input "264.8"
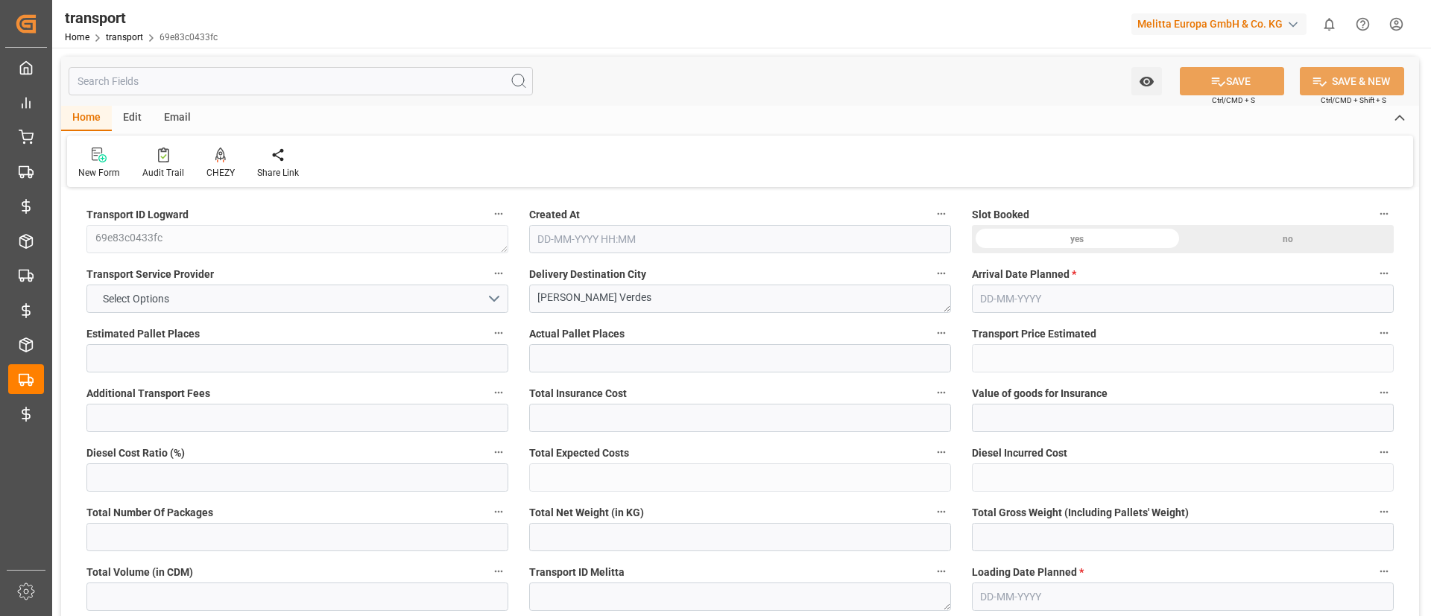
type input "327.565"
type input "676.5"
type input "44"
type input "0"
type input "95"
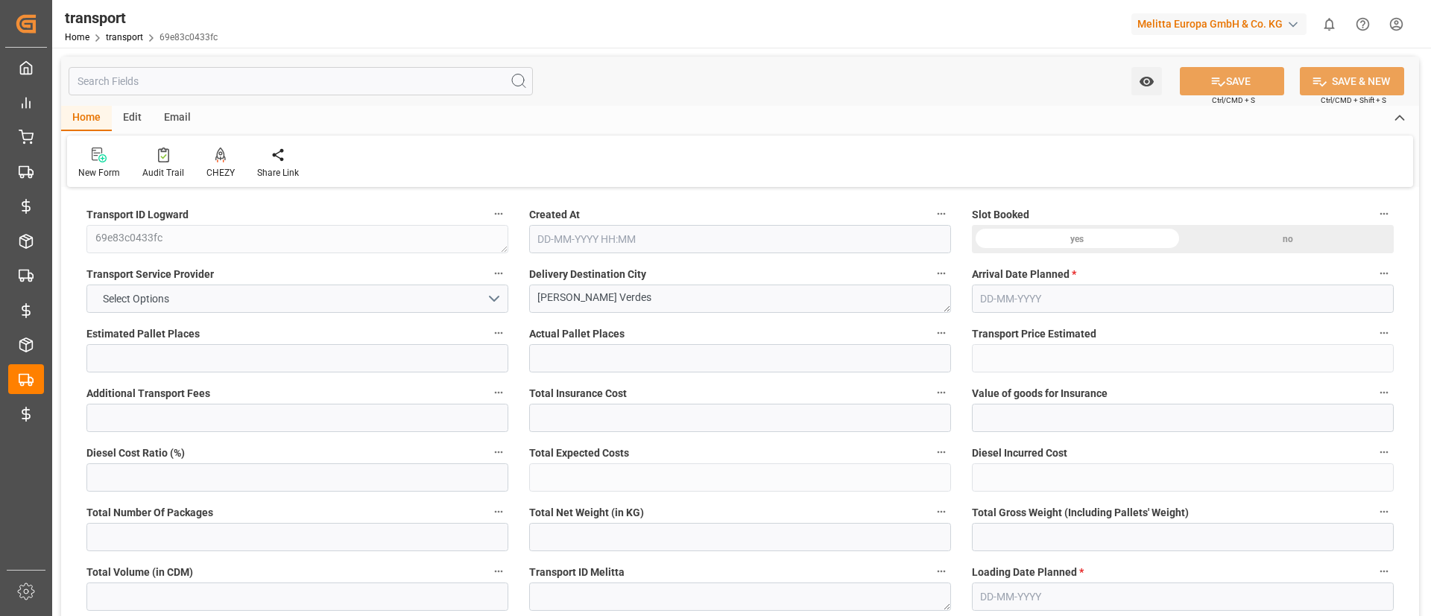
type input "1"
type input "101"
type input "354.156"
type input "0"
type input "4710.8598"
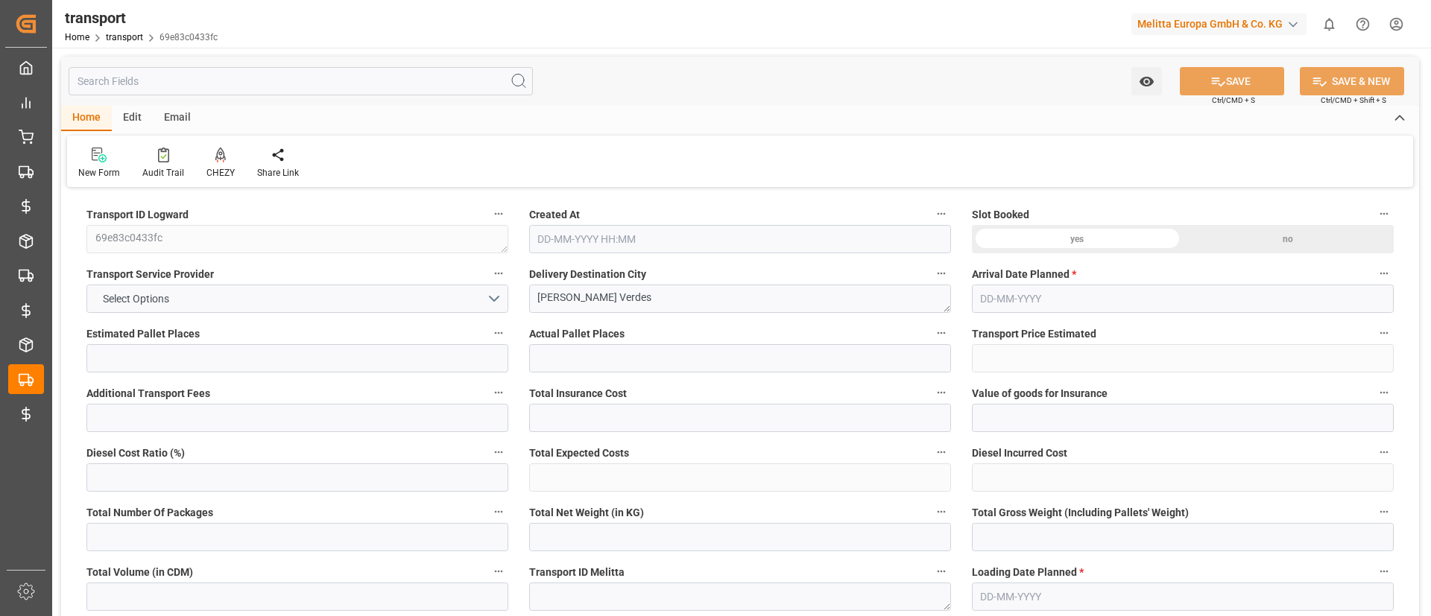
type input "0"
type input "21"
type input "35"
type input "[DATE] 11:25"
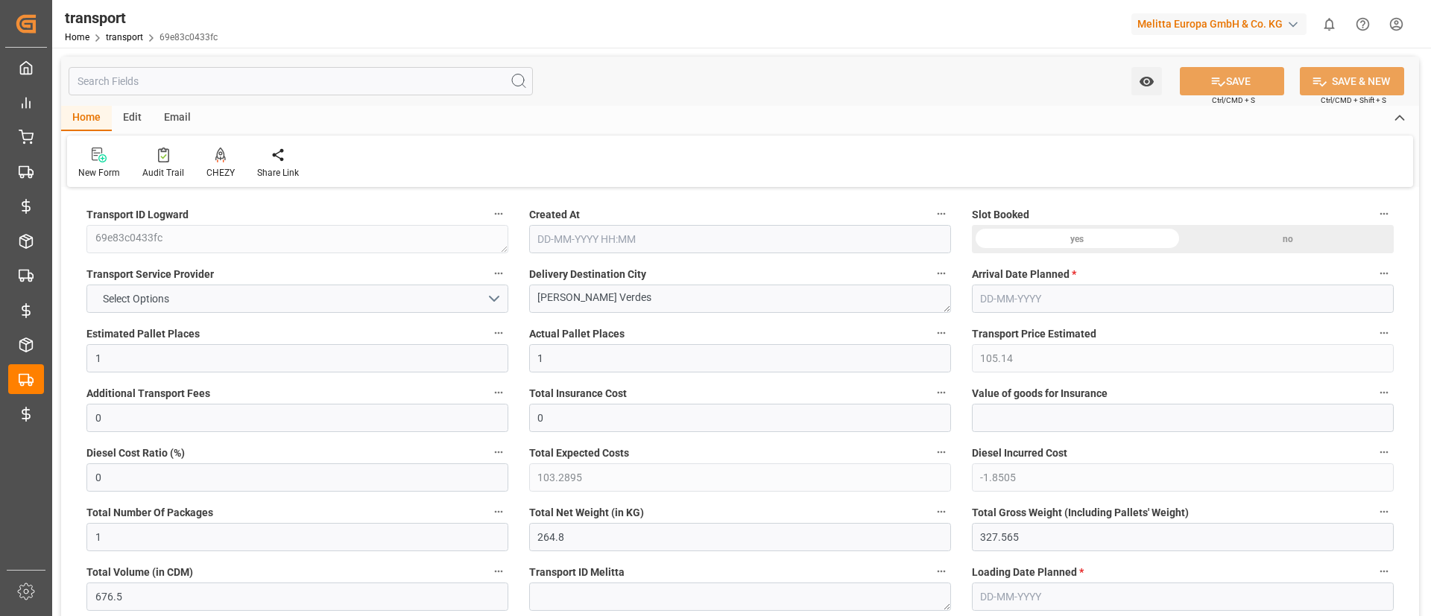
type input "[DATE]"
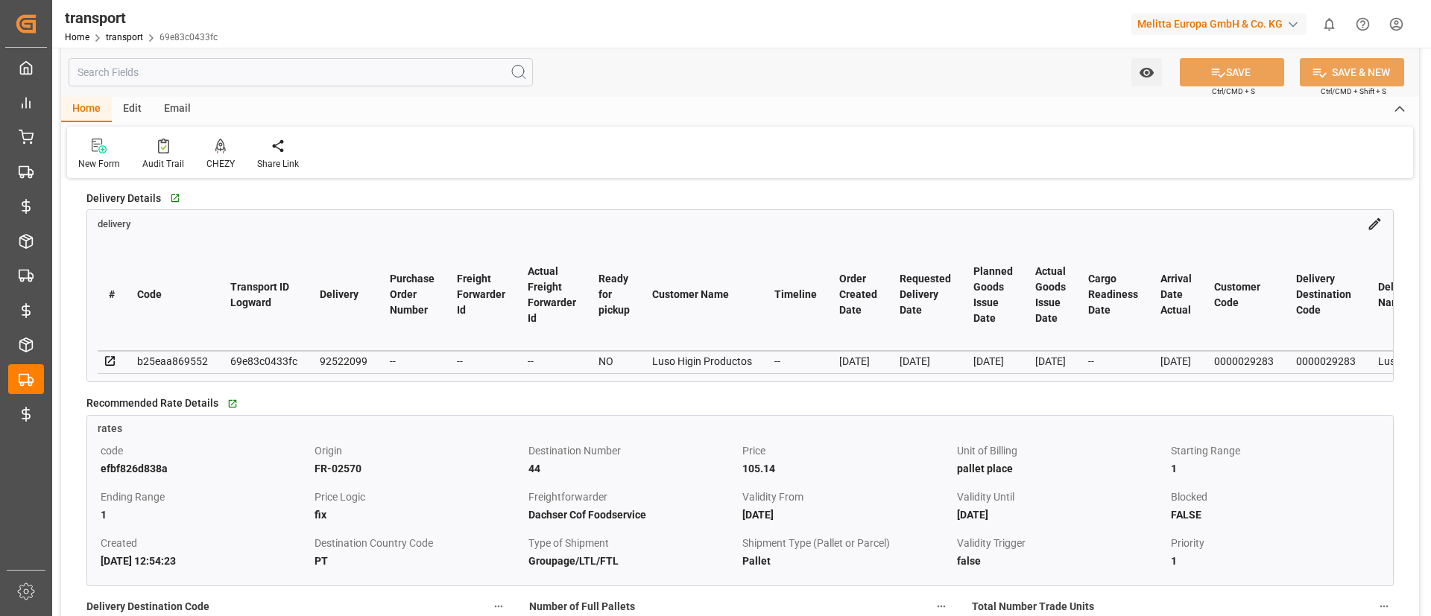
scroll to position [460, 0]
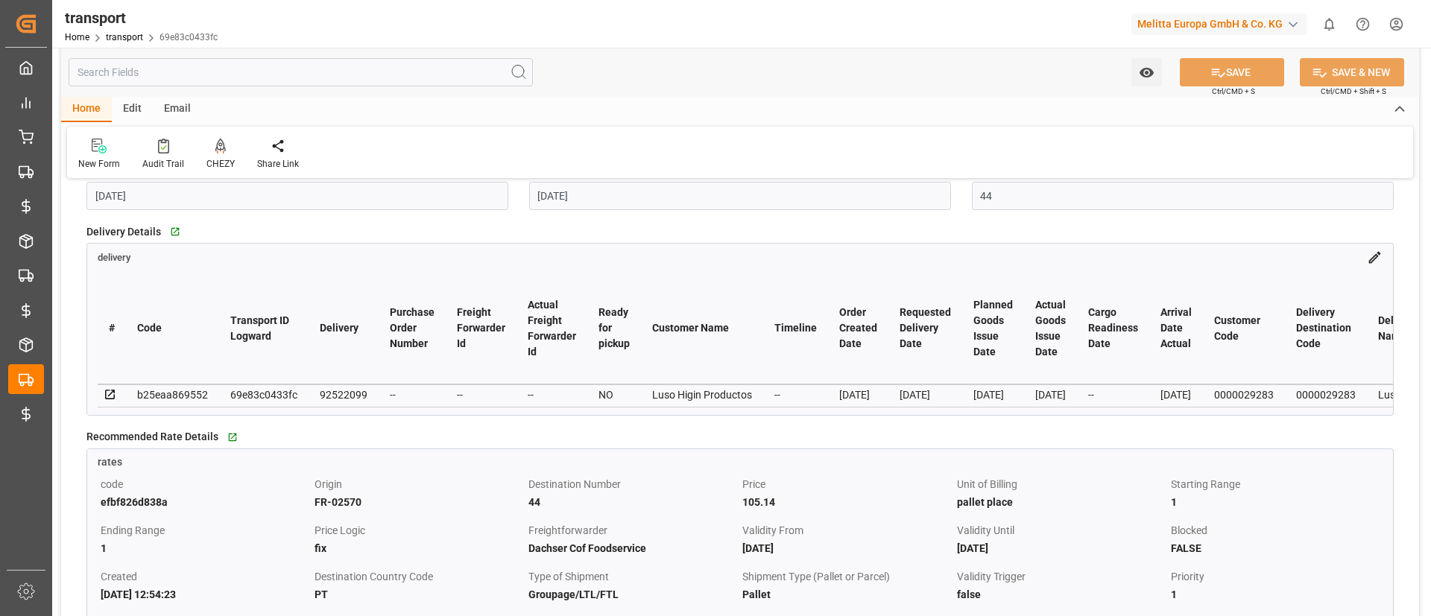
click at [1380, 257] on icon at bounding box center [1374, 258] width 16 height 16
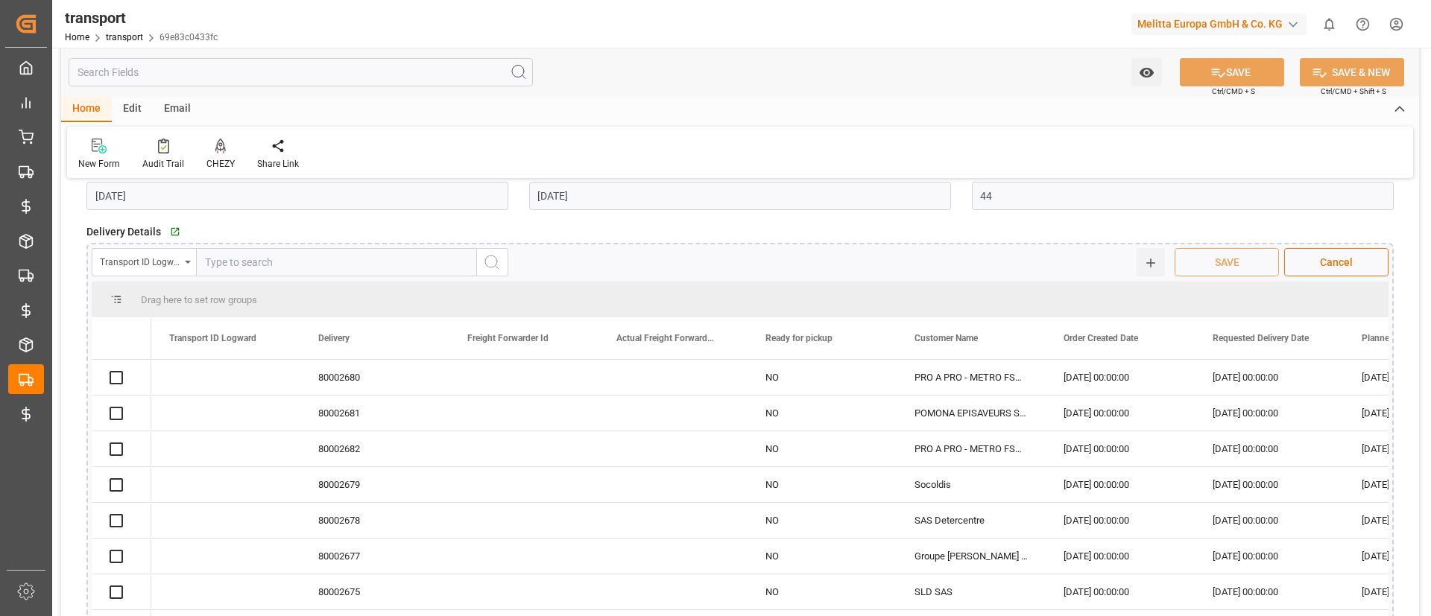
click at [165, 252] on div "Transport ID Logward" at bounding box center [140, 260] width 80 height 17
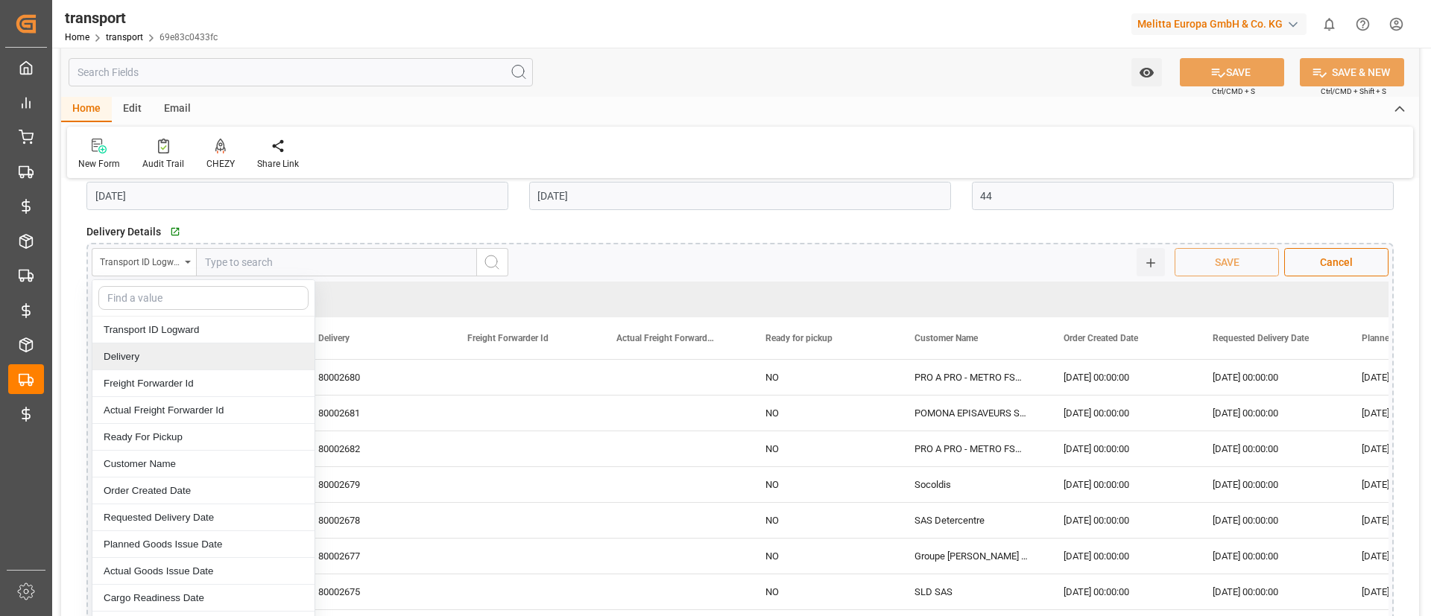
click at [165, 366] on div "Delivery" at bounding box center [203, 356] width 222 height 27
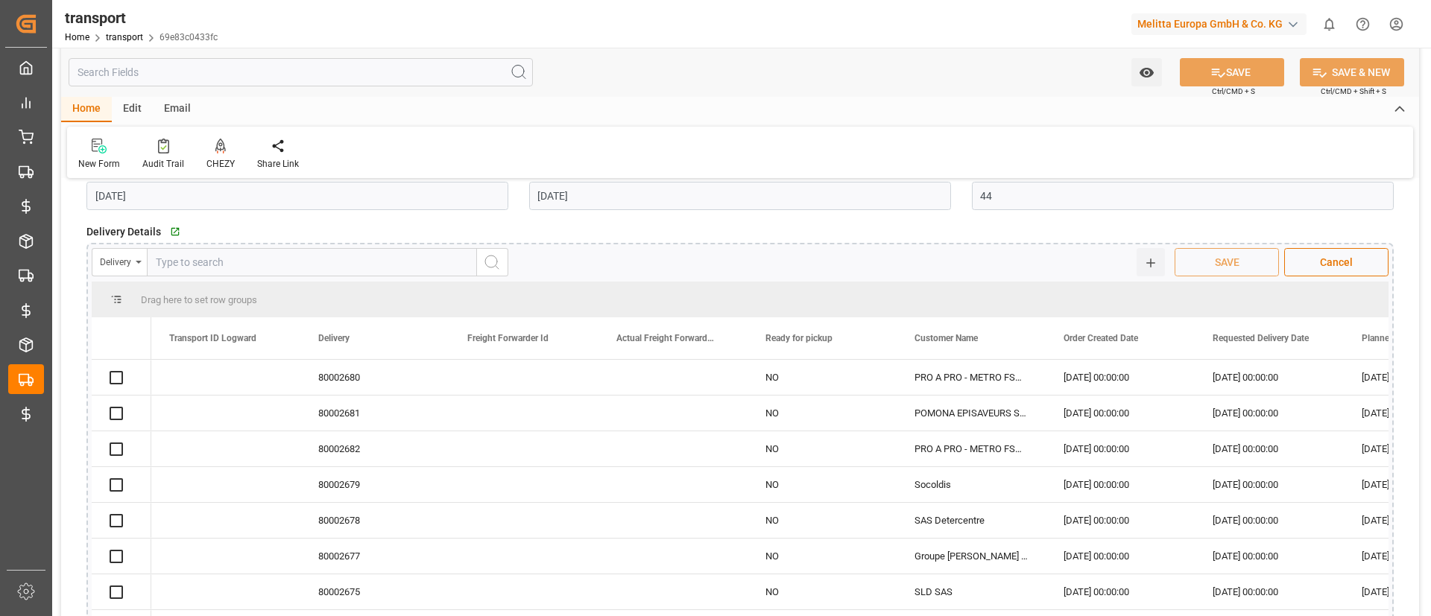
click at [297, 261] on input "text" at bounding box center [312, 262] width 330 height 28
paste input "92522099"
type input "92522099"
click at [481, 259] on button "search button" at bounding box center [492, 262] width 31 height 28
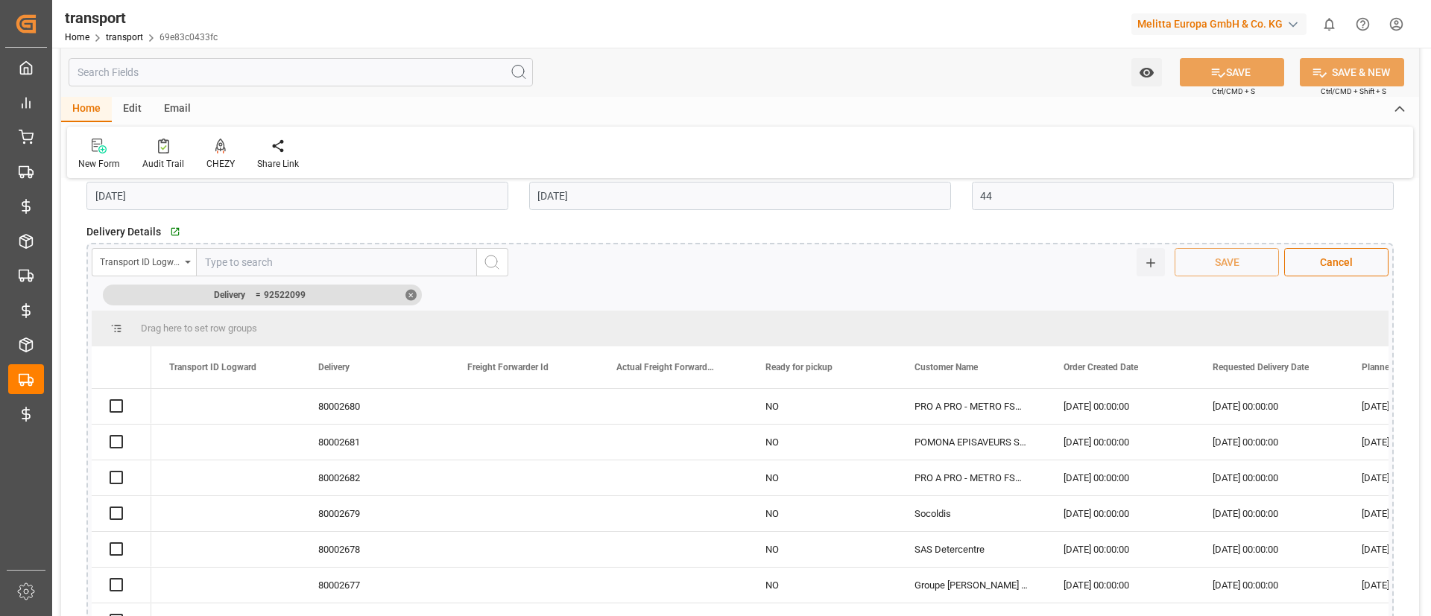
click at [226, 264] on input "text" at bounding box center [336, 262] width 281 height 28
paste input "69e83c0433fc"
type input "69e83c0433fc"
click at [411, 294] on div "✕" at bounding box center [410, 294] width 11 height 11
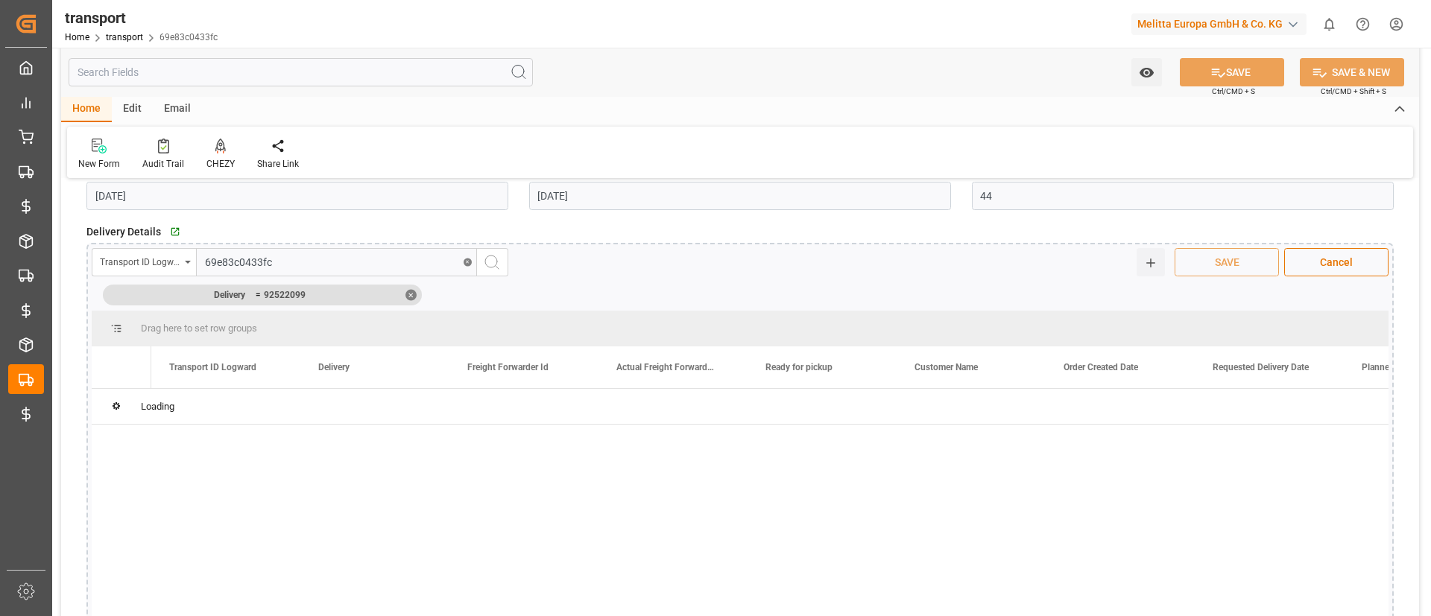
click at [413, 295] on div "✕" at bounding box center [410, 294] width 11 height 11
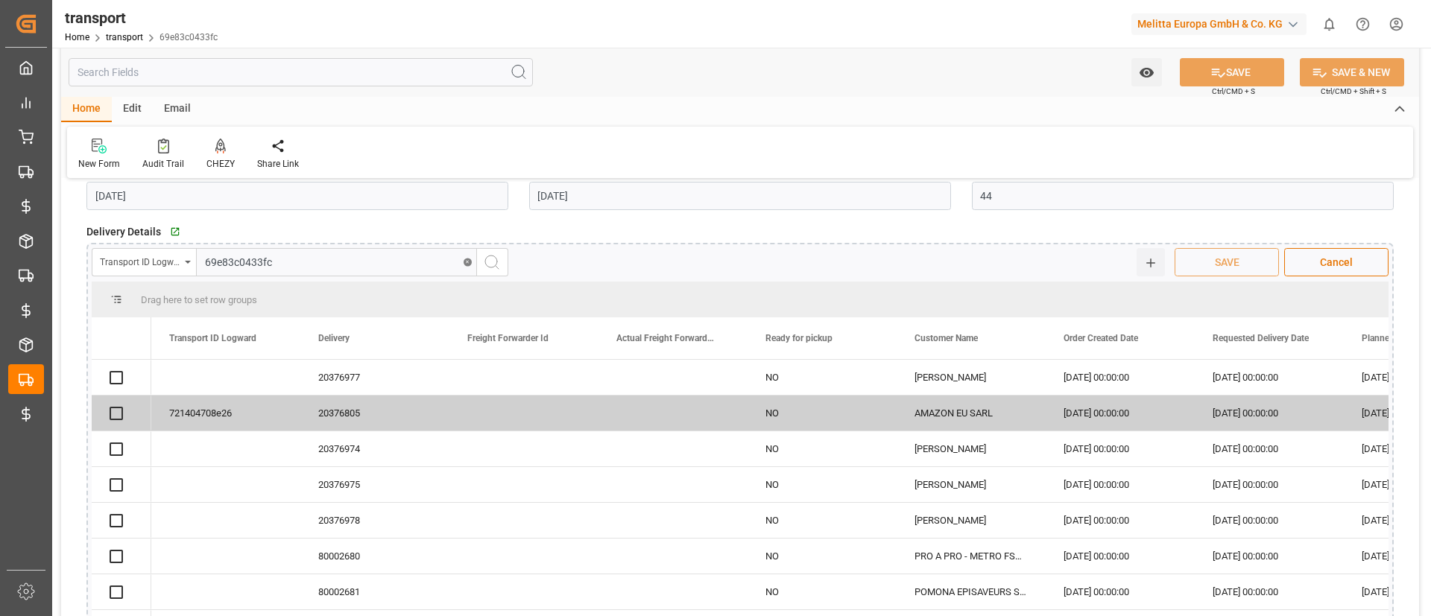
click at [495, 261] on icon "search button" at bounding box center [492, 262] width 18 height 18
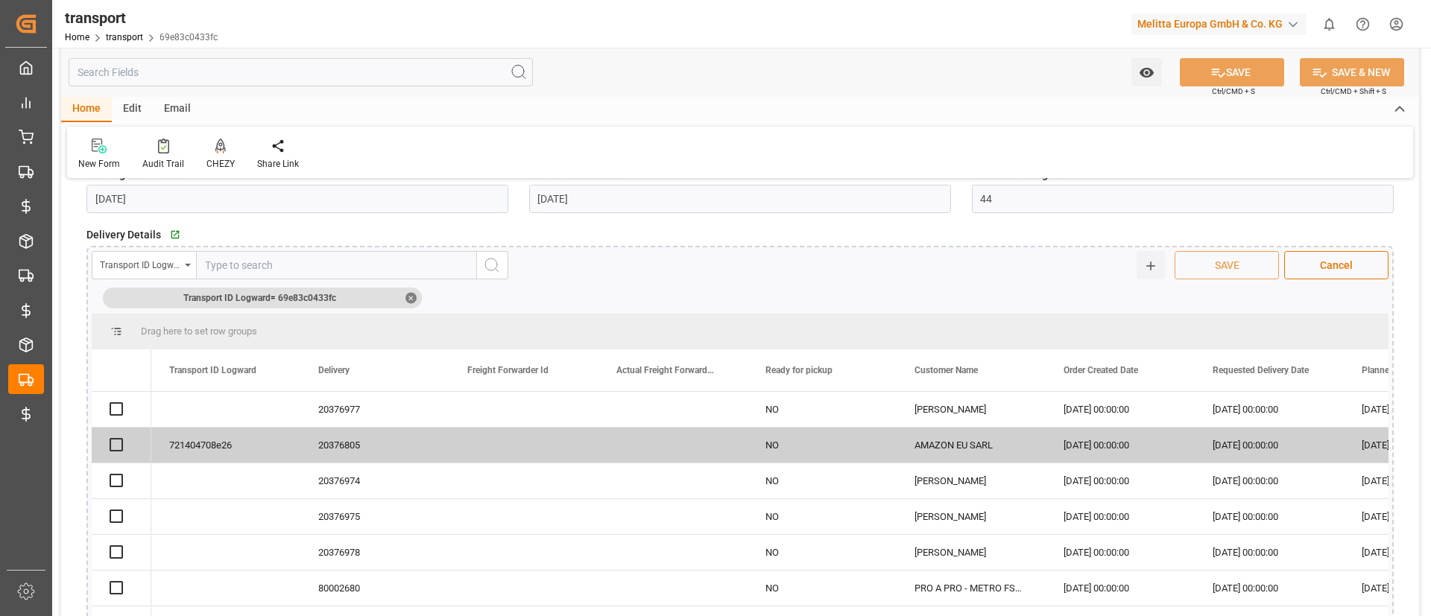
scroll to position [466, 0]
